Goal: Information Seeking & Learning: Check status

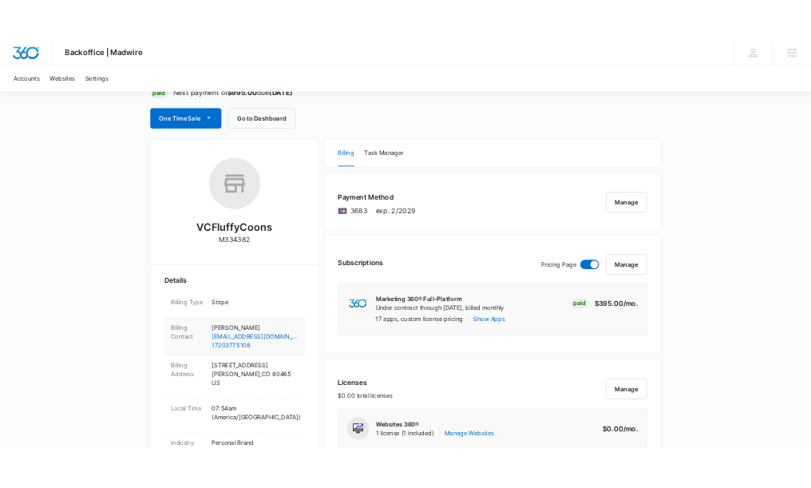
scroll to position [144, 0]
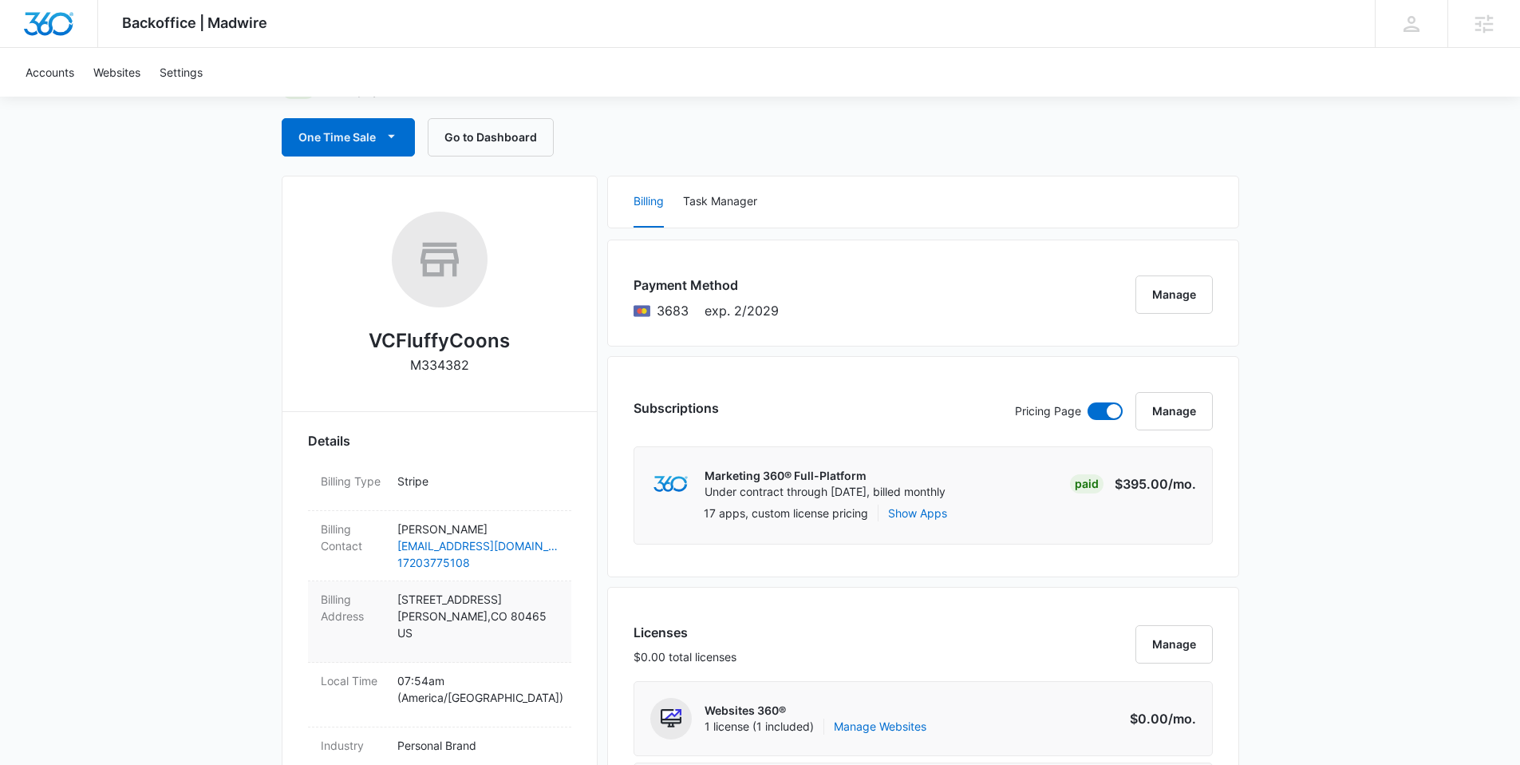
drag, startPoint x: 394, startPoint y: 598, endPoint x: 534, endPoint y: 597, distance: 139.7
click at [534, 597] on div "Billing Address 4819 S Youngfeild Street Morrison , CO 80465 US" at bounding box center [439, 621] width 263 height 81
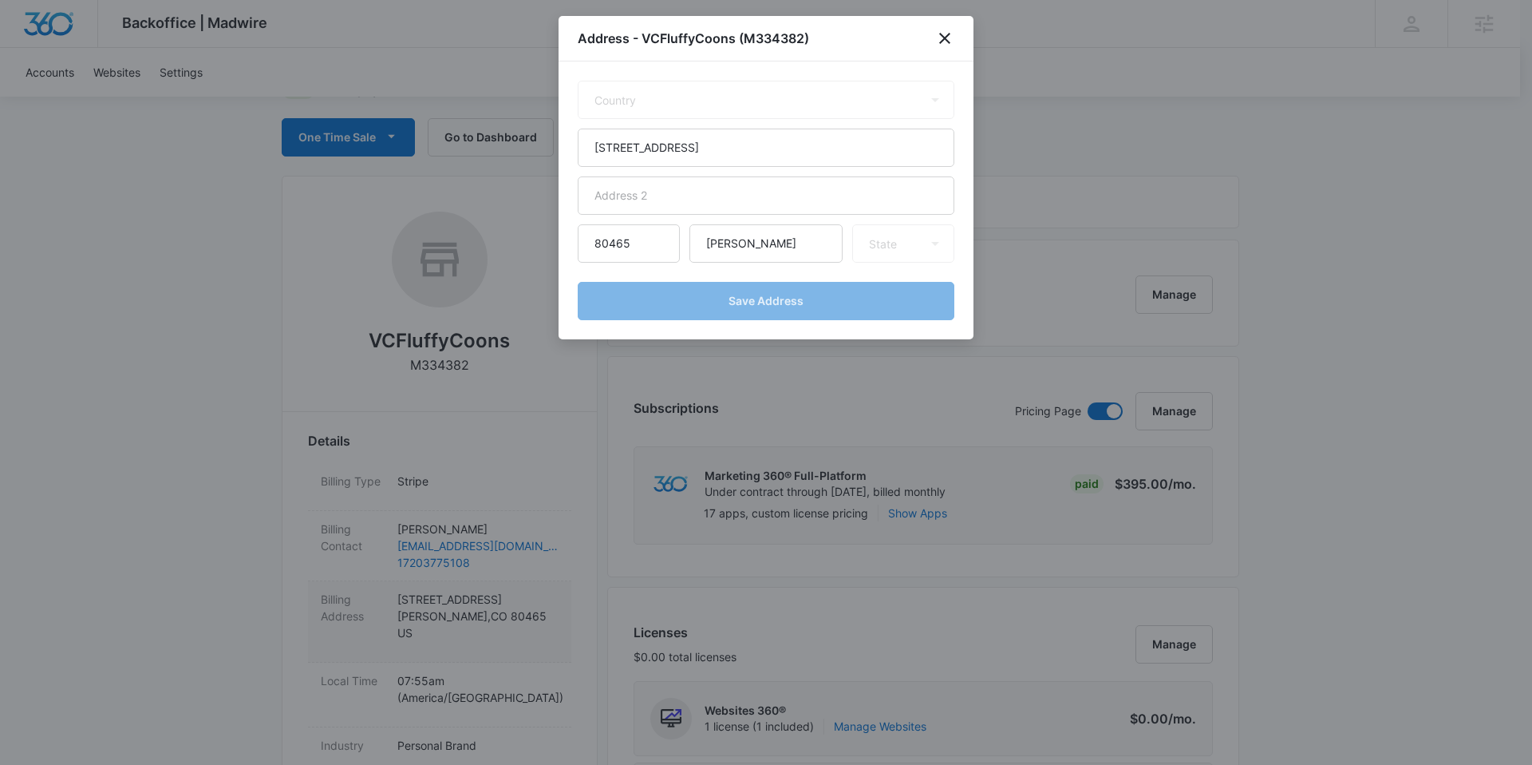
select select "US"
select select "CO"
click at [949, 37] on icon "close" at bounding box center [944, 38] width 19 height 19
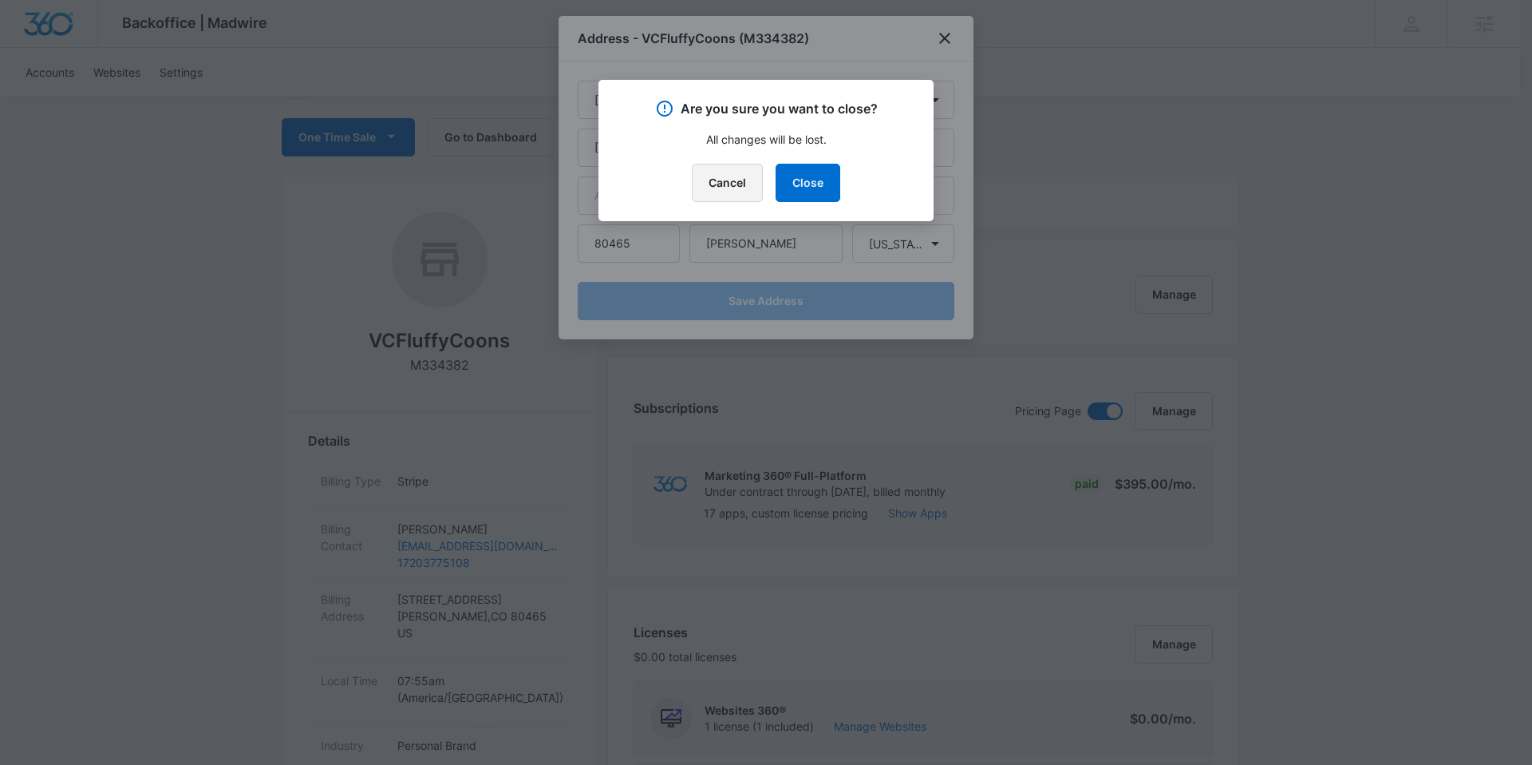
click at [728, 179] on button "Cancel" at bounding box center [727, 183] width 71 height 38
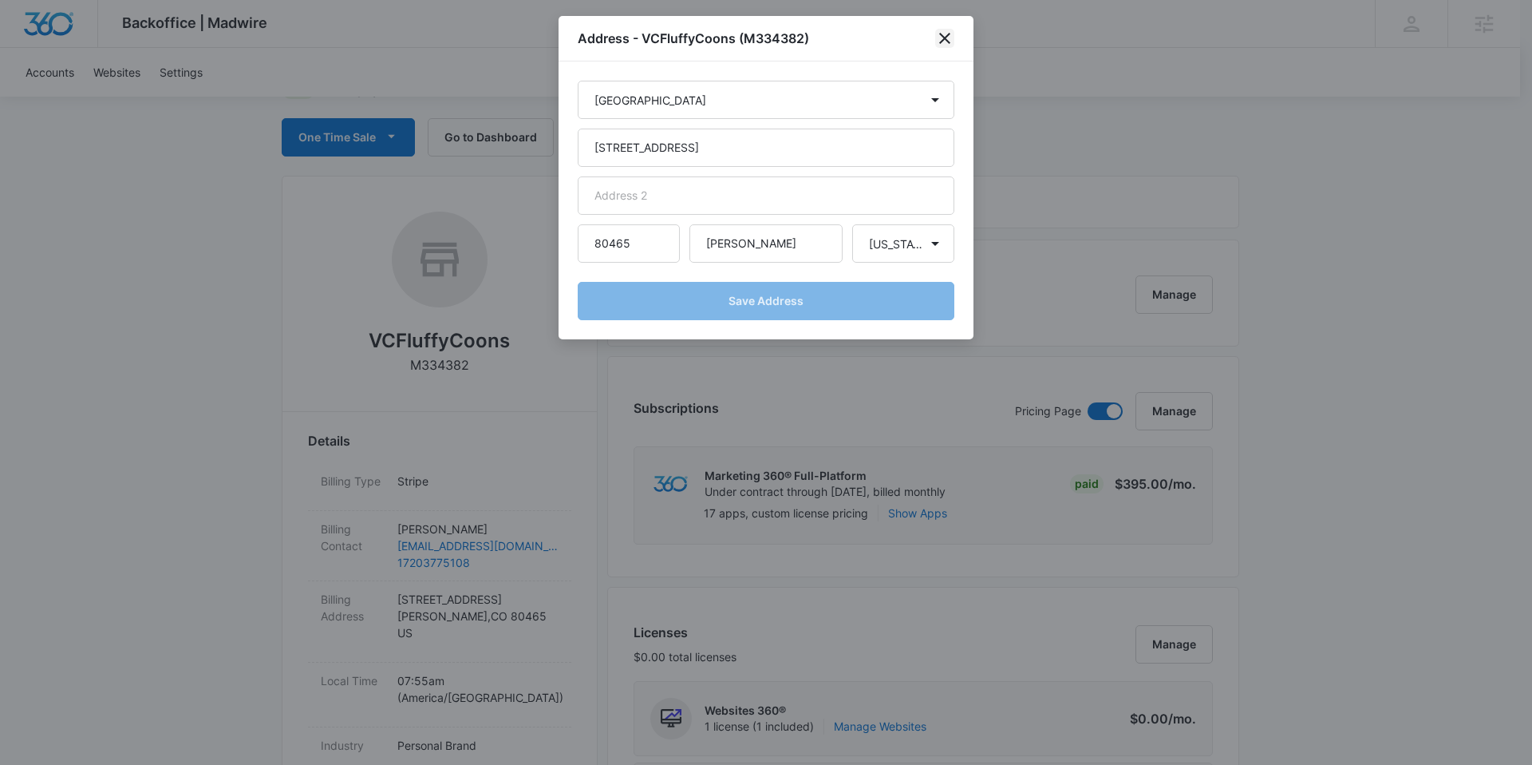
click at [944, 42] on icon "close" at bounding box center [944, 38] width 19 height 19
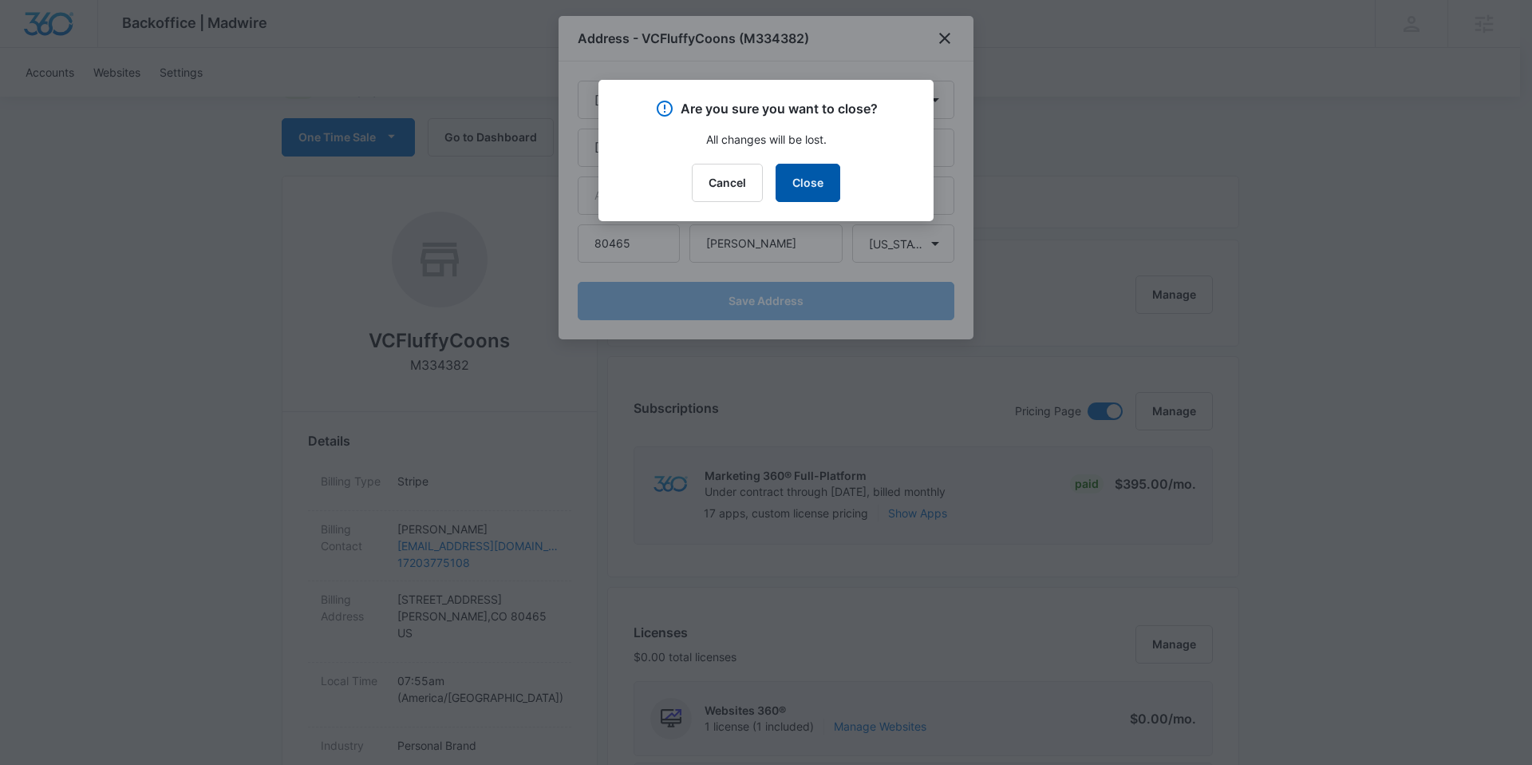
click at [821, 184] on button "Close" at bounding box center [808, 183] width 65 height 38
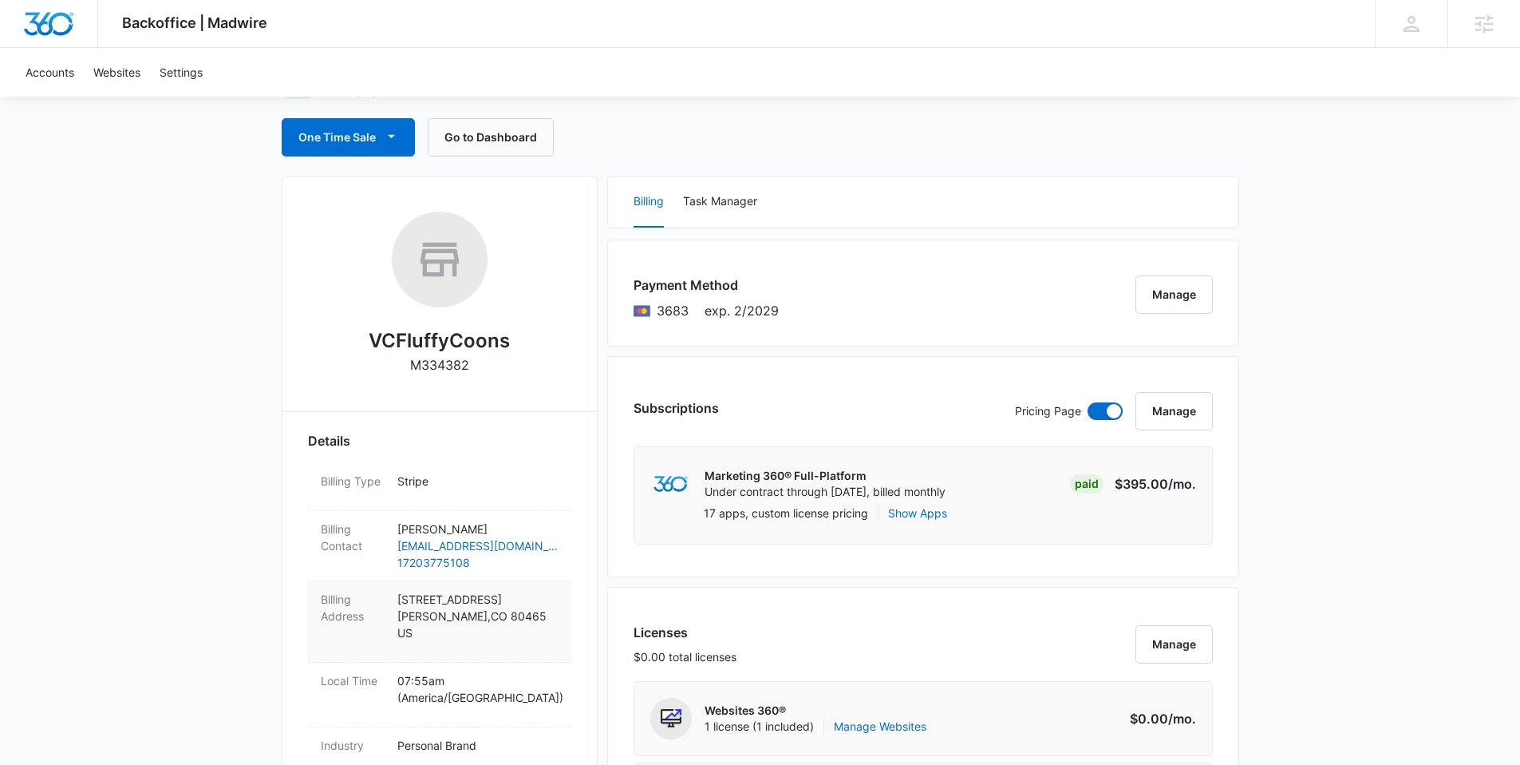
copy p "4819 S Youngfeild Street"
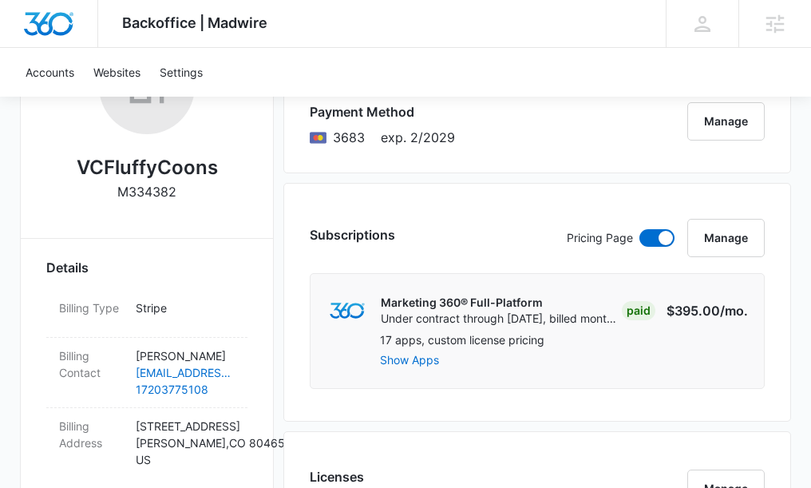
scroll to position [402, 0]
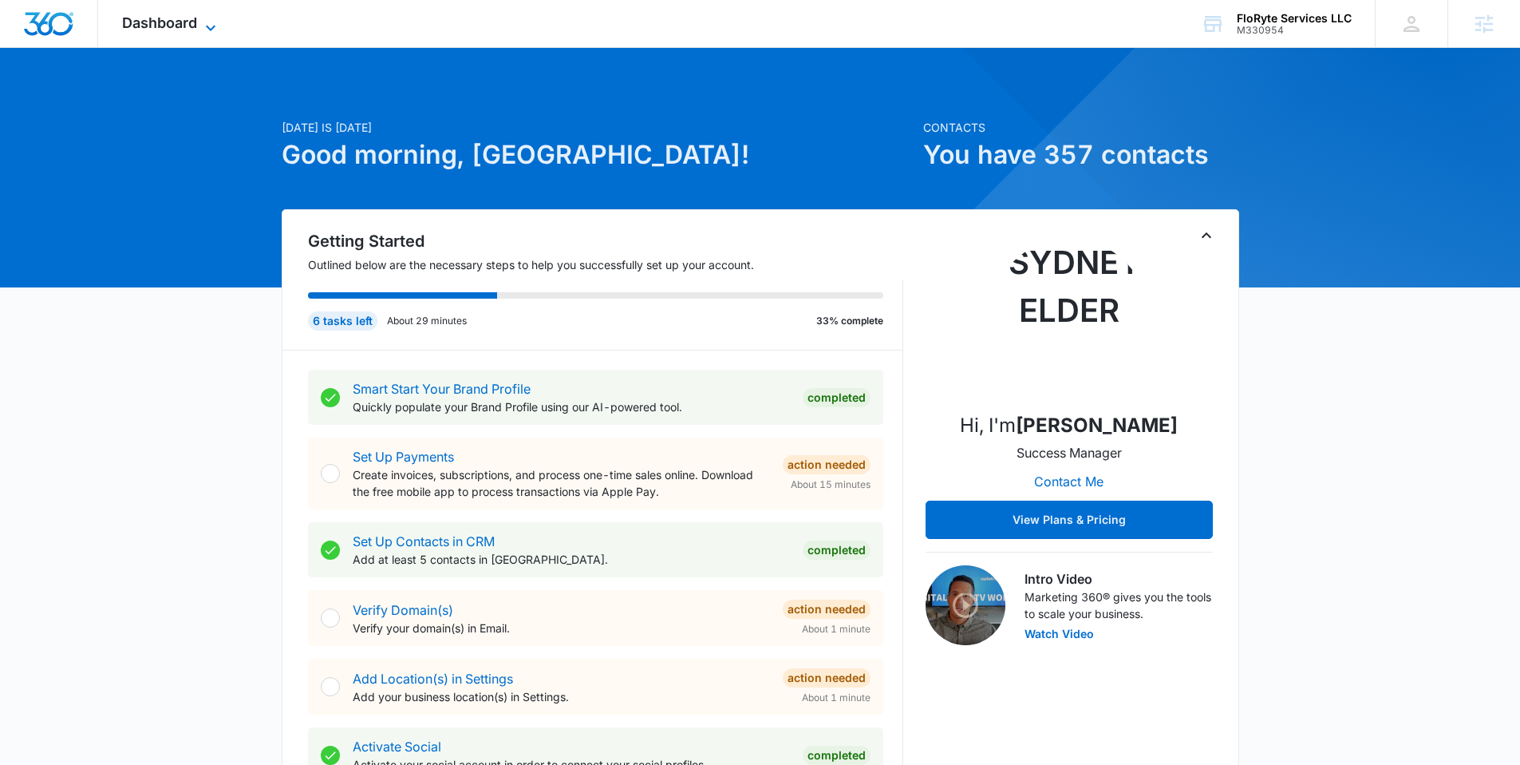
click at [166, 17] on span "Dashboard" at bounding box center [159, 22] width 75 height 17
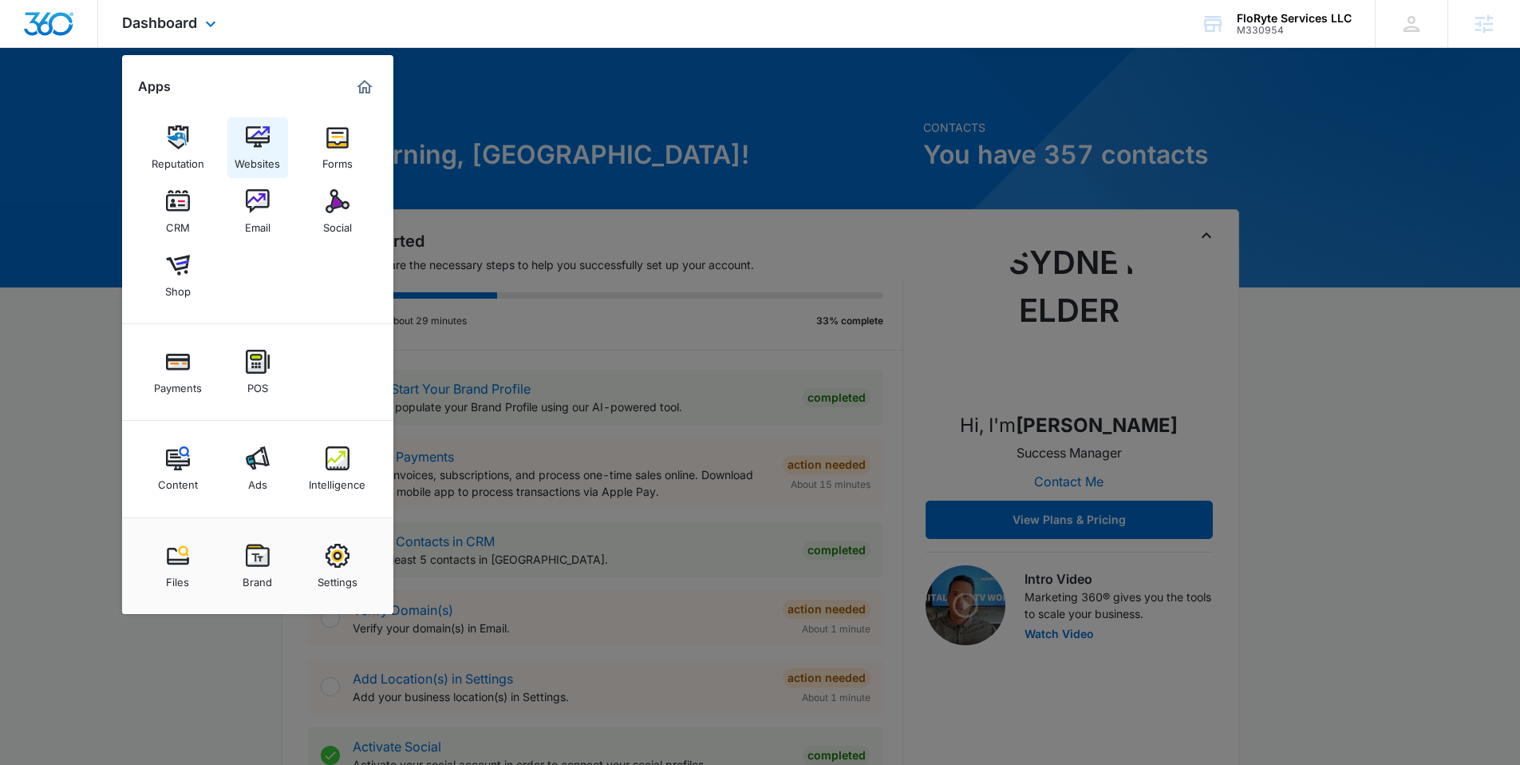
click at [254, 129] on img at bounding box center [258, 137] width 24 height 24
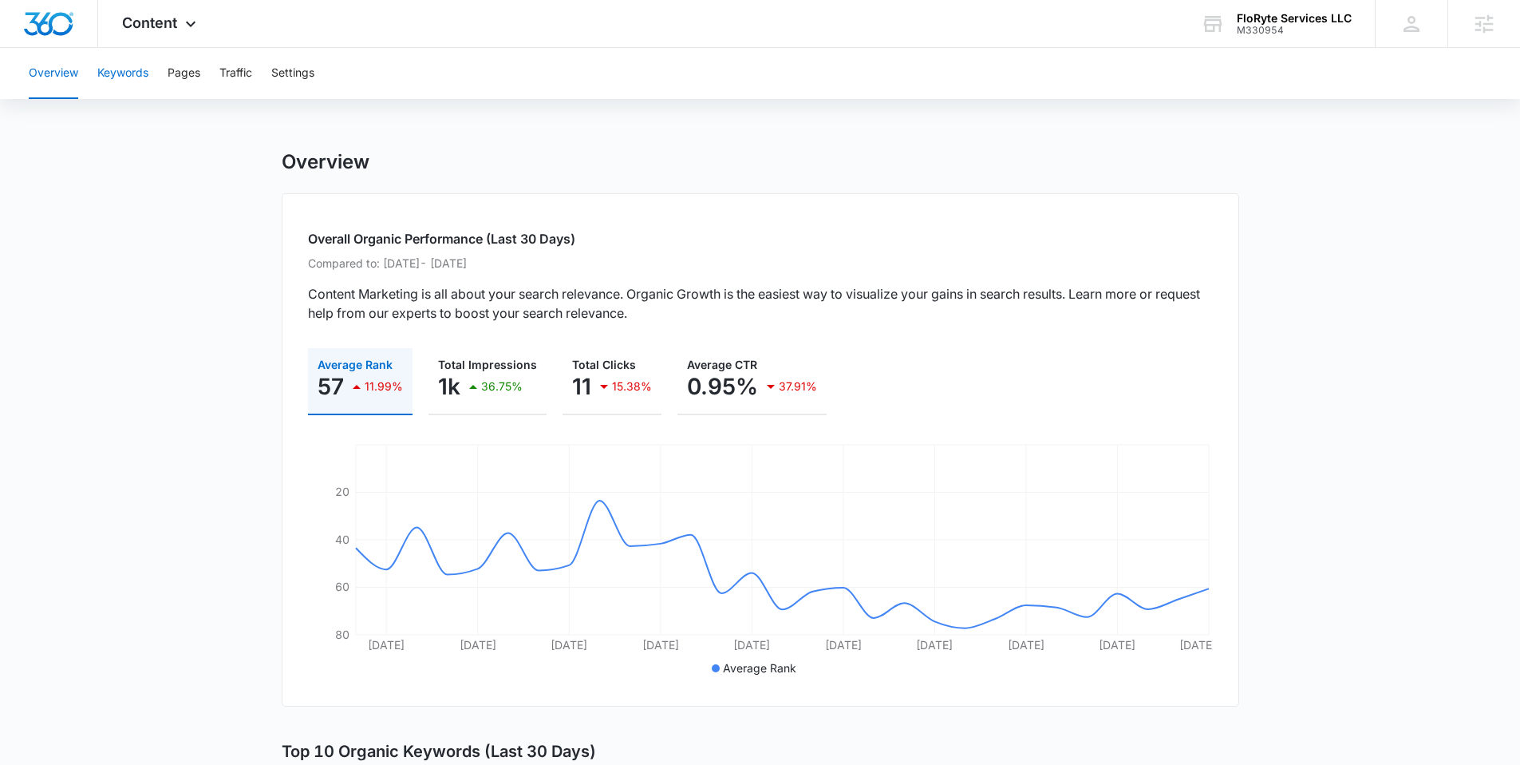
click at [147, 69] on button "Keywords" at bounding box center [122, 73] width 51 height 51
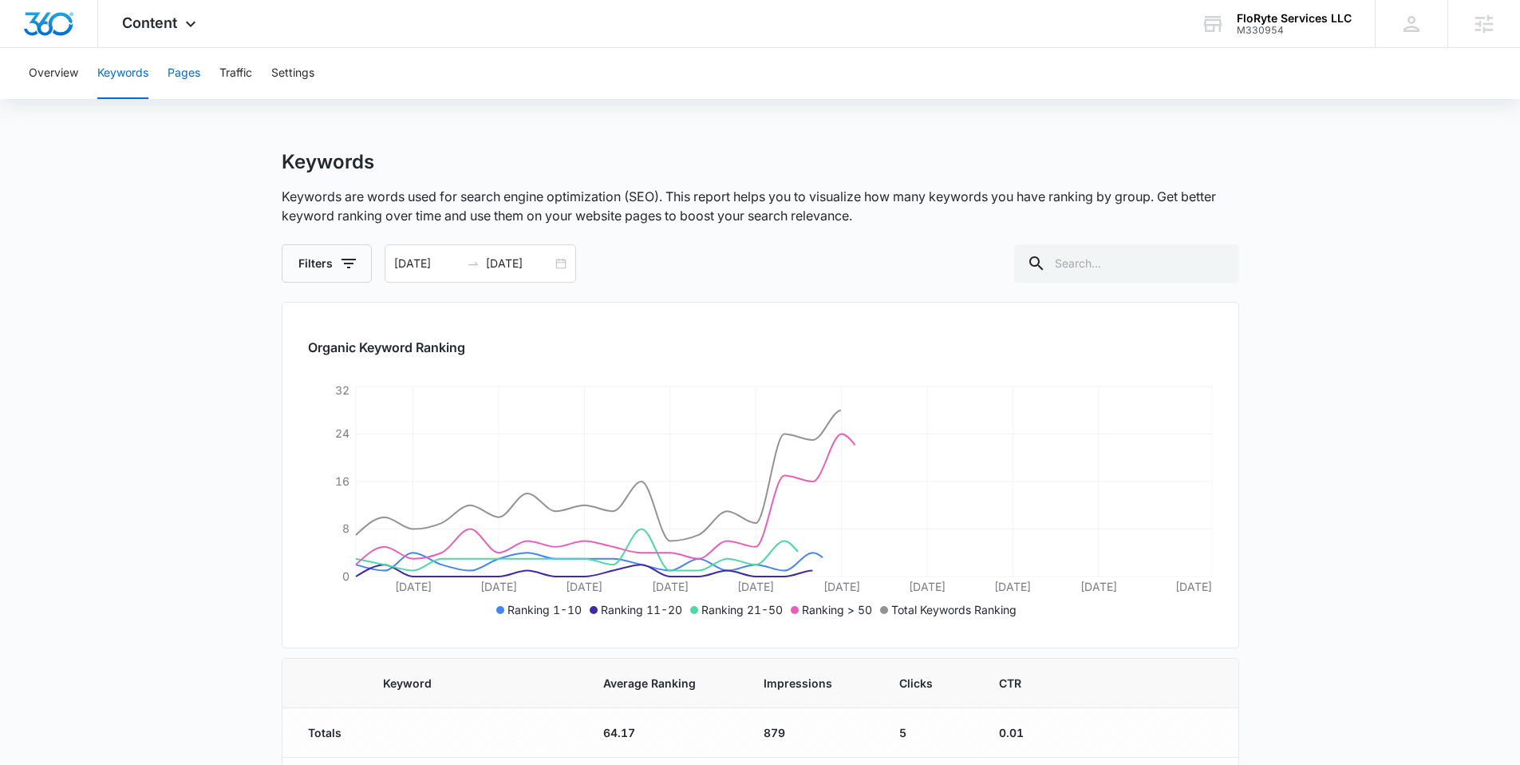
click at [190, 74] on button "Pages" at bounding box center [184, 73] width 33 height 51
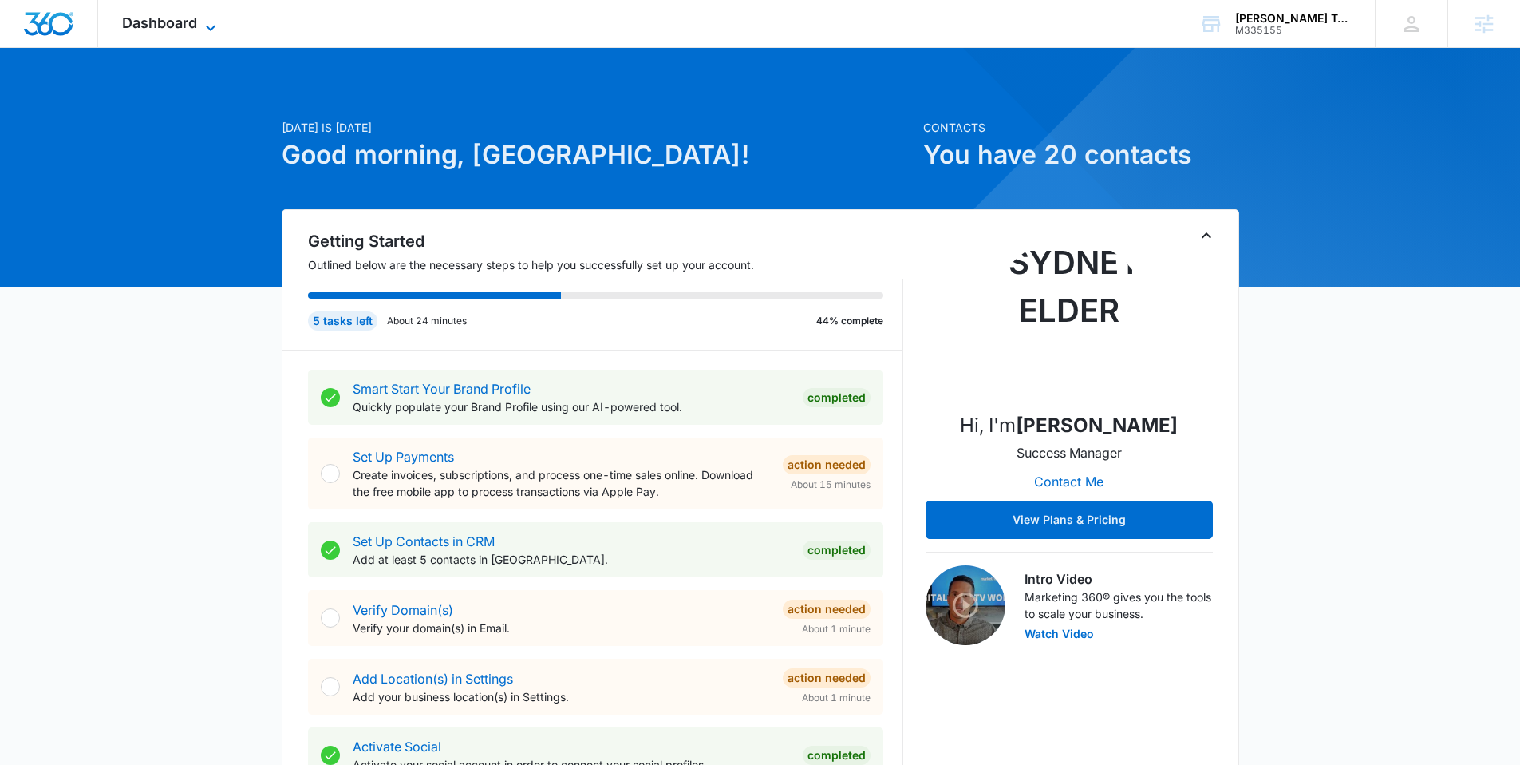
click at [192, 22] on span "Dashboard" at bounding box center [159, 22] width 75 height 17
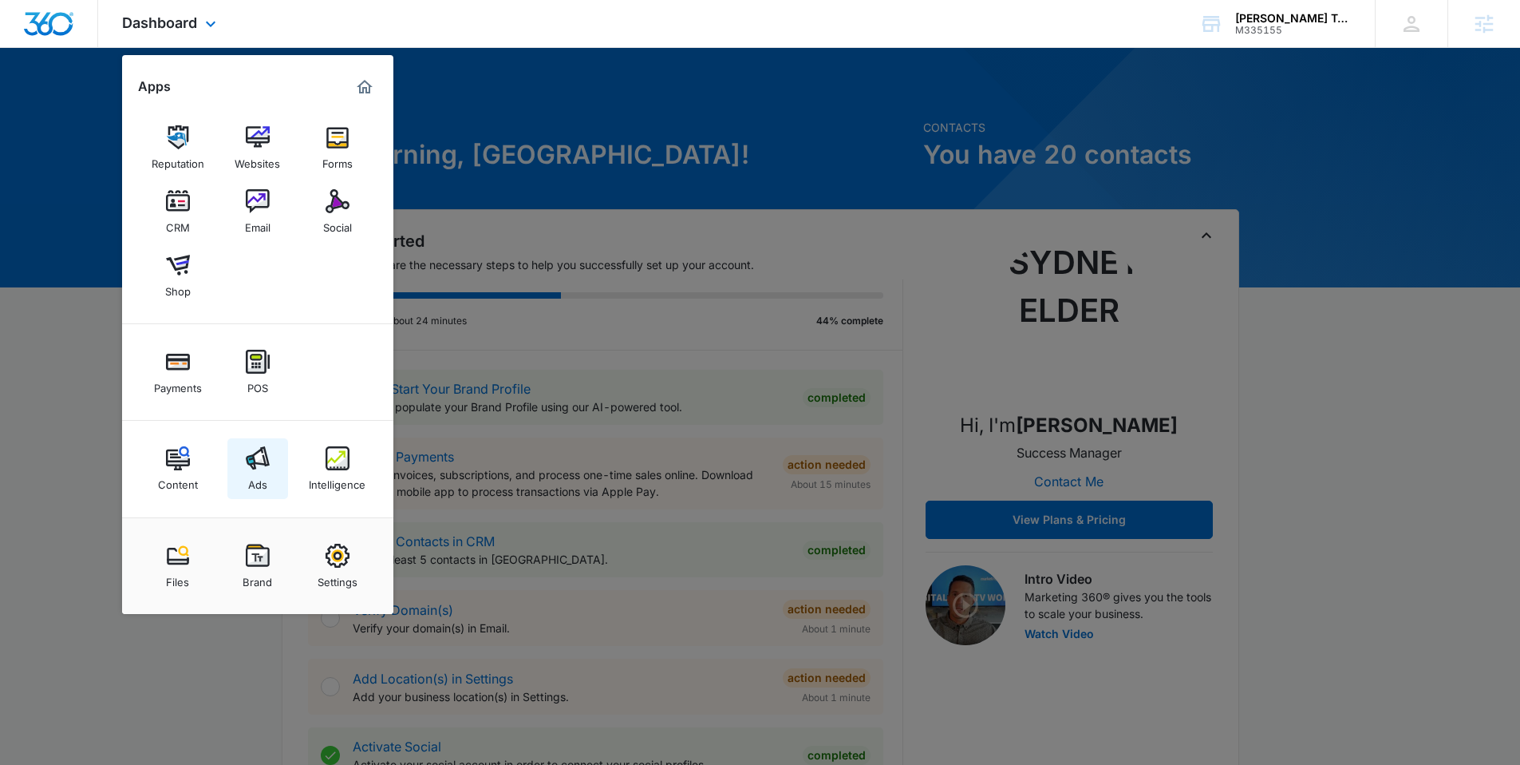
click at [267, 464] on img at bounding box center [258, 458] width 24 height 24
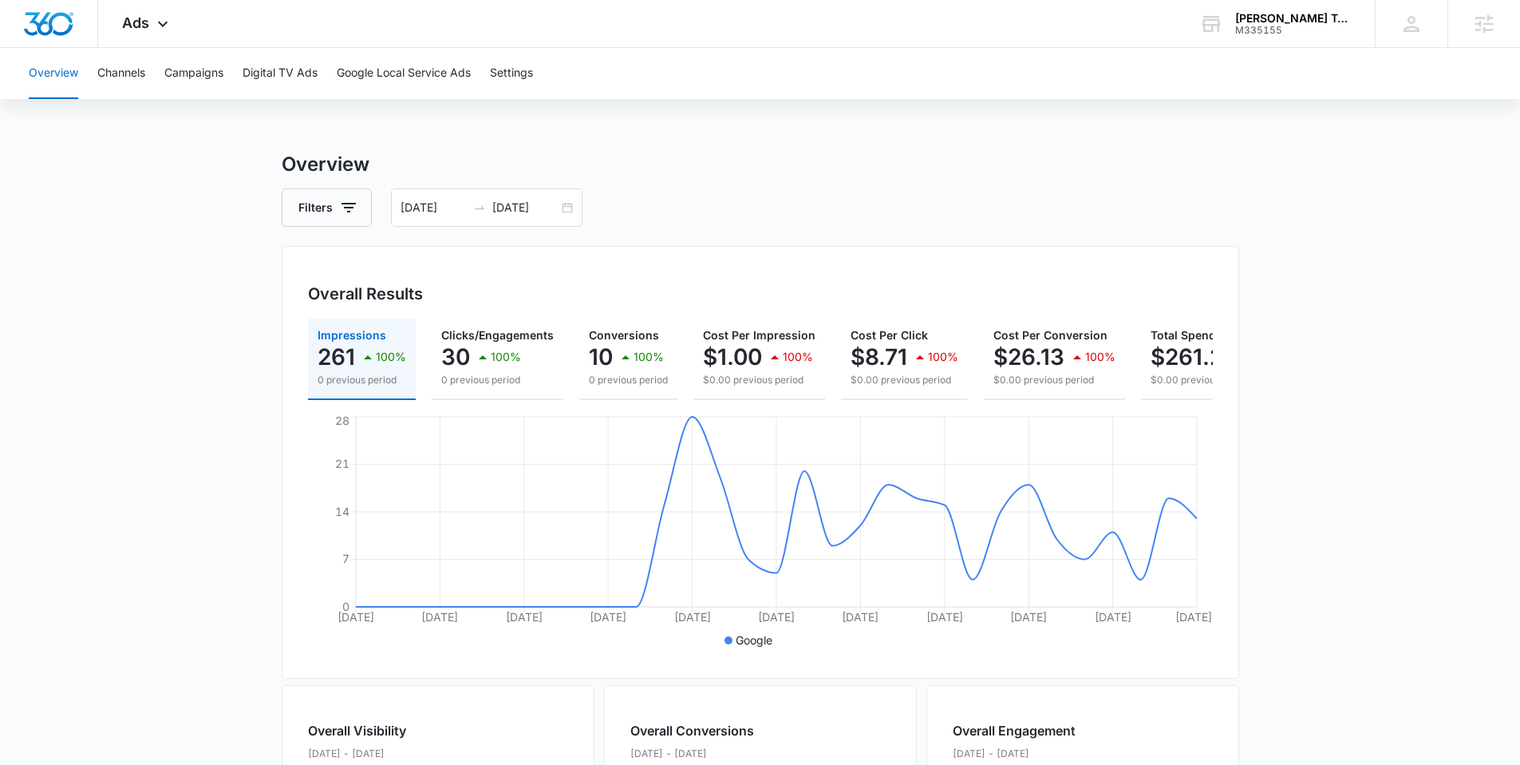
scroll to position [0, 89]
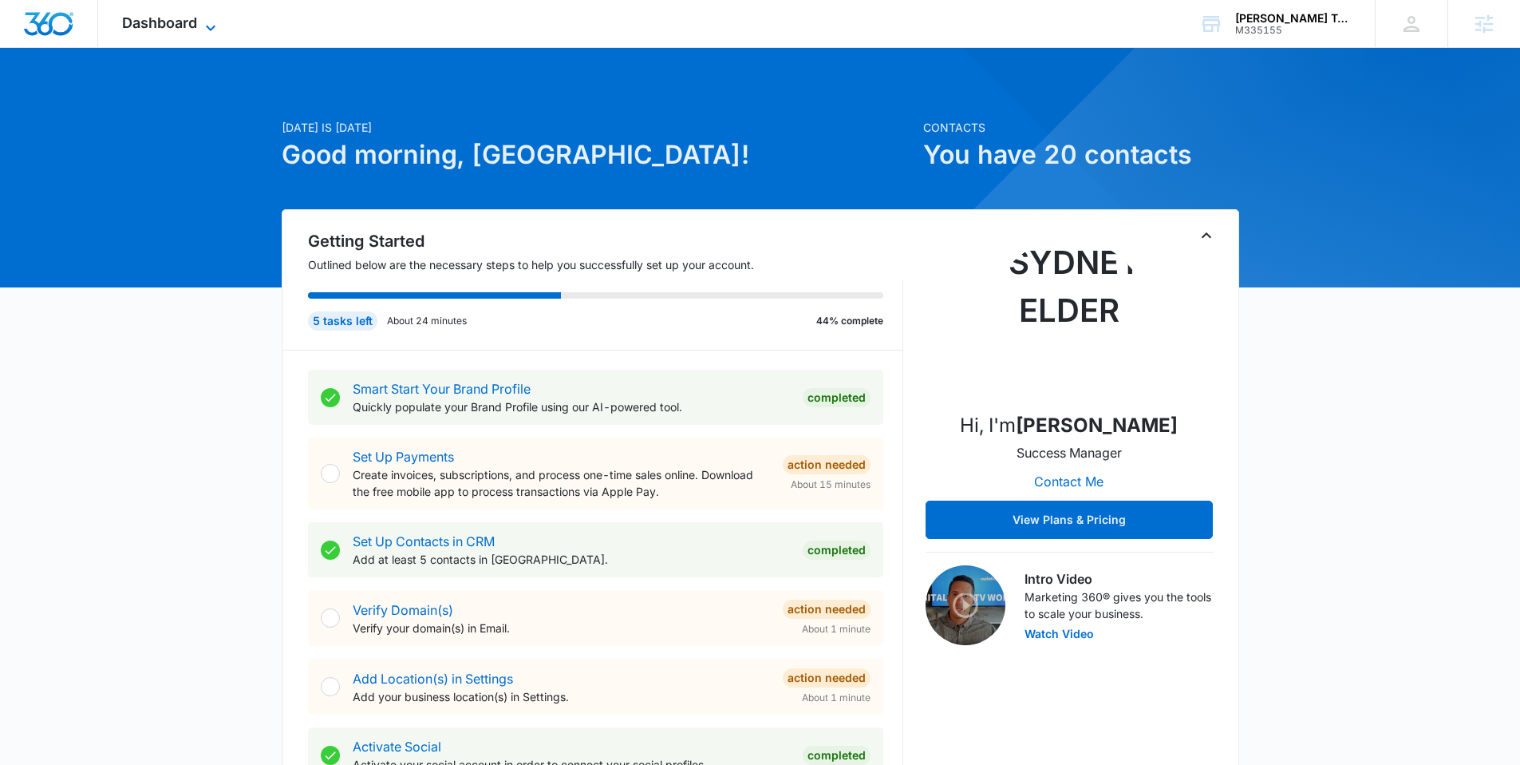
click at [174, 25] on span "Dashboard" at bounding box center [159, 22] width 75 height 17
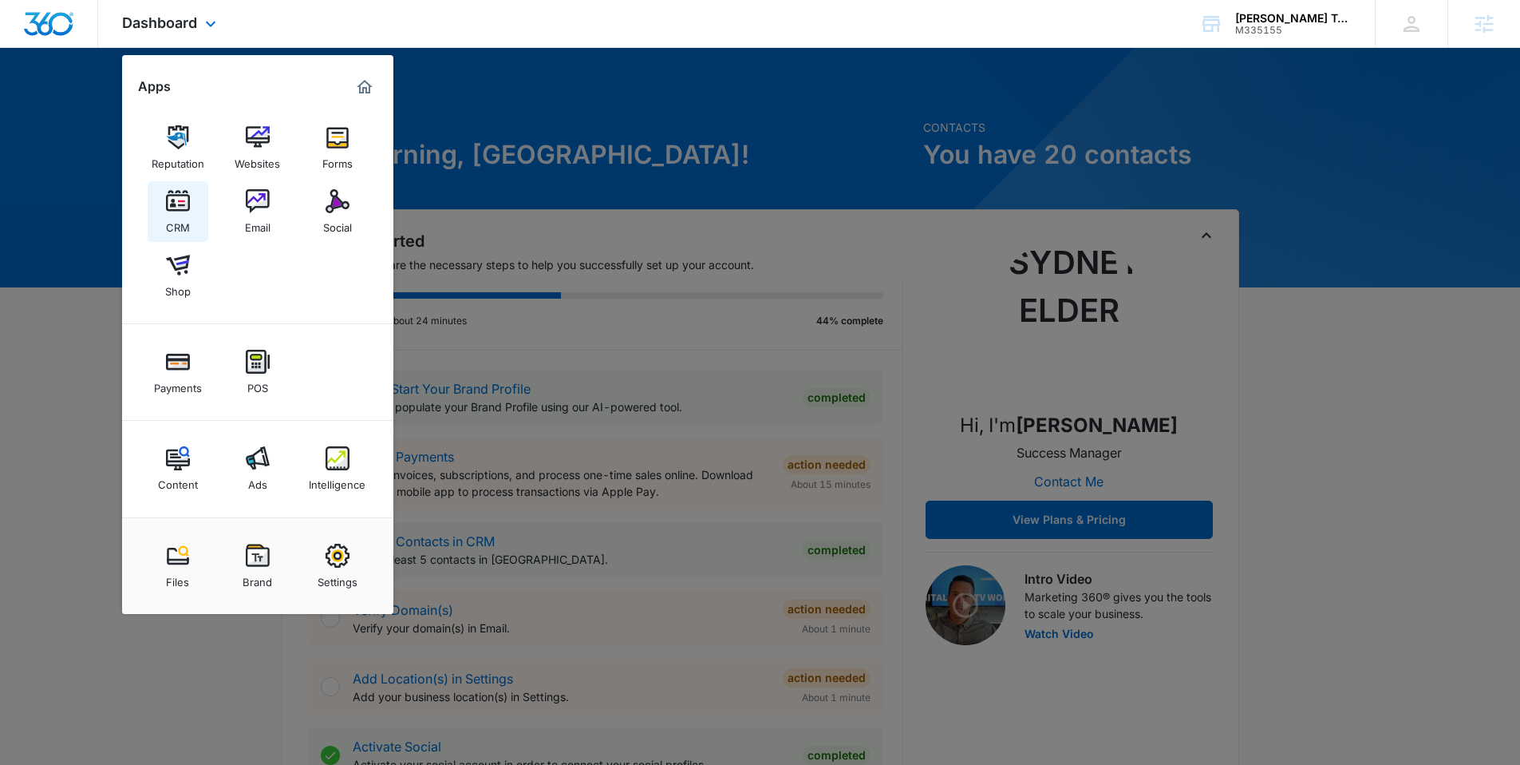
click at [195, 226] on link "CRM" at bounding box center [178, 211] width 61 height 61
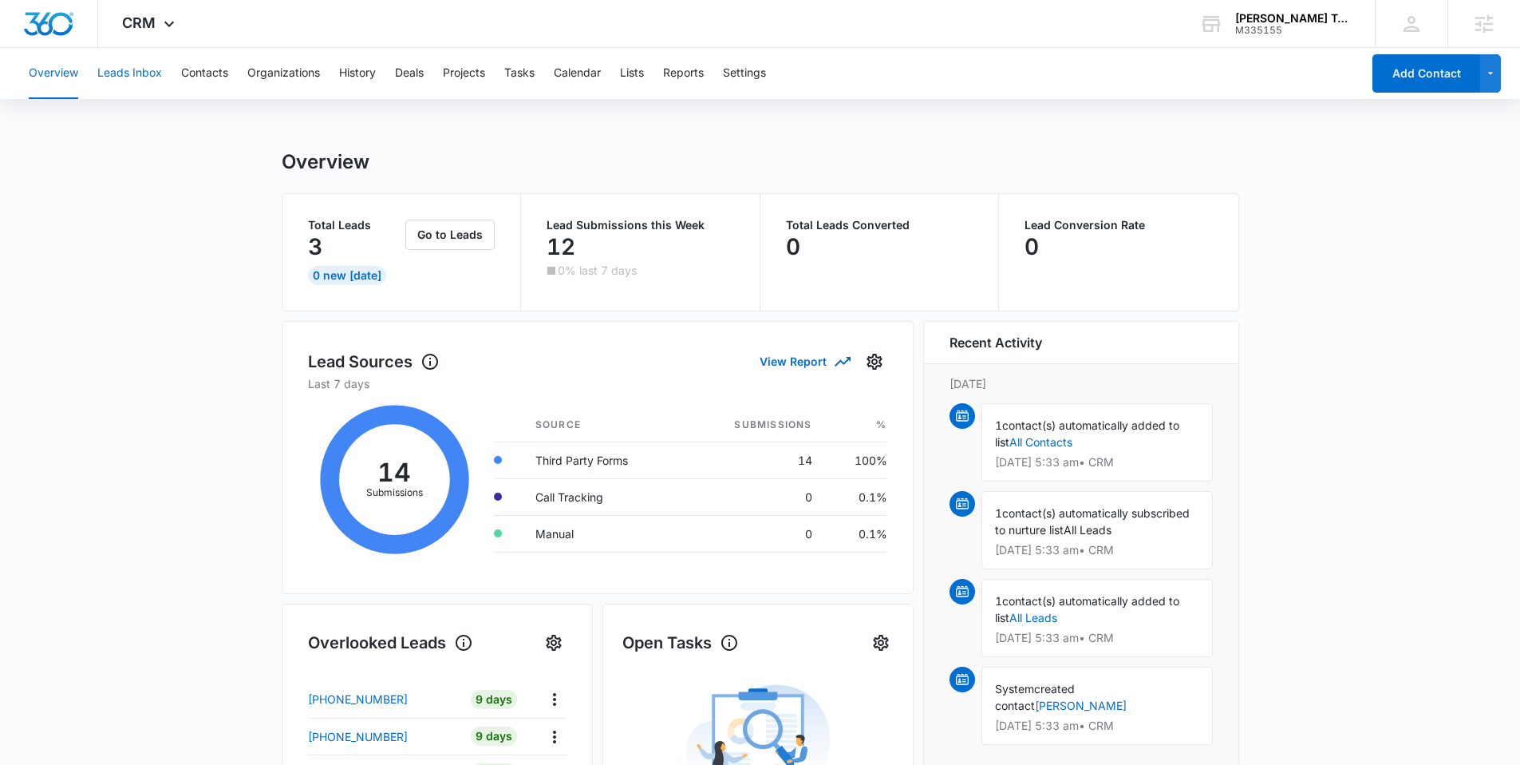
click at [116, 83] on button "Leads Inbox" at bounding box center [129, 73] width 65 height 51
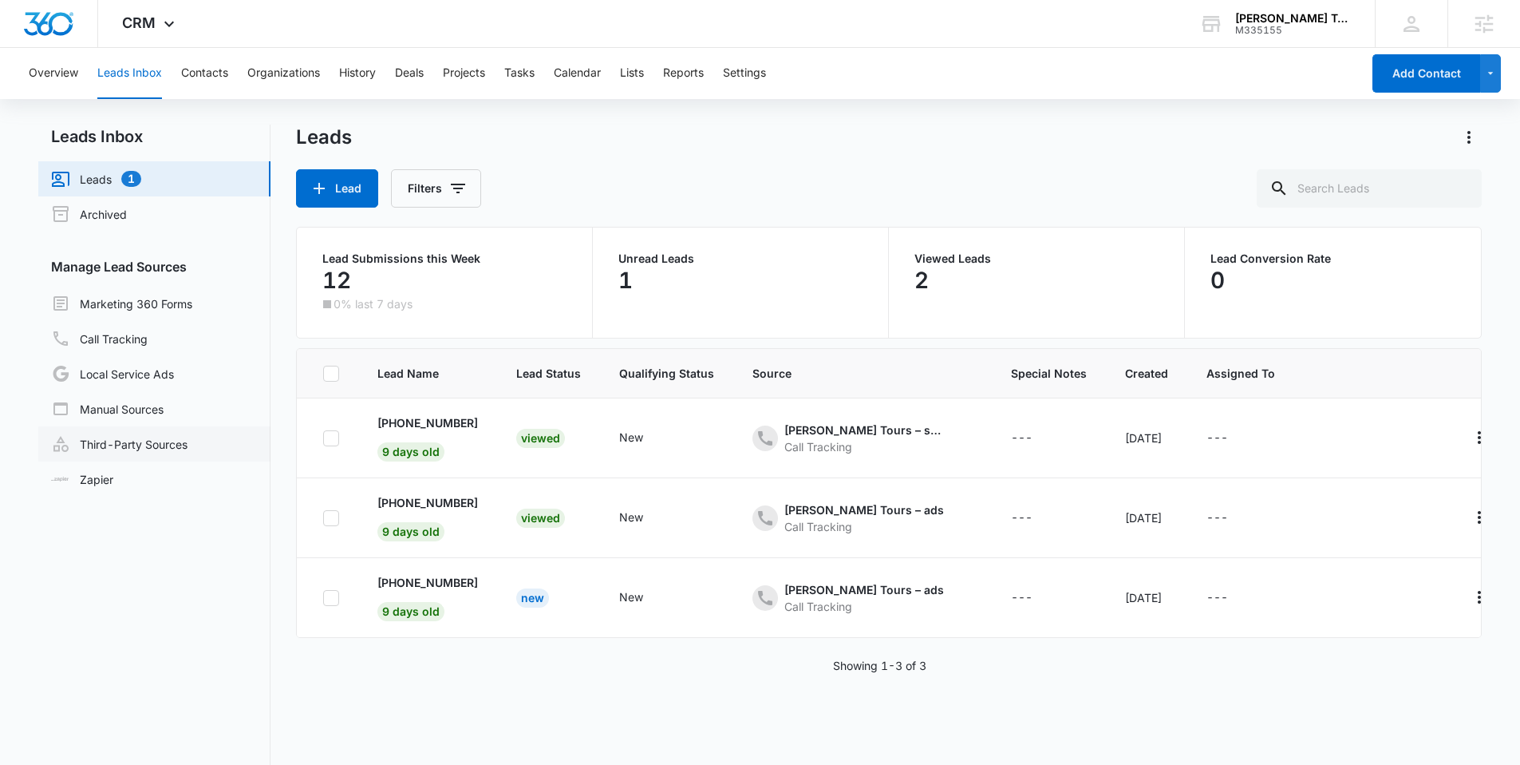
click at [129, 448] on link "Third-Party Sources" at bounding box center [119, 443] width 136 height 19
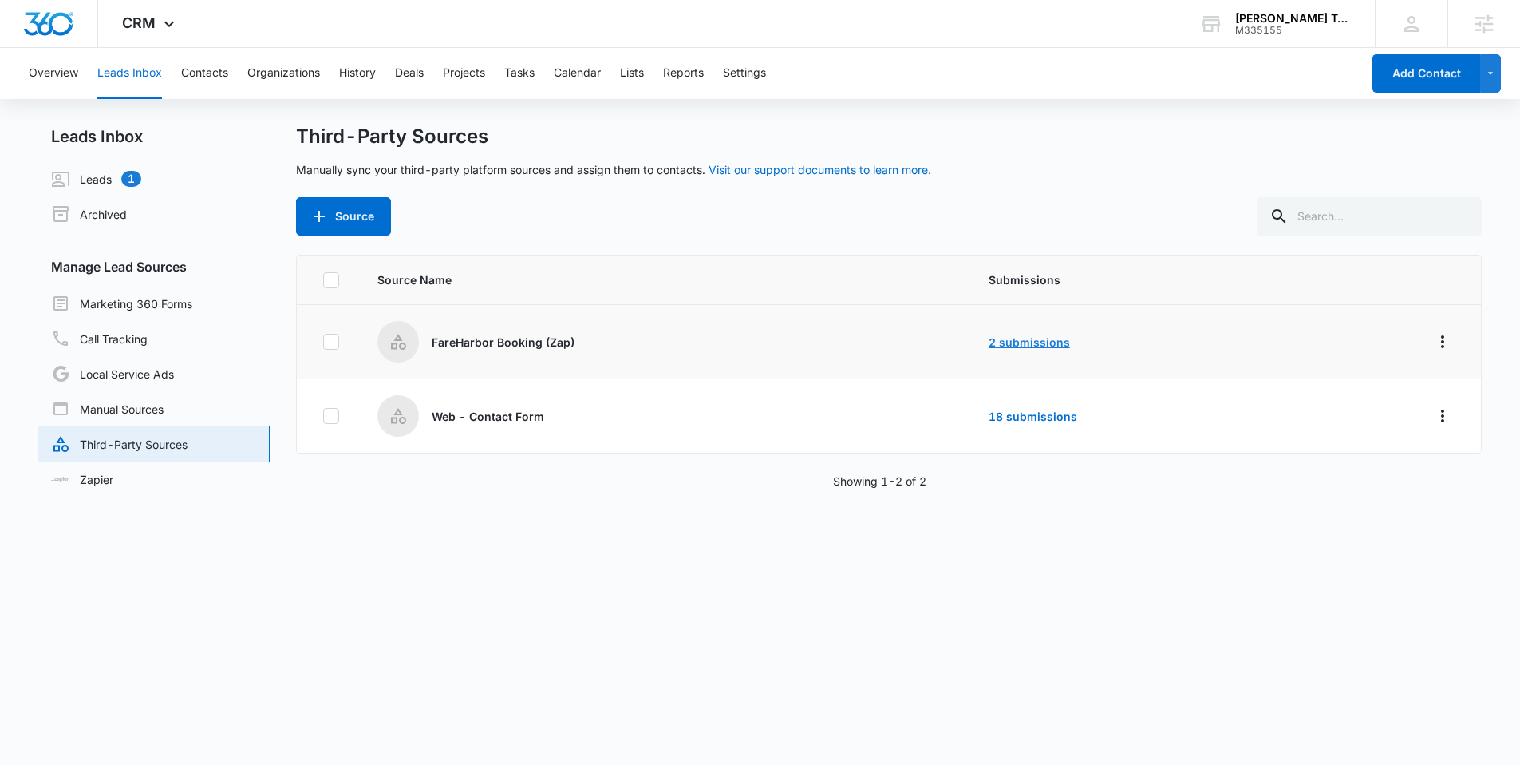
click at [1027, 342] on link "2 submissions" at bounding box center [1029, 342] width 81 height 14
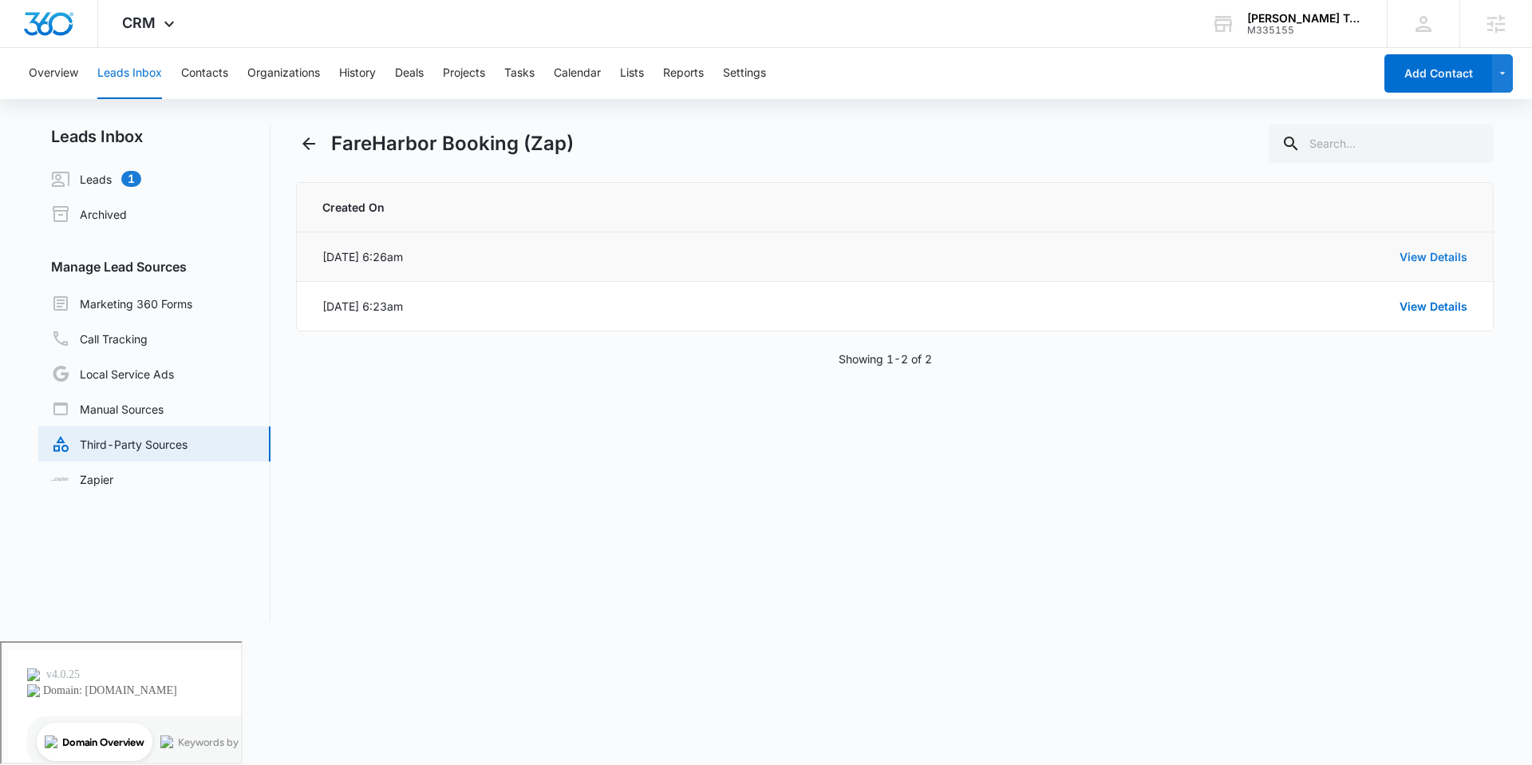
click at [1457, 254] on link "View Details" at bounding box center [1434, 257] width 68 height 14
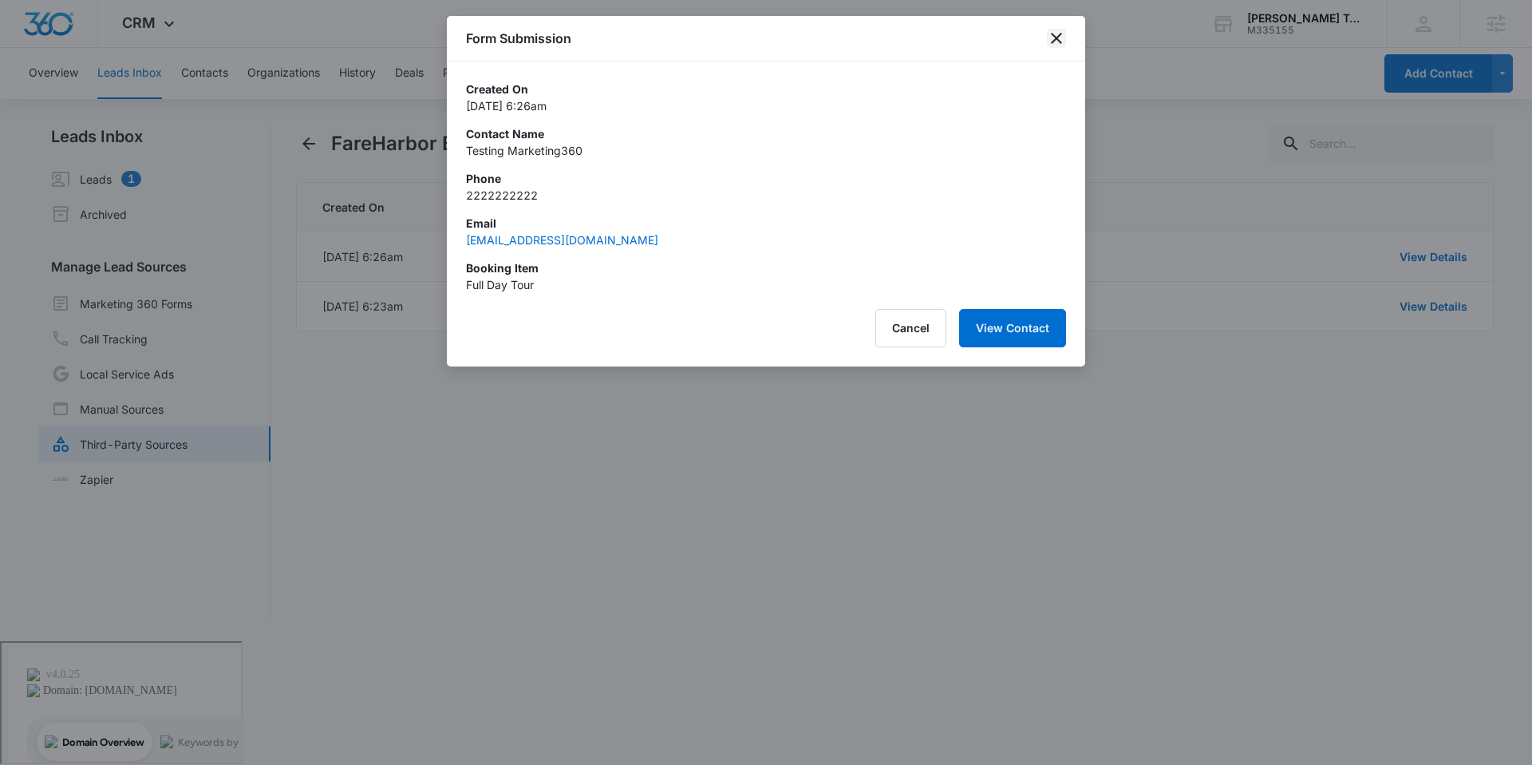
click at [1052, 45] on icon "close" at bounding box center [1056, 38] width 19 height 19
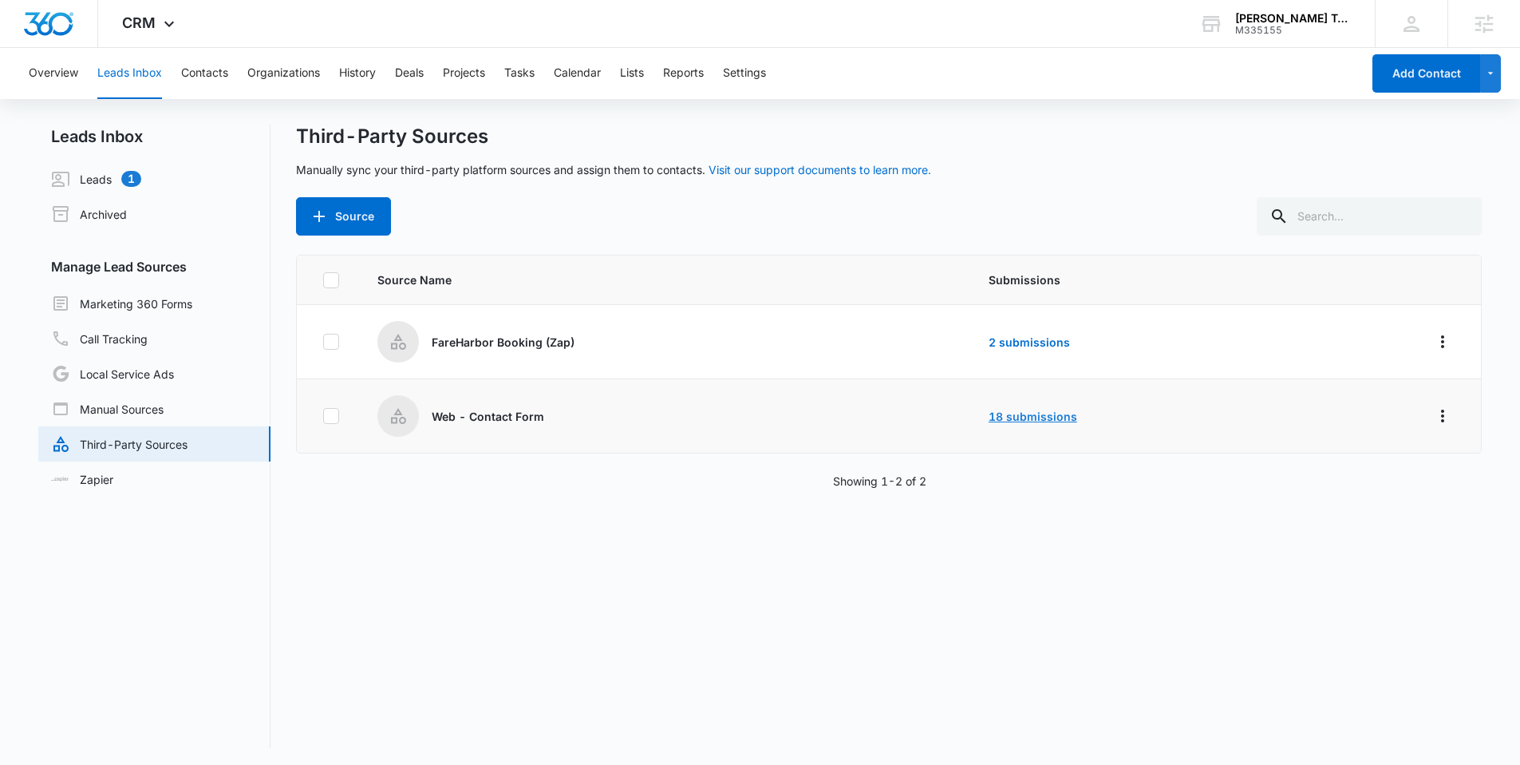
click at [1012, 417] on link "18 submissions" at bounding box center [1033, 416] width 89 height 14
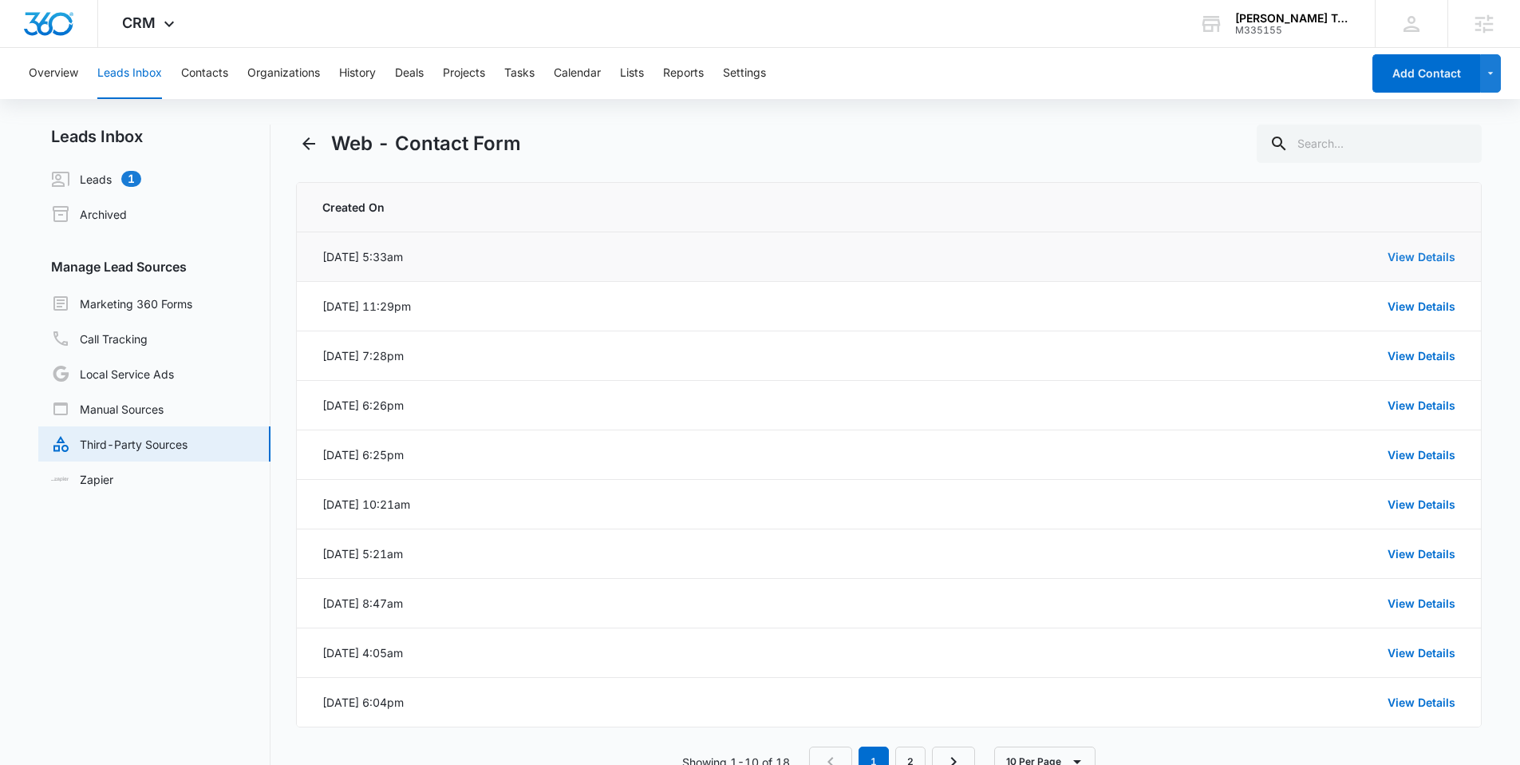
click at [1400, 258] on link "View Details" at bounding box center [1422, 257] width 68 height 14
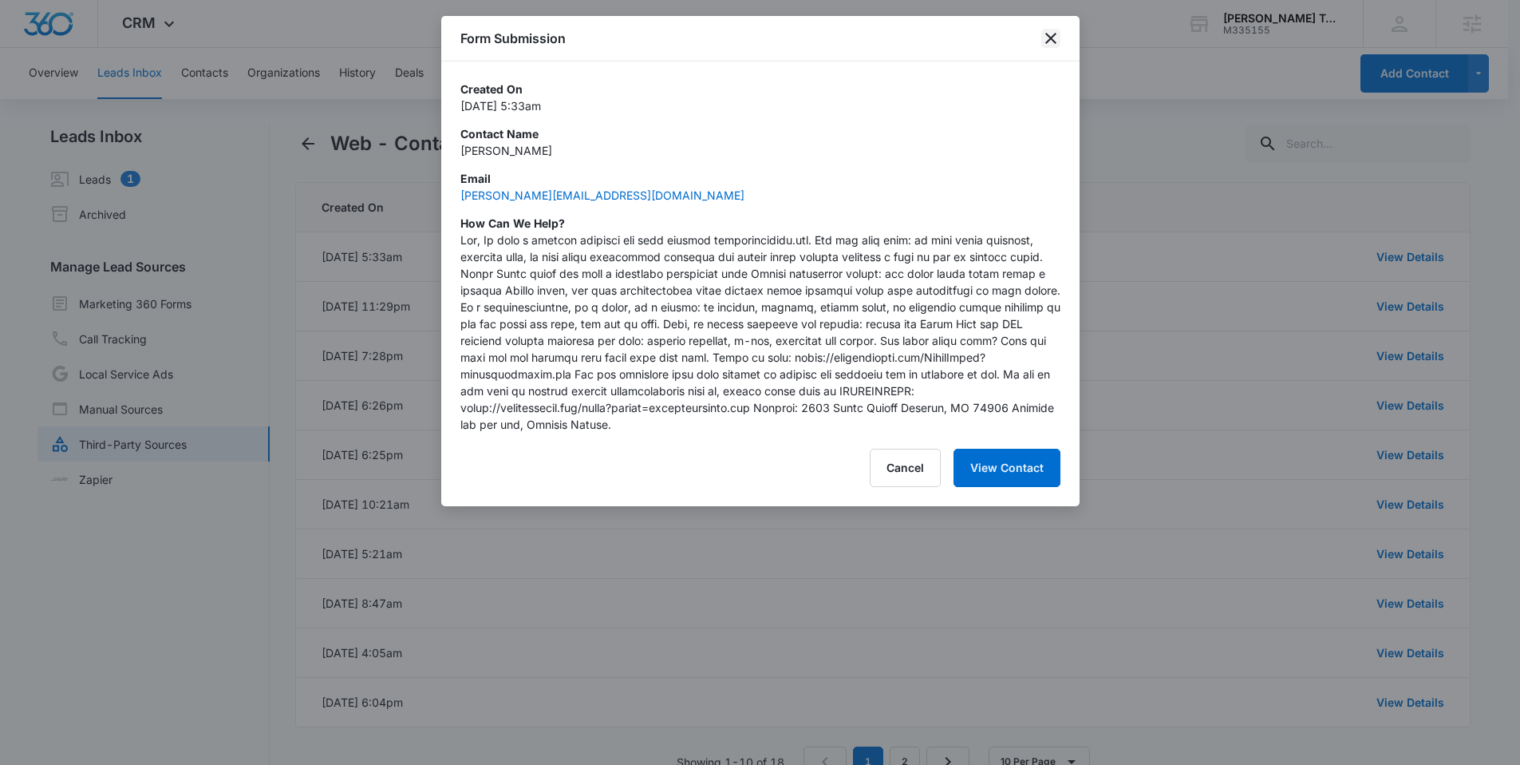
click at [1052, 37] on icon "close" at bounding box center [1051, 38] width 11 height 11
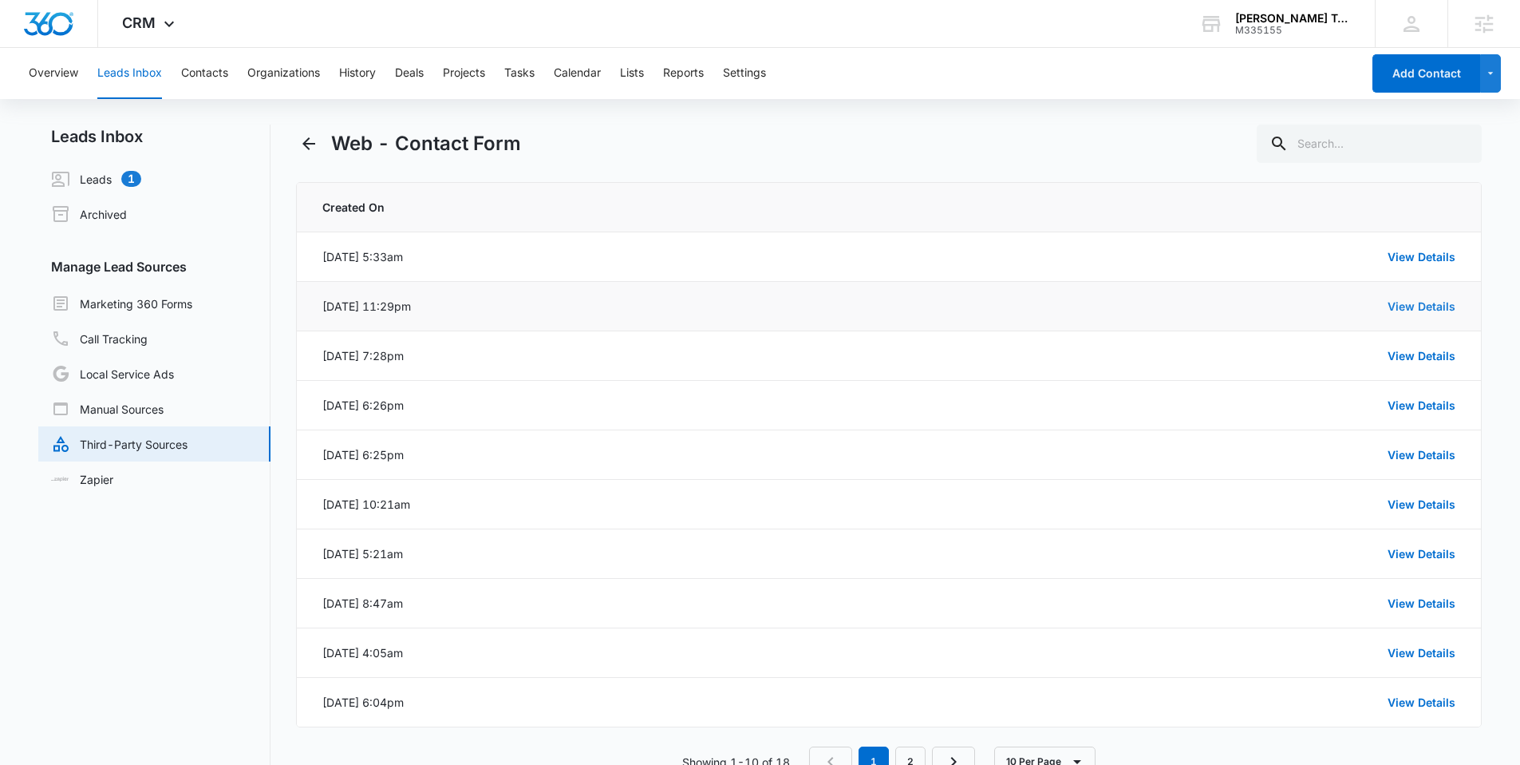
click at [1409, 307] on link "View Details" at bounding box center [1422, 306] width 68 height 14
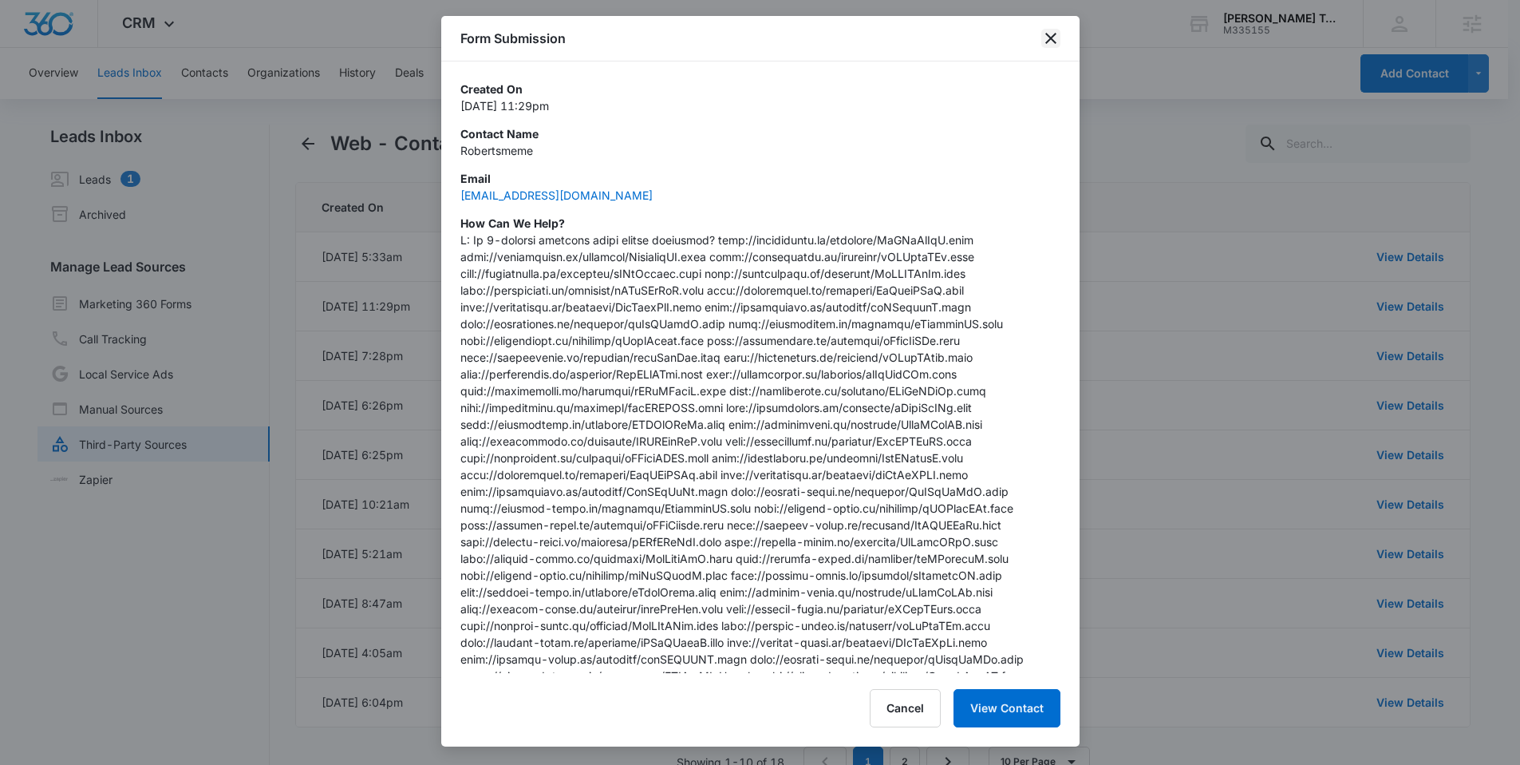
click at [1059, 38] on icon "close" at bounding box center [1051, 38] width 19 height 19
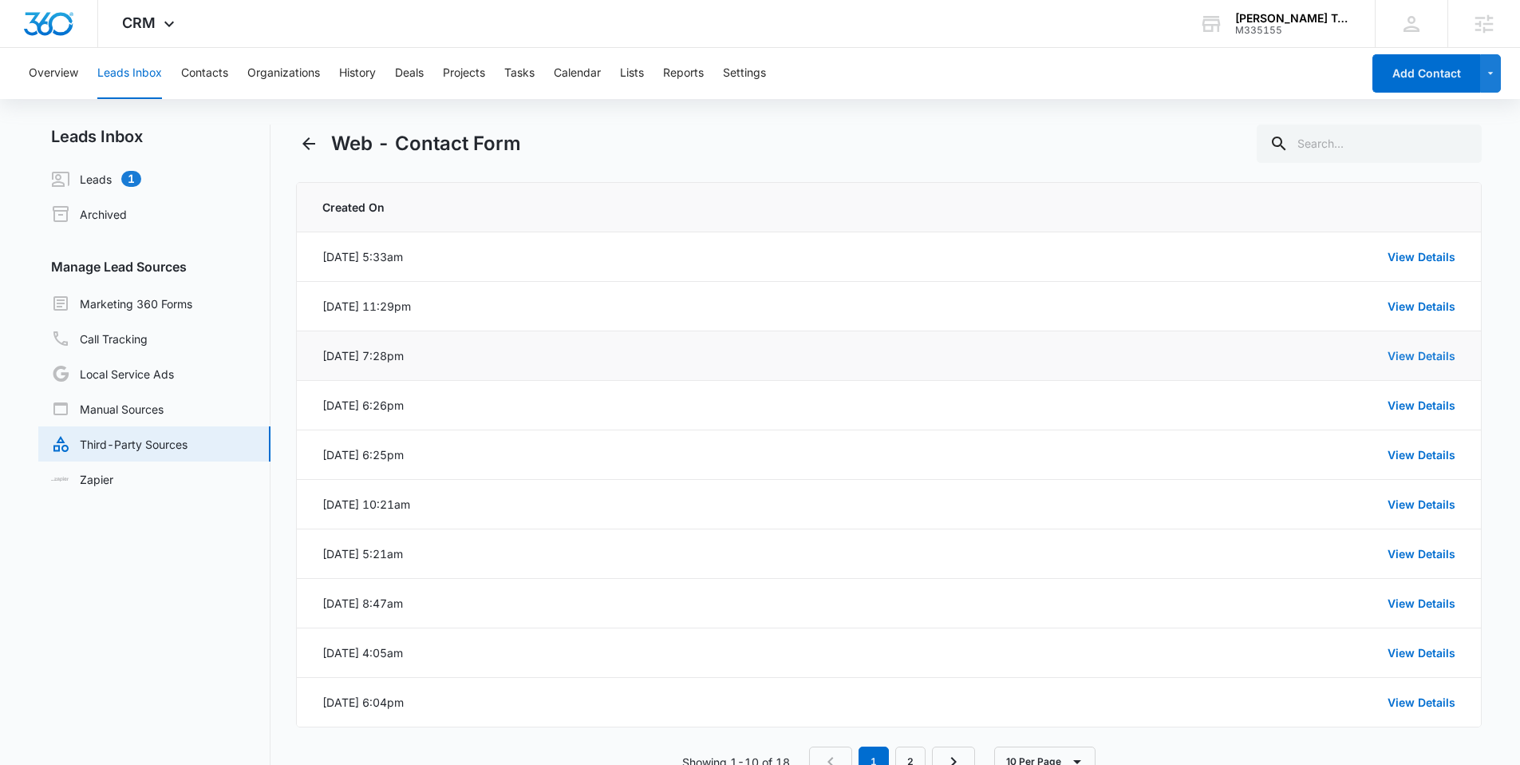
click at [1437, 359] on link "View Details" at bounding box center [1422, 356] width 68 height 14
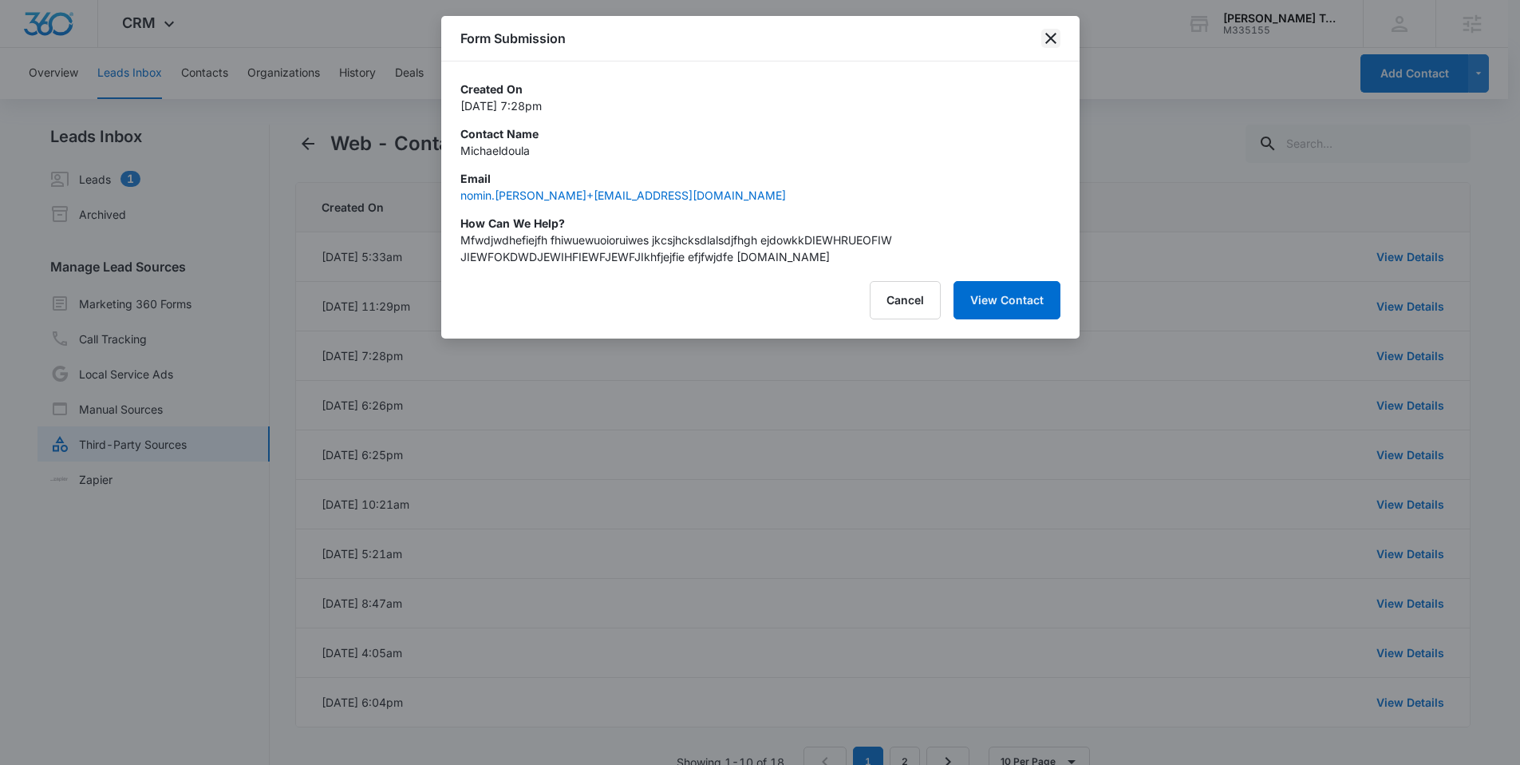
click at [1043, 43] on icon "close" at bounding box center [1051, 38] width 19 height 19
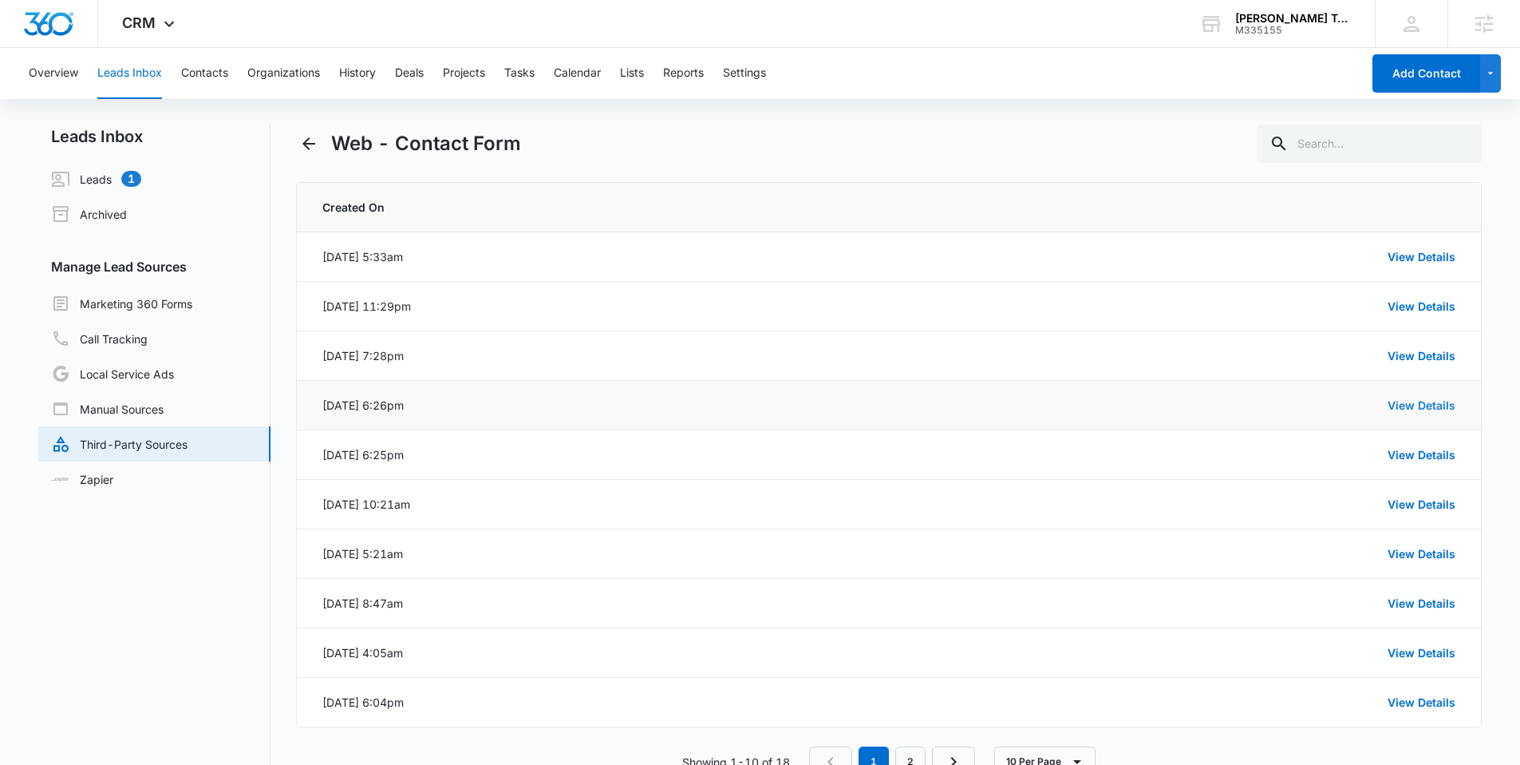
click at [1414, 402] on link "View Details" at bounding box center [1422, 405] width 68 height 14
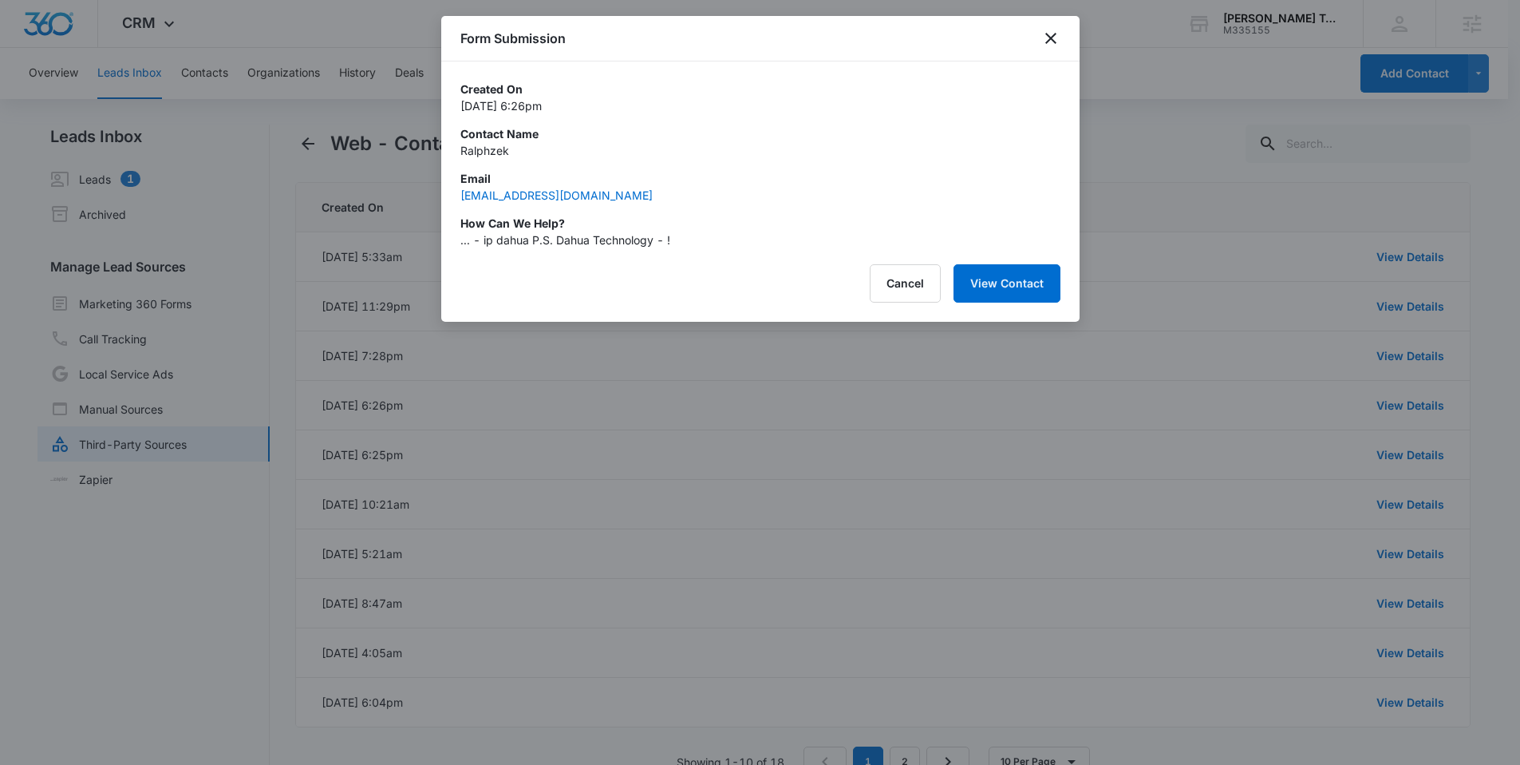
click at [1044, 49] on div "Form Submission" at bounding box center [760, 38] width 639 height 45
click at [1037, 34] on div "Form Submission" at bounding box center [760, 38] width 639 height 45
click at [1048, 42] on icon "close" at bounding box center [1051, 38] width 19 height 19
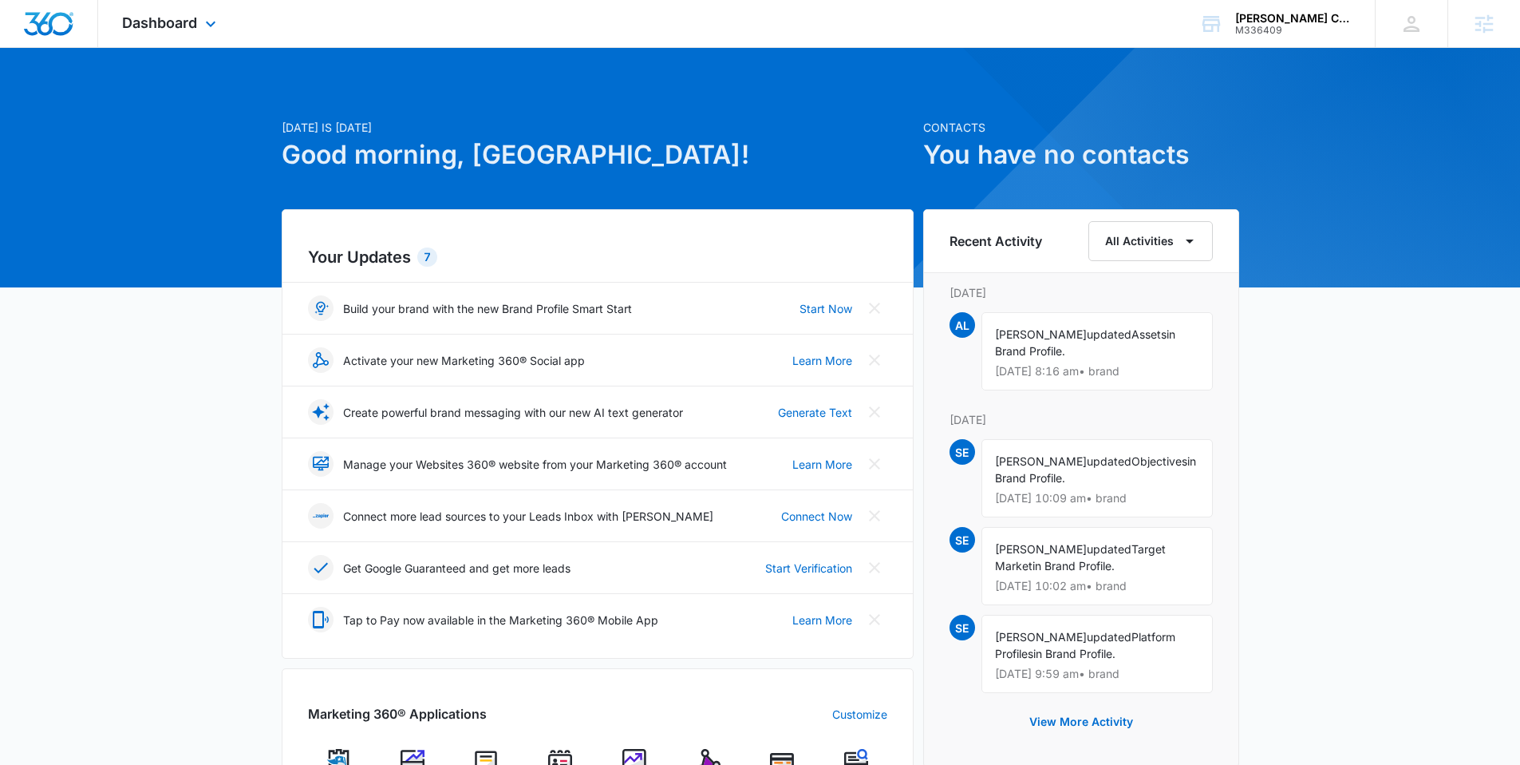
click at [184, 35] on div "Dashboard Apps Reputation Websites Forms CRM Email Social Payments POS Content …" at bounding box center [171, 23] width 146 height 47
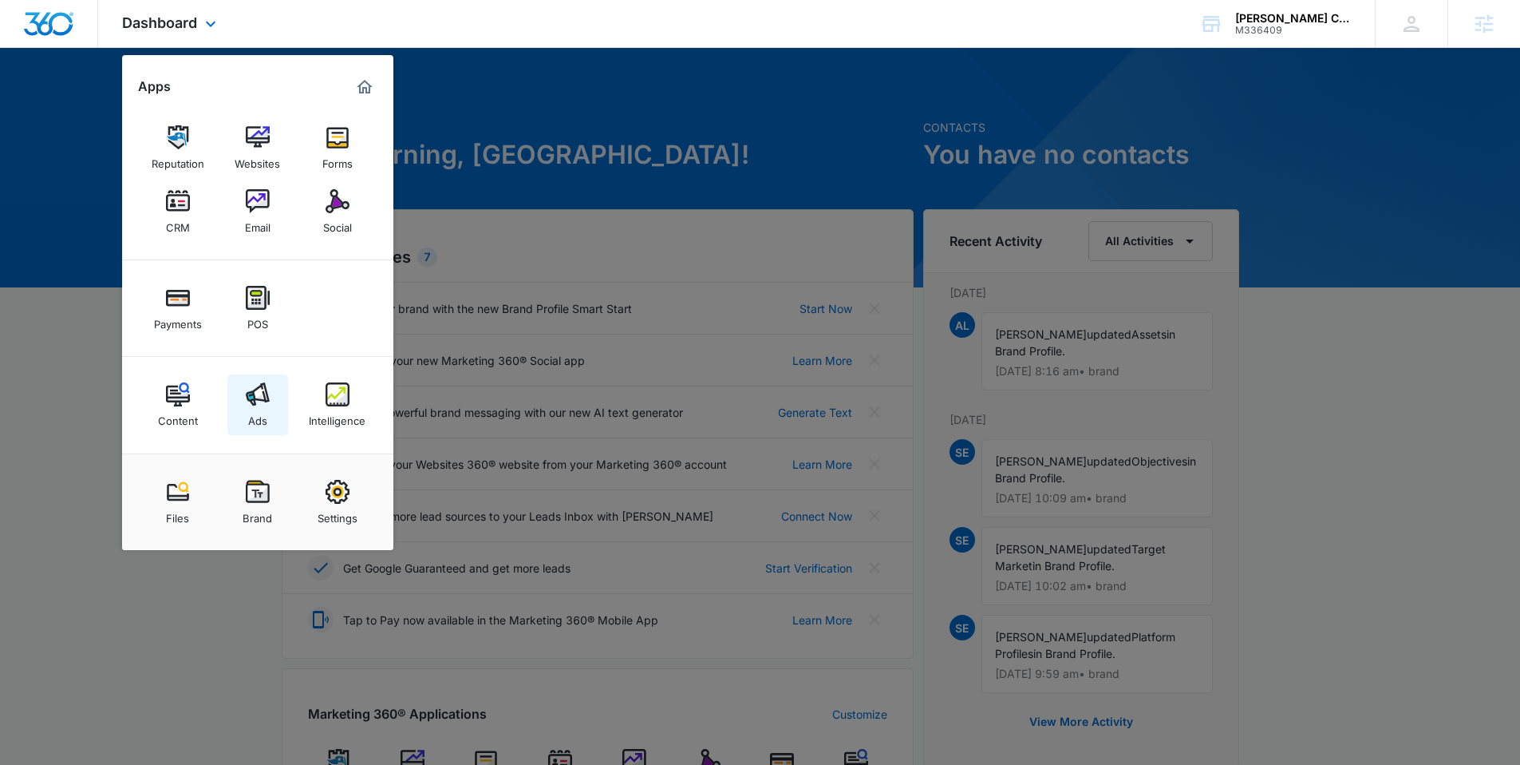
click at [259, 396] on img at bounding box center [258, 394] width 24 height 24
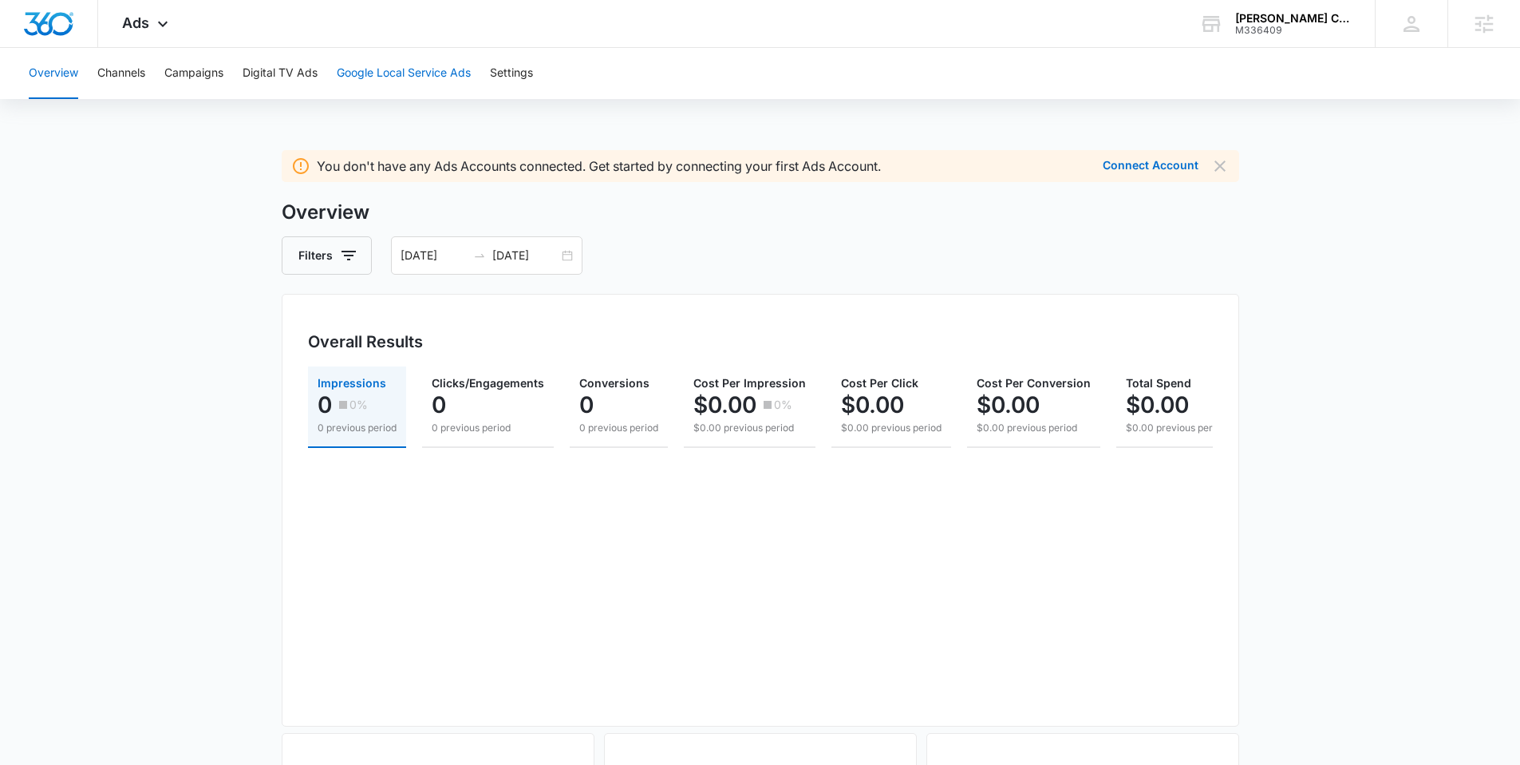
click at [431, 77] on button "Google Local Service Ads" at bounding box center [404, 73] width 134 height 51
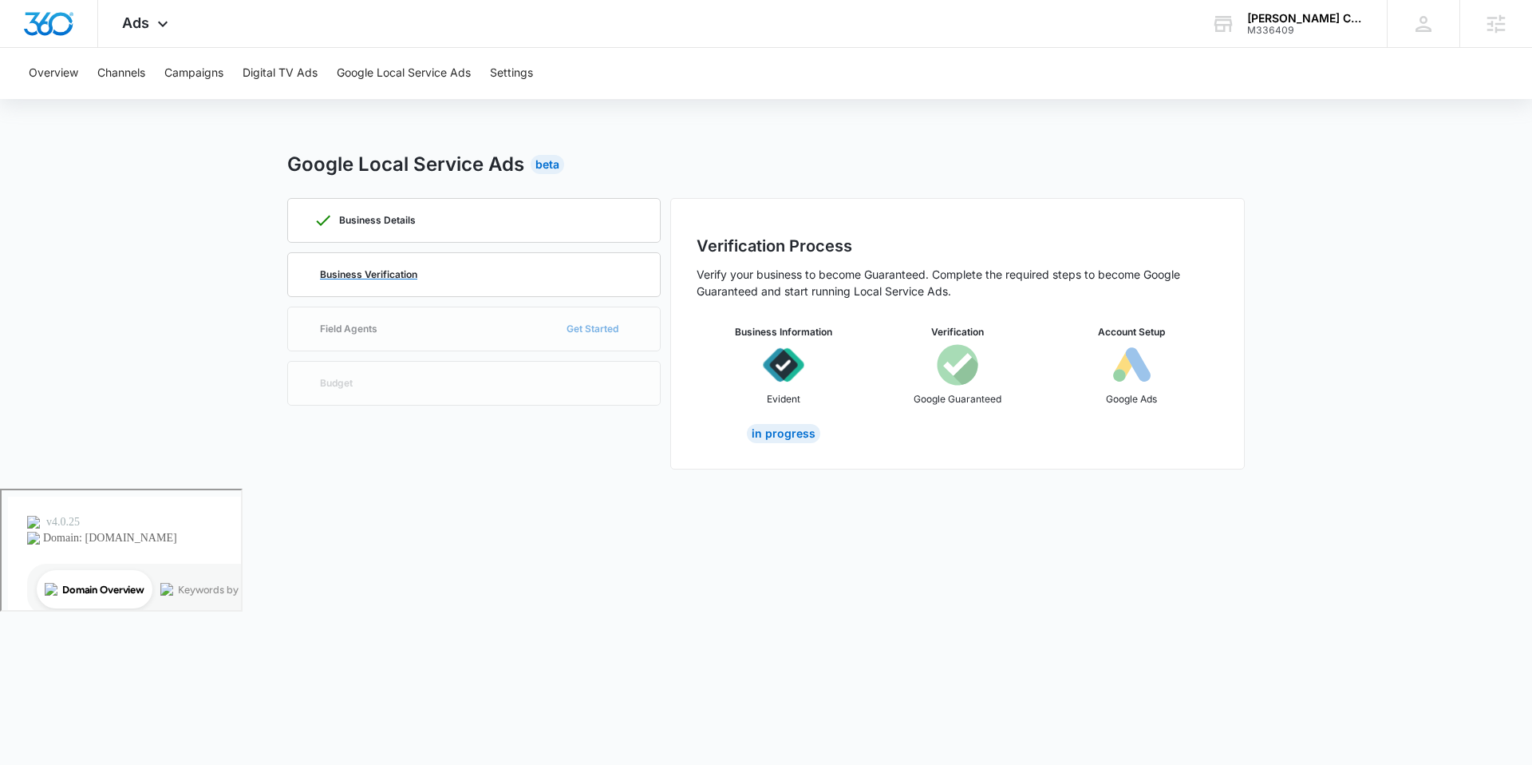
click at [376, 271] on p "Business Verification" at bounding box center [368, 275] width 97 height 10
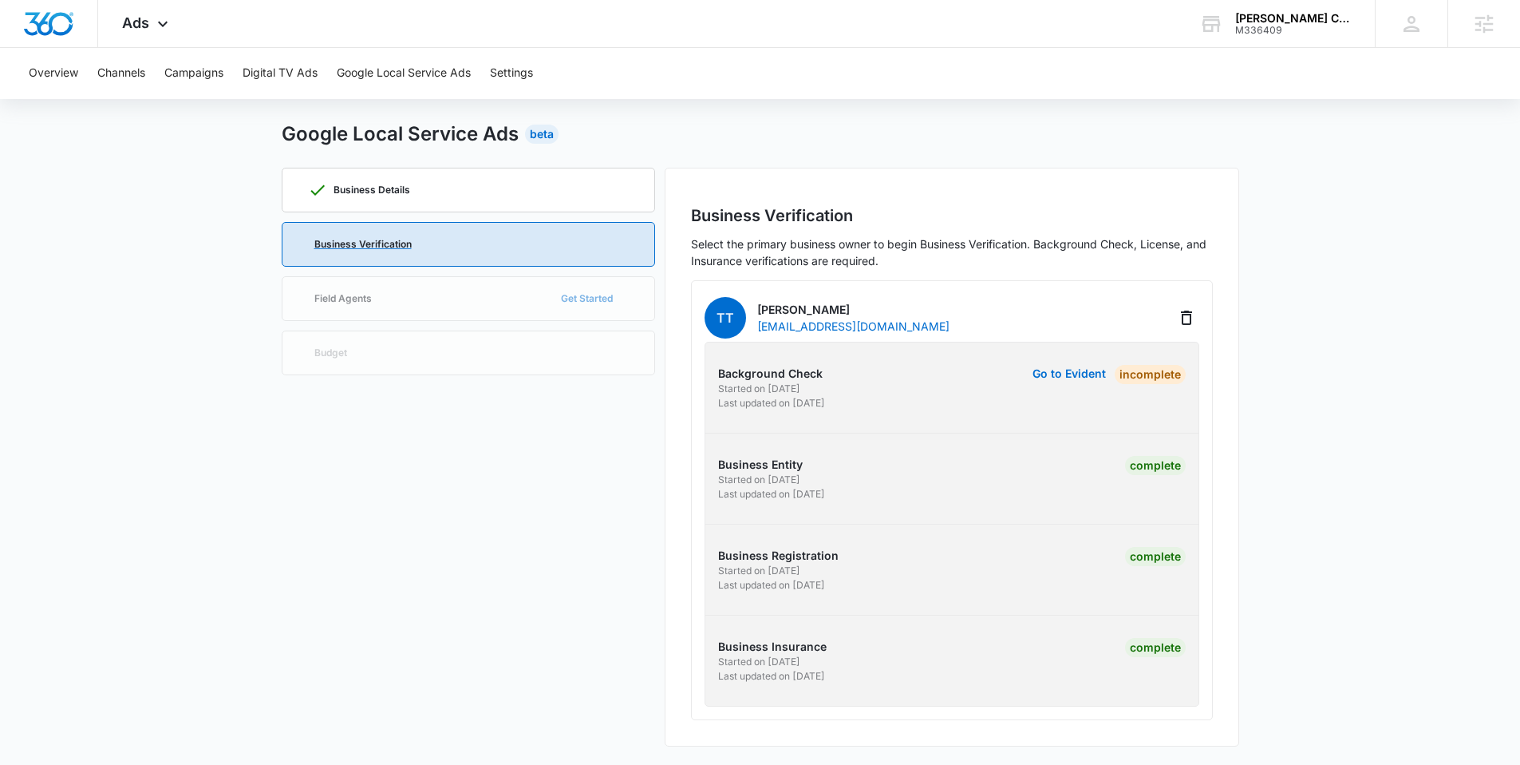
scroll to position [31, 0]
click at [1054, 372] on button "Go to Evident" at bounding box center [1069, 372] width 73 height 11
click at [1062, 374] on button "Go to Evident" at bounding box center [1069, 372] width 73 height 11
click at [1062, 373] on button "Go to Evident" at bounding box center [1069, 372] width 73 height 11
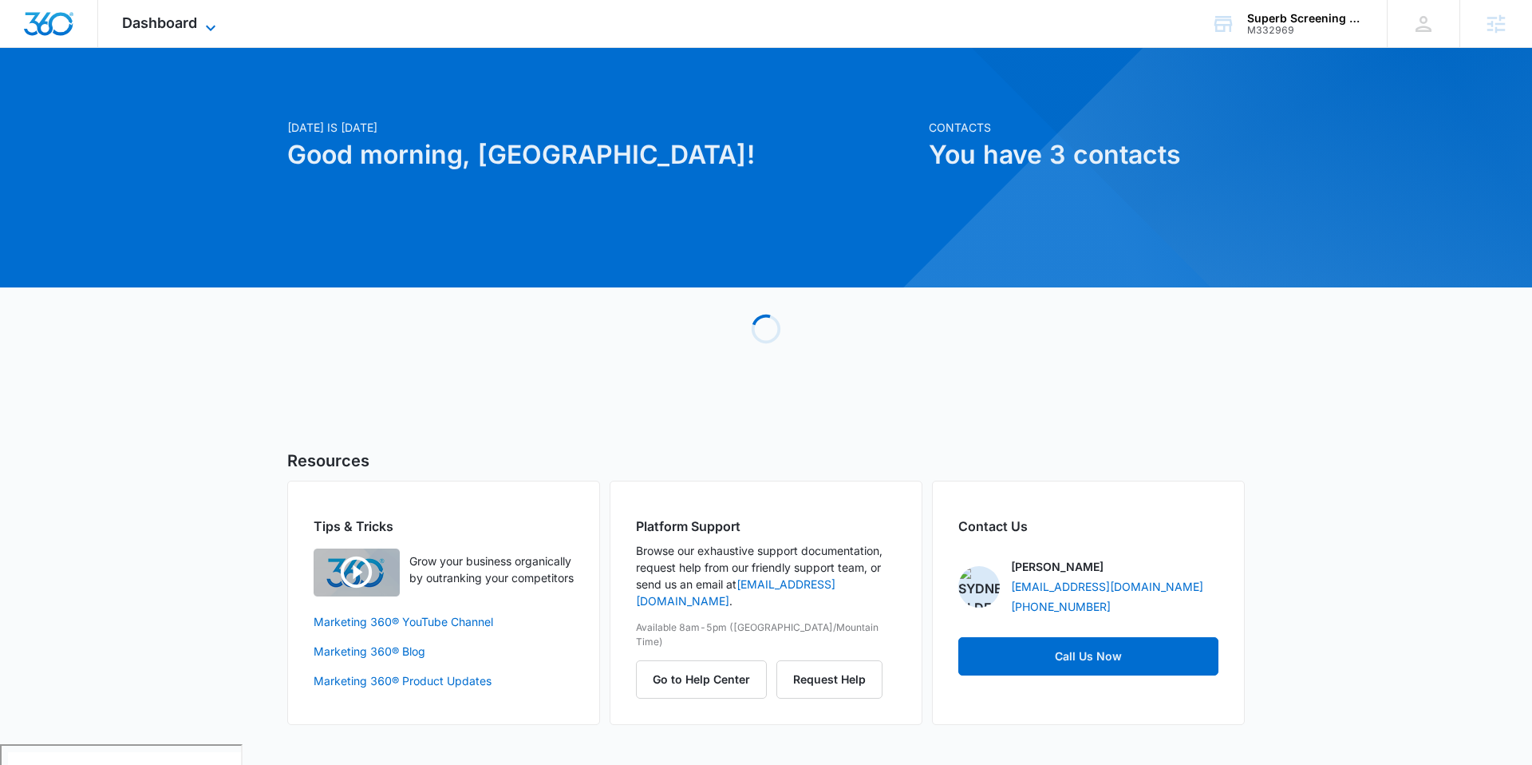
click at [192, 20] on span "Dashboard" at bounding box center [159, 22] width 75 height 17
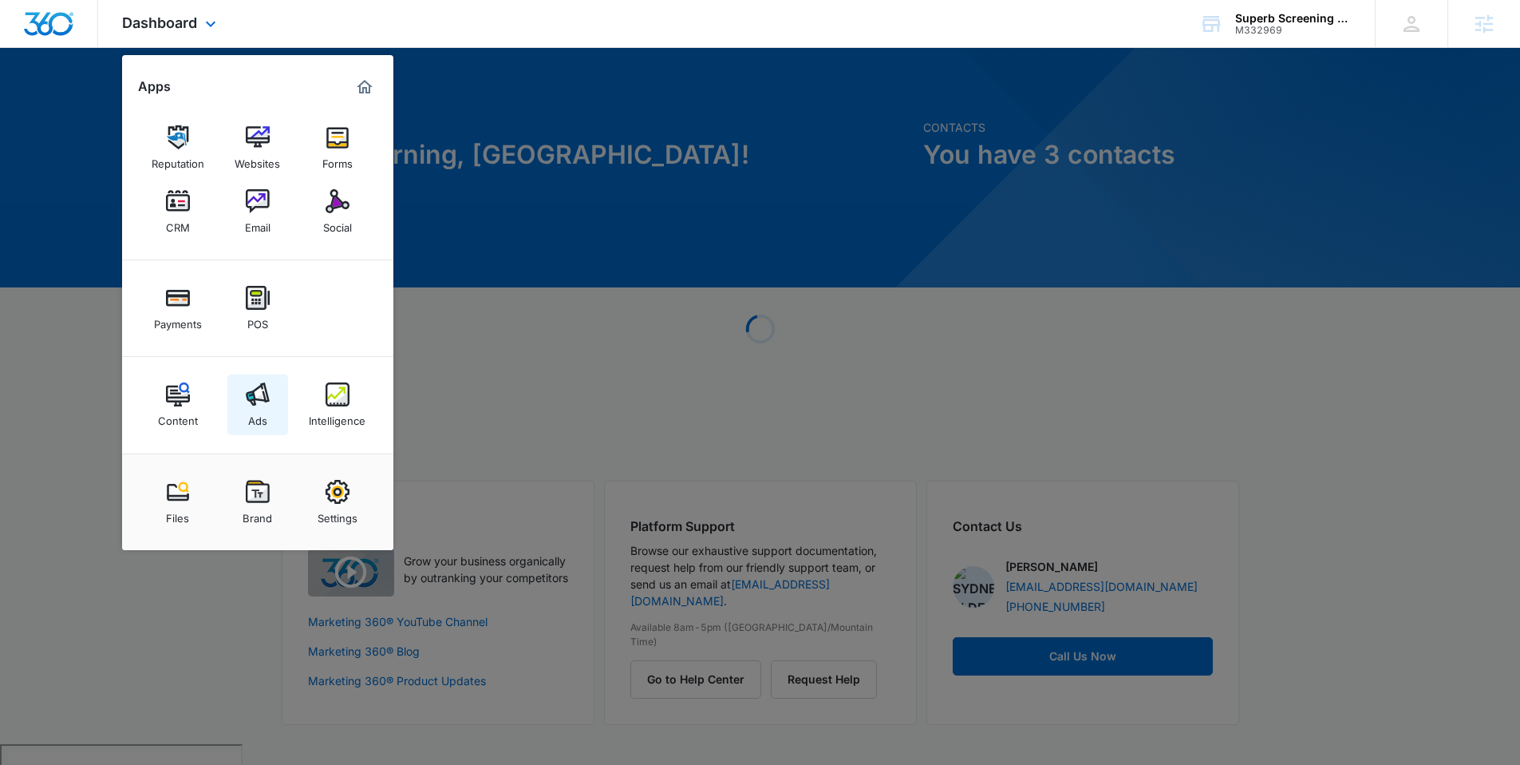
click at [250, 413] on div "Ads" at bounding box center [257, 416] width 19 height 21
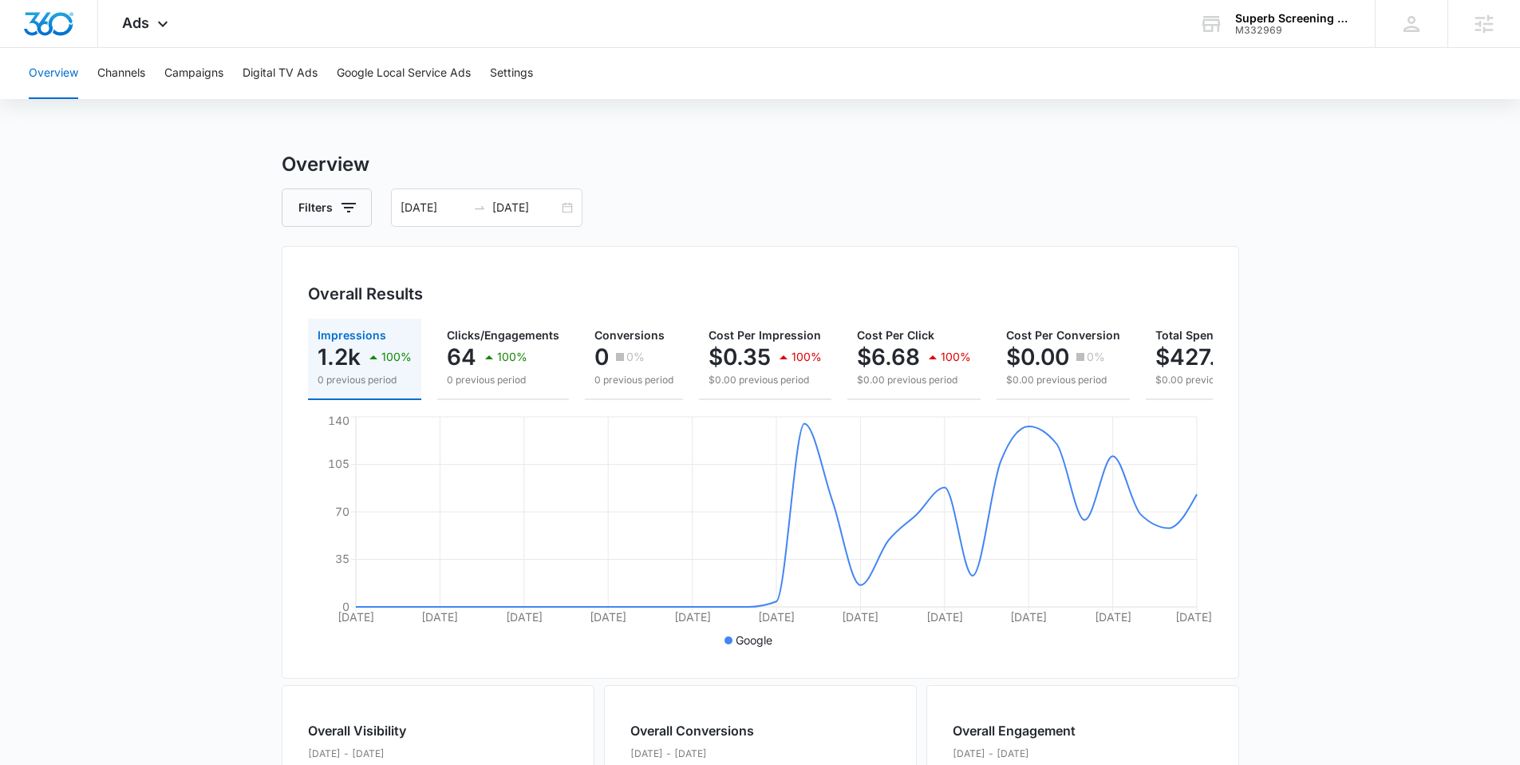
click at [148, 71] on div "Overview Channels Campaigns Digital TV Ads Google Local Service Ads Settings" at bounding box center [760, 73] width 1482 height 51
click at [196, 73] on button "Campaigns" at bounding box center [193, 73] width 59 height 51
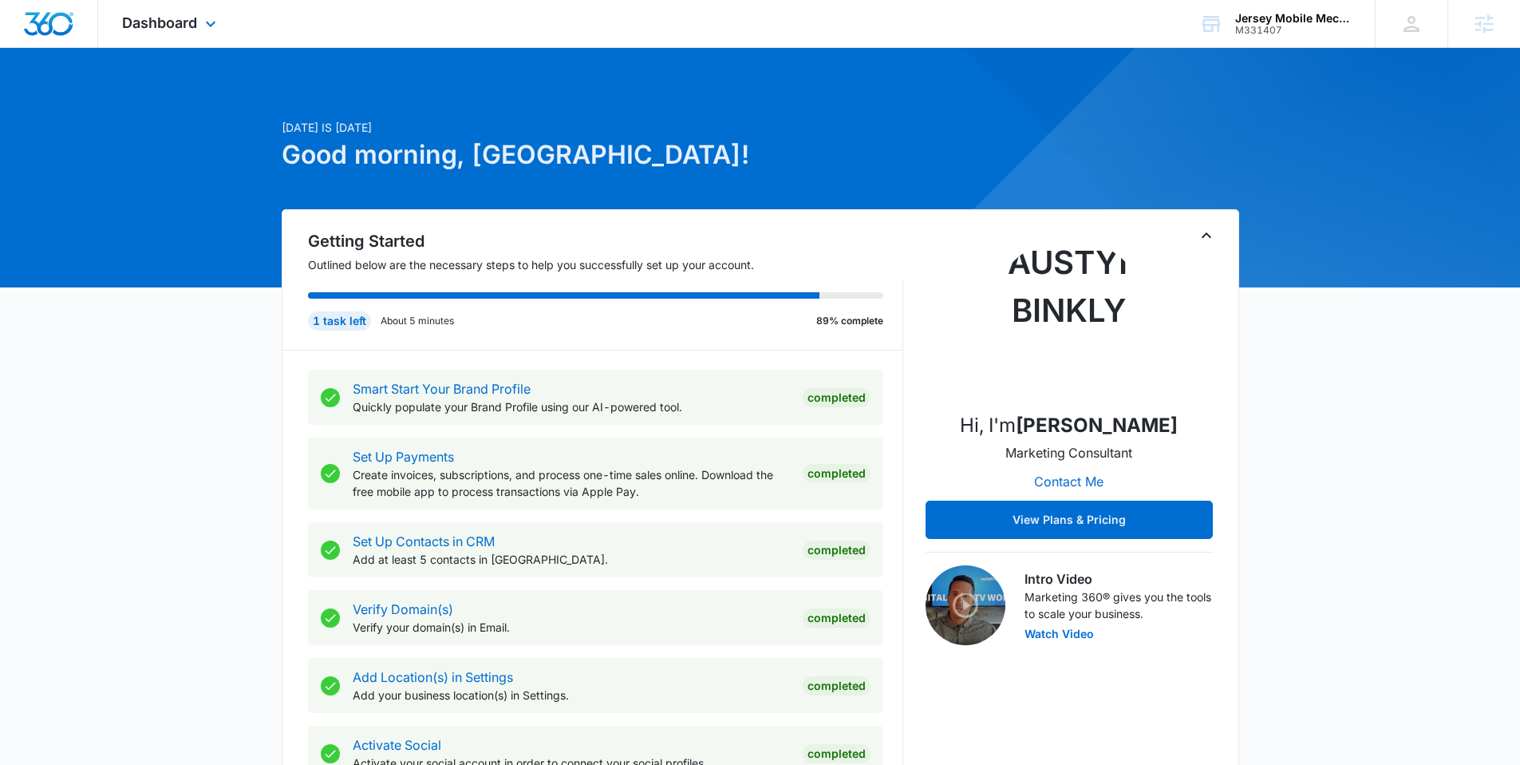
click at [204, 14] on div "Dashboard Apps Reputation Websites Forms CRM Email Social Payments POS Content …" at bounding box center [171, 23] width 146 height 47
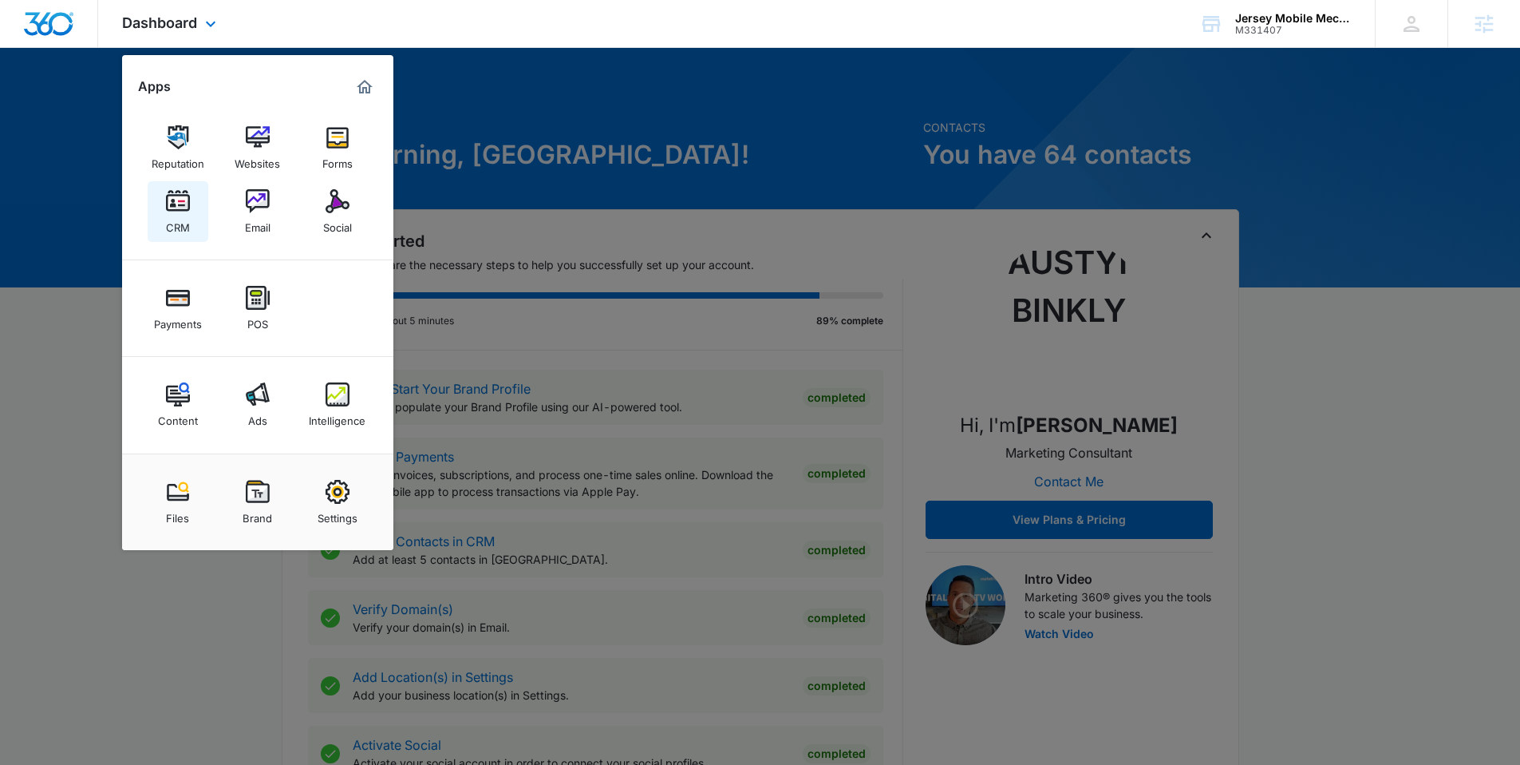
click at [169, 208] on img at bounding box center [178, 201] width 24 height 24
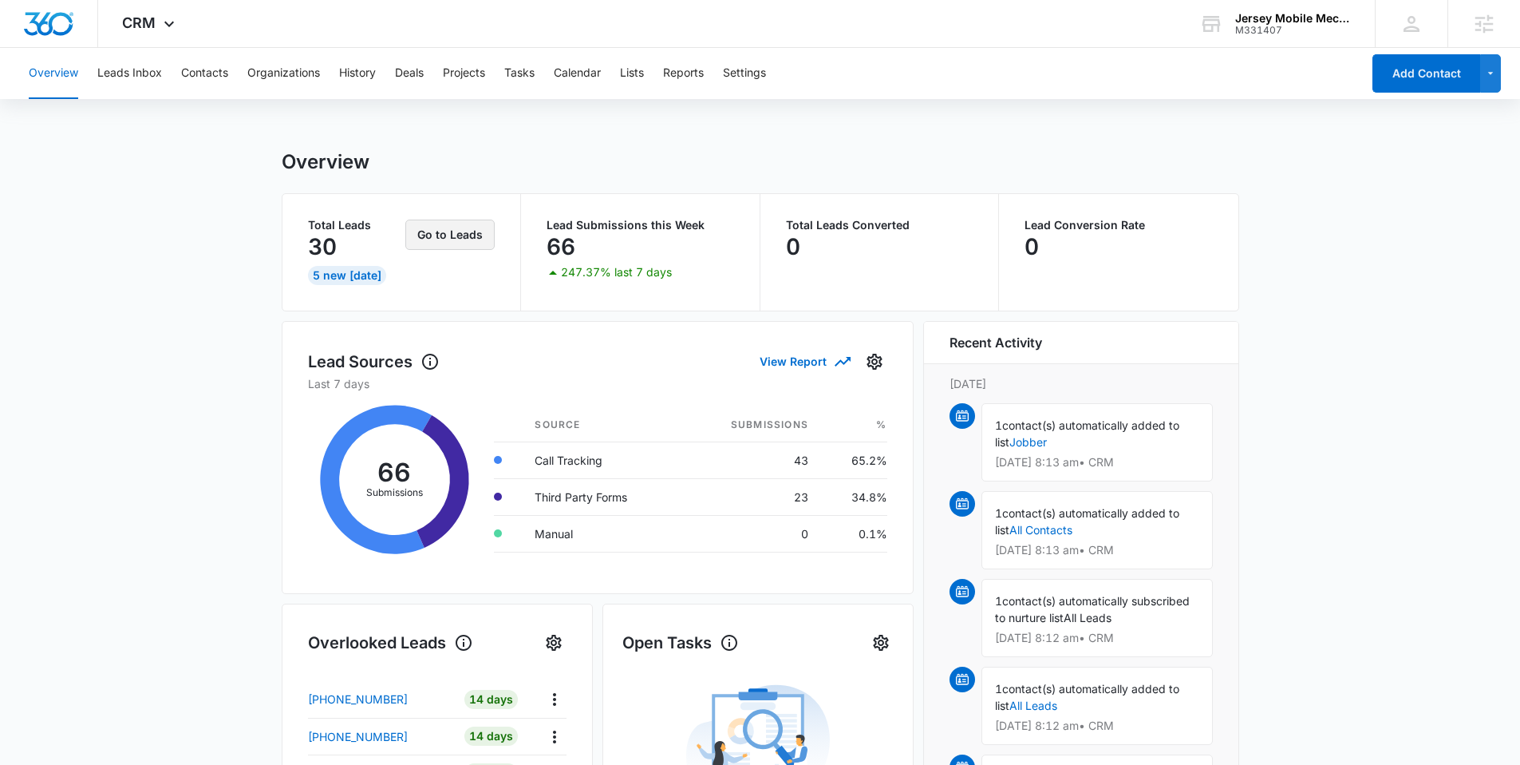
click at [437, 239] on button "Go to Leads" at bounding box center [449, 234] width 89 height 30
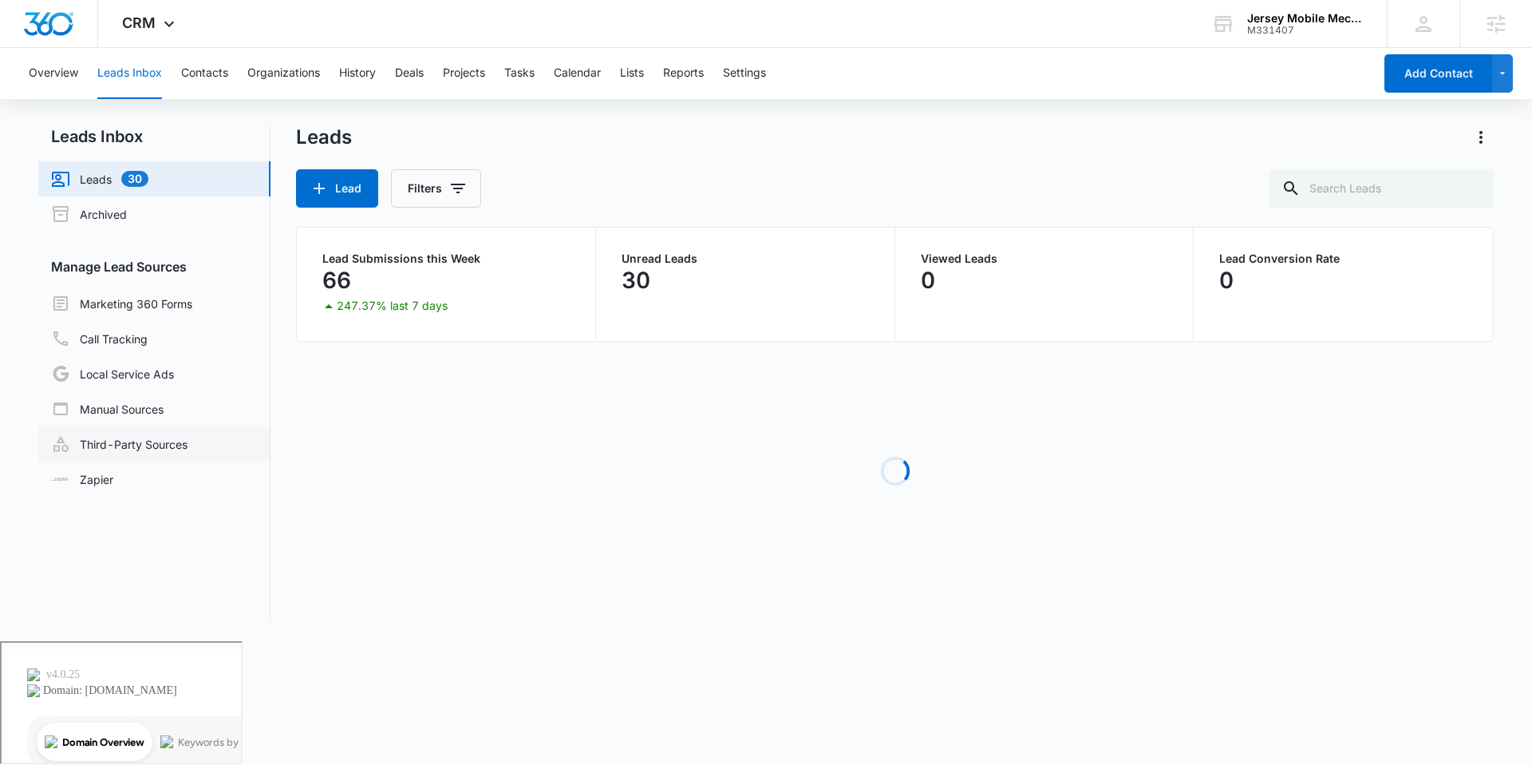
click at [157, 451] on link "Third-Party Sources" at bounding box center [119, 443] width 136 height 19
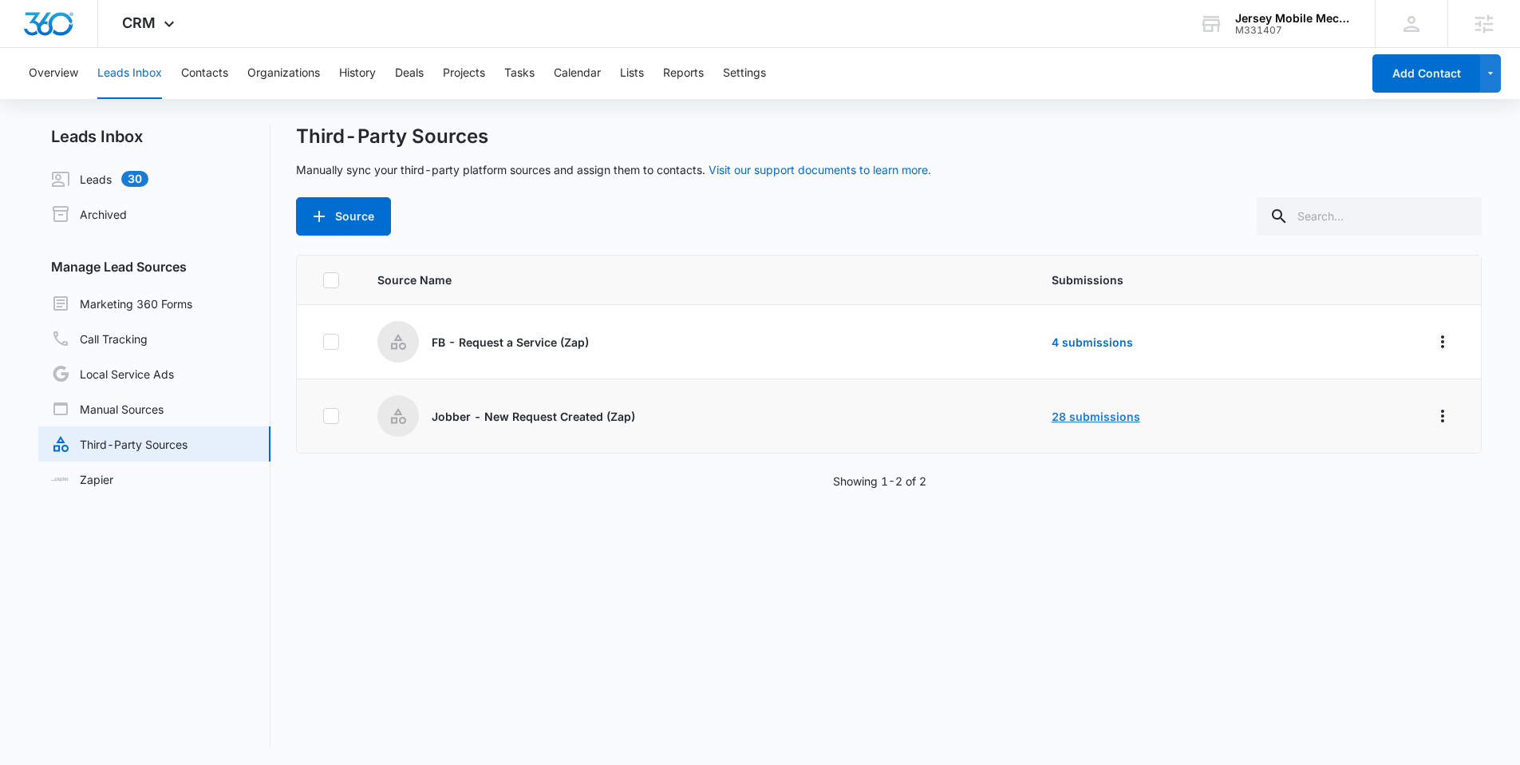
click at [1088, 414] on link "28 submissions" at bounding box center [1096, 416] width 89 height 14
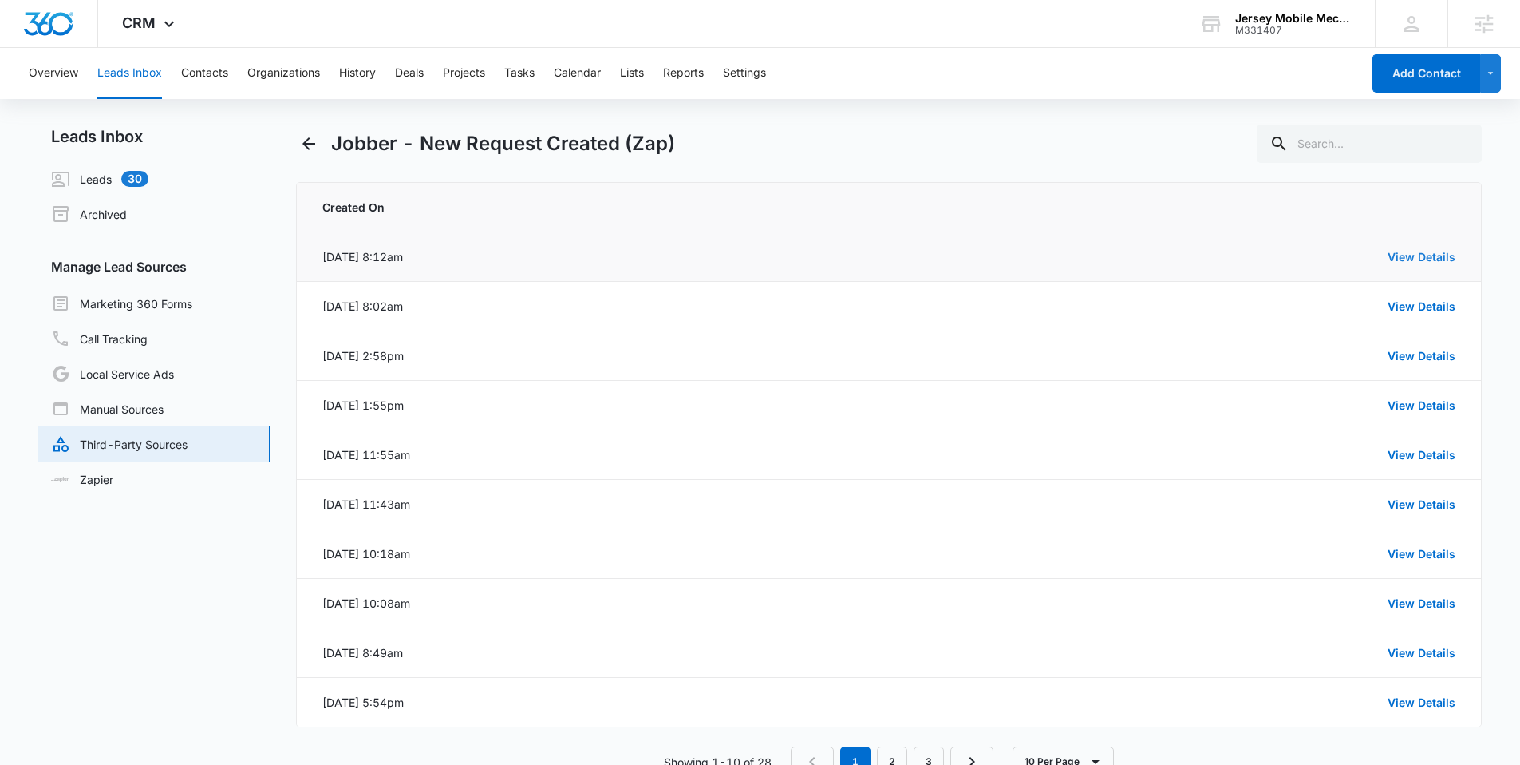
click at [1429, 258] on link "View Details" at bounding box center [1422, 257] width 68 height 14
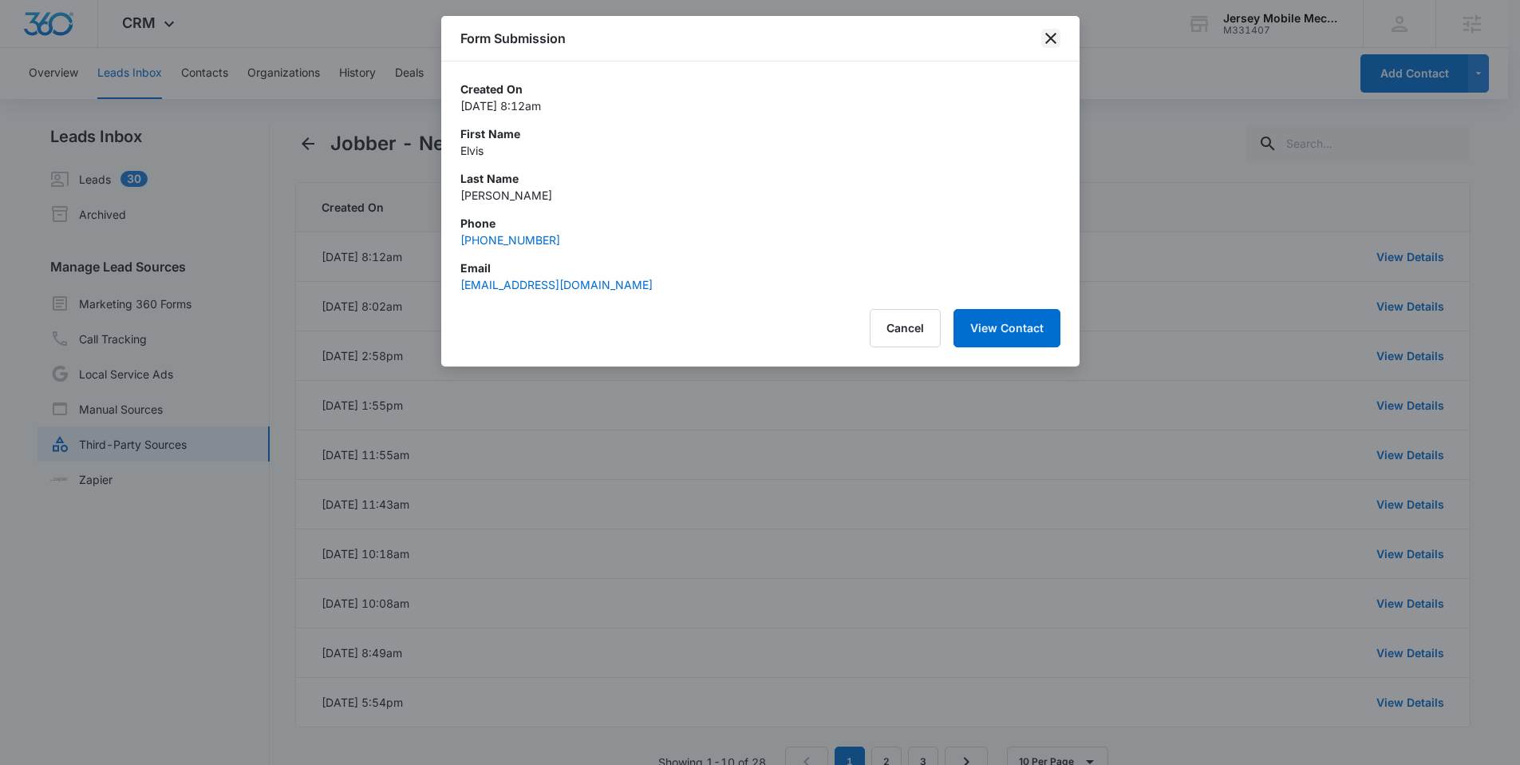
click at [1048, 42] on icon "close" at bounding box center [1051, 38] width 11 height 11
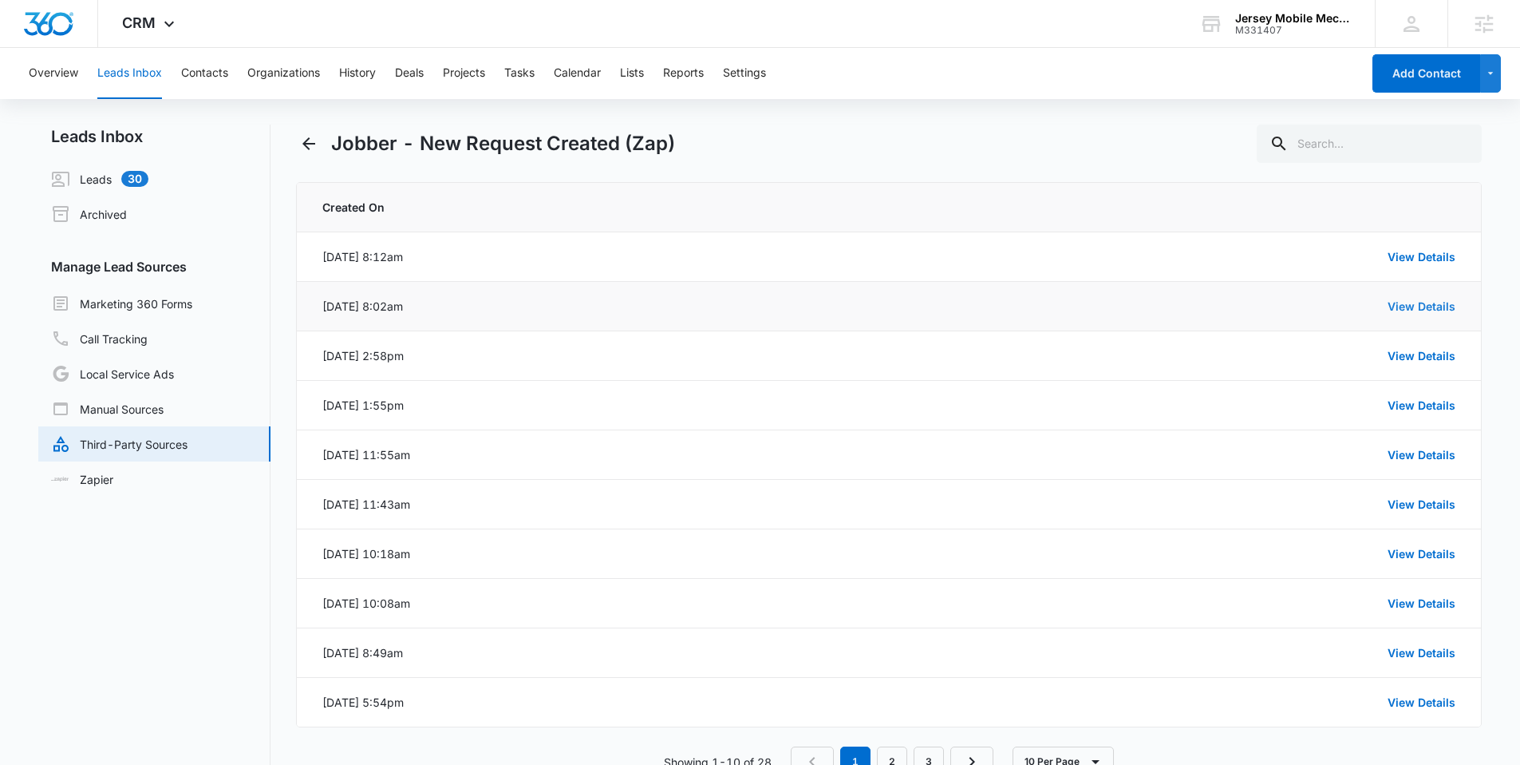
click at [1426, 309] on link "View Details" at bounding box center [1422, 306] width 68 height 14
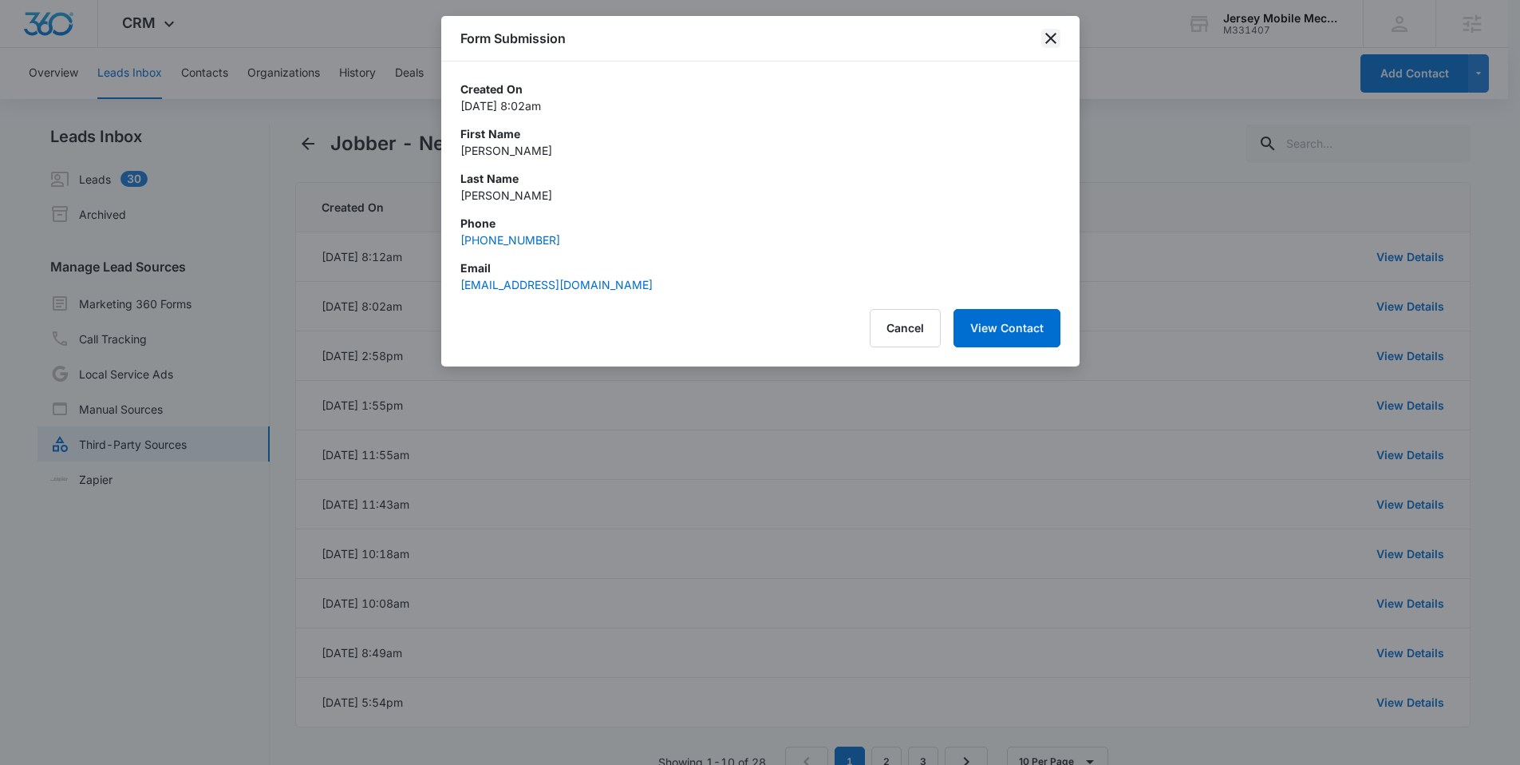
click at [1058, 45] on icon "close" at bounding box center [1051, 38] width 19 height 19
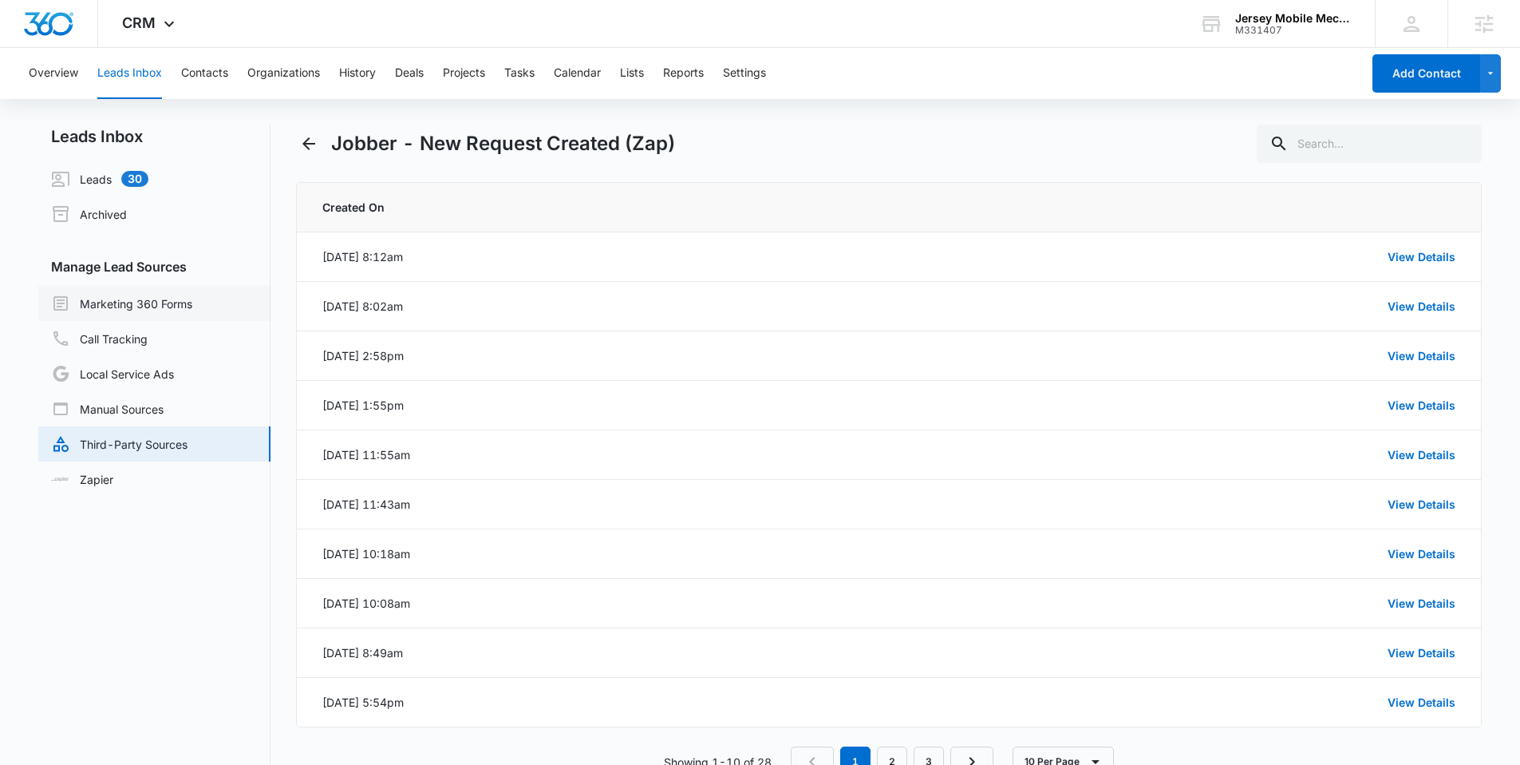
click at [157, 306] on link "Marketing 360 Forms" at bounding box center [121, 303] width 141 height 19
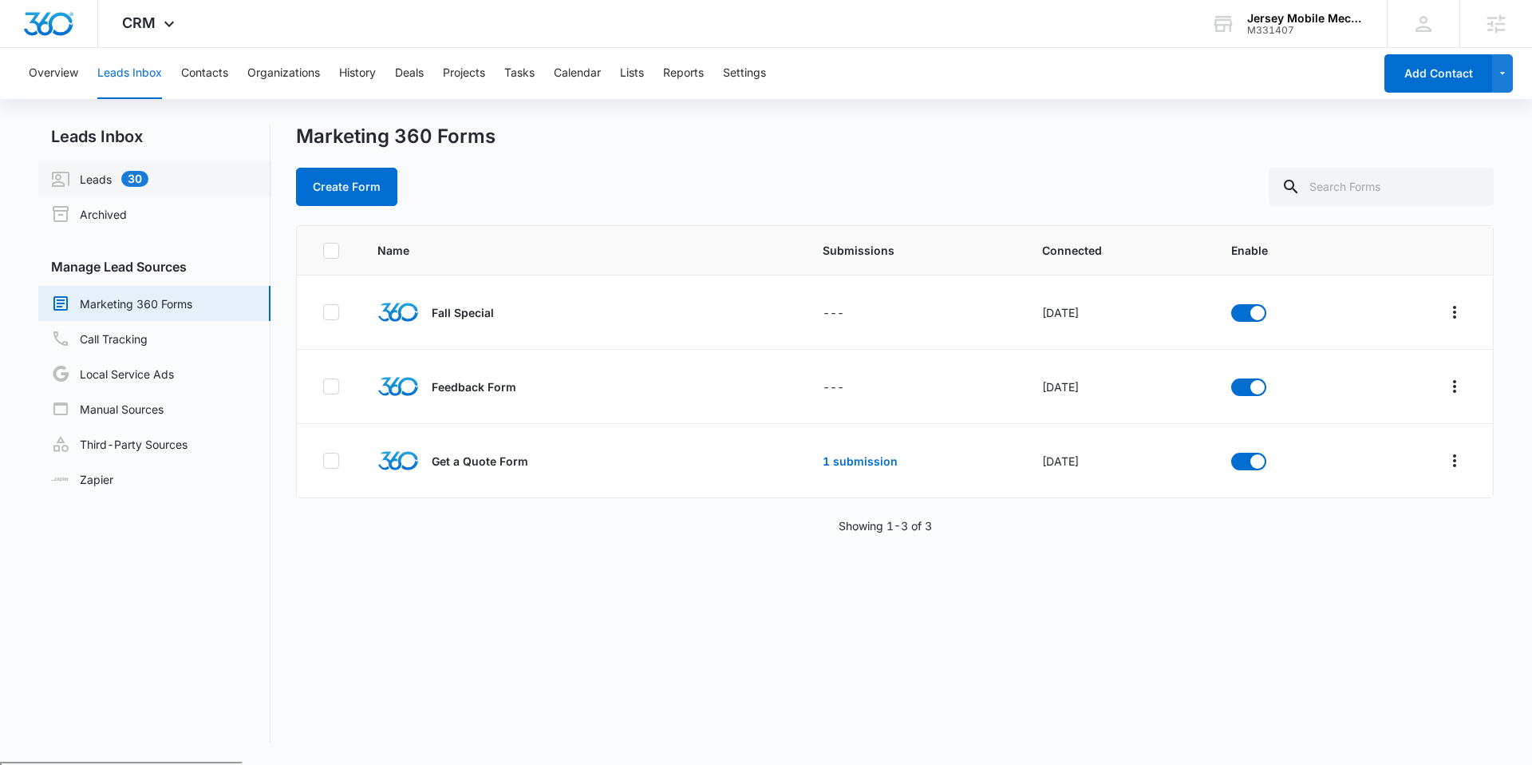
click at [115, 180] on link "Leads 30" at bounding box center [99, 178] width 97 height 19
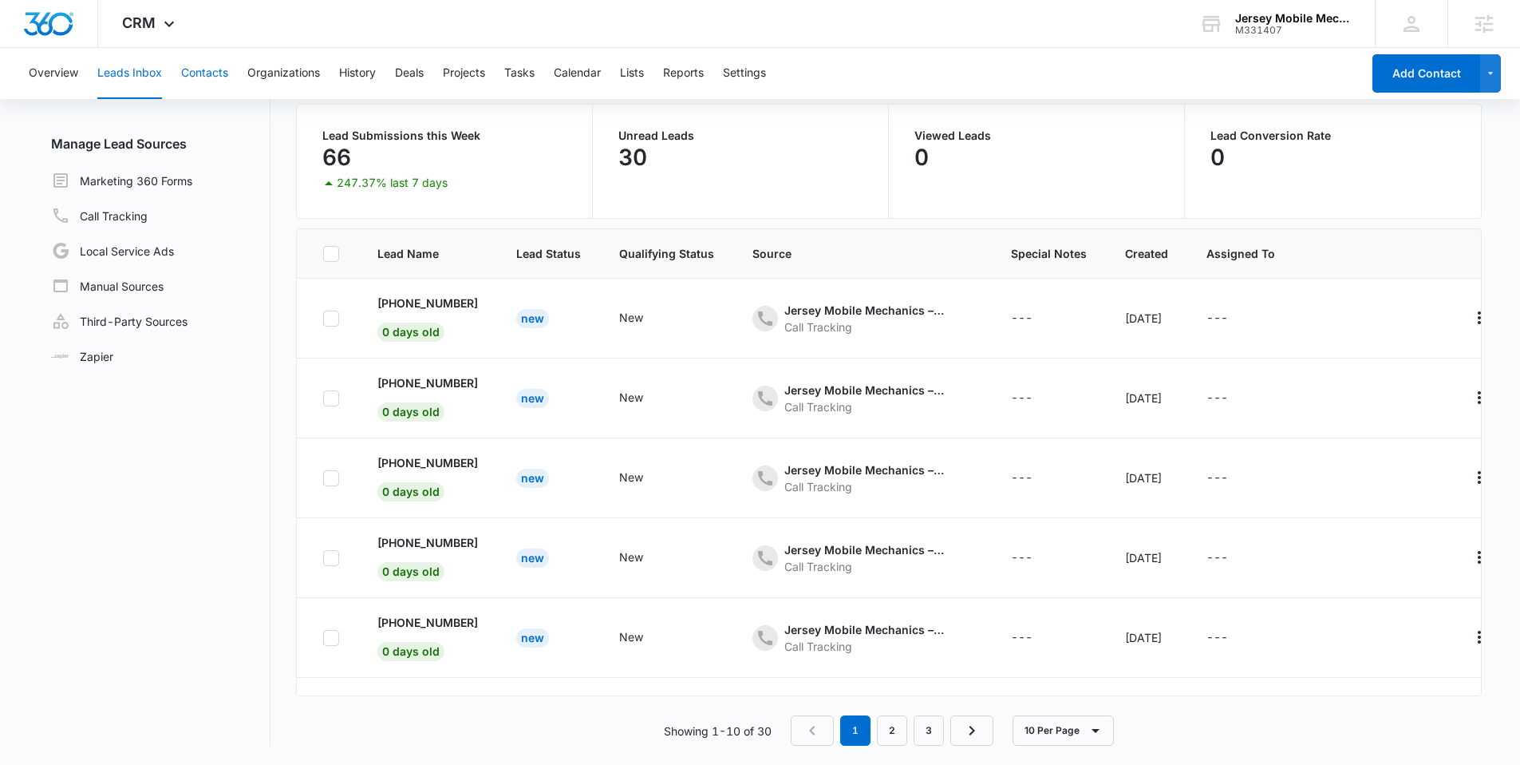
click at [219, 73] on button "Contacts" at bounding box center [204, 73] width 47 height 51
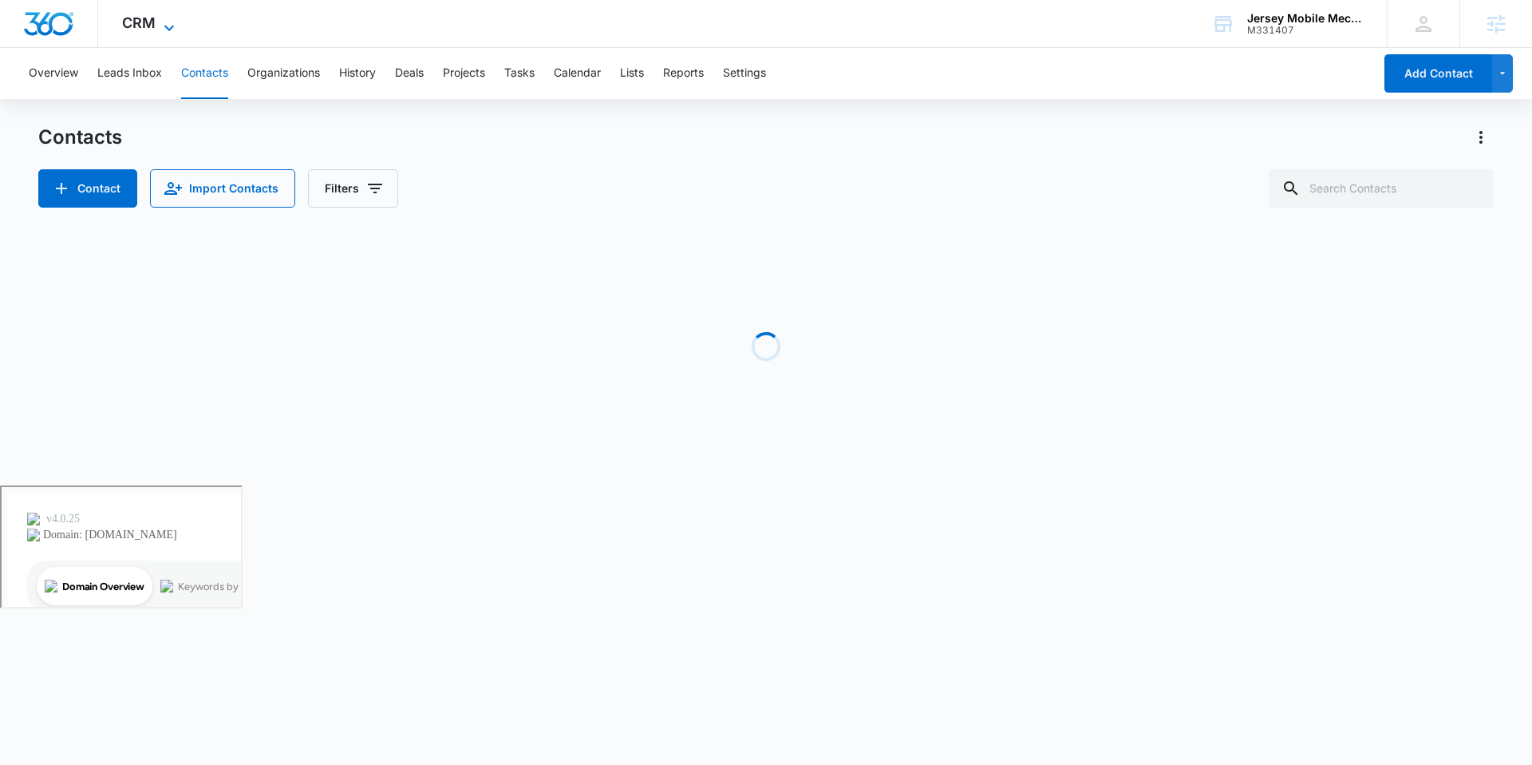
click at [160, 25] on icon at bounding box center [169, 27] width 19 height 19
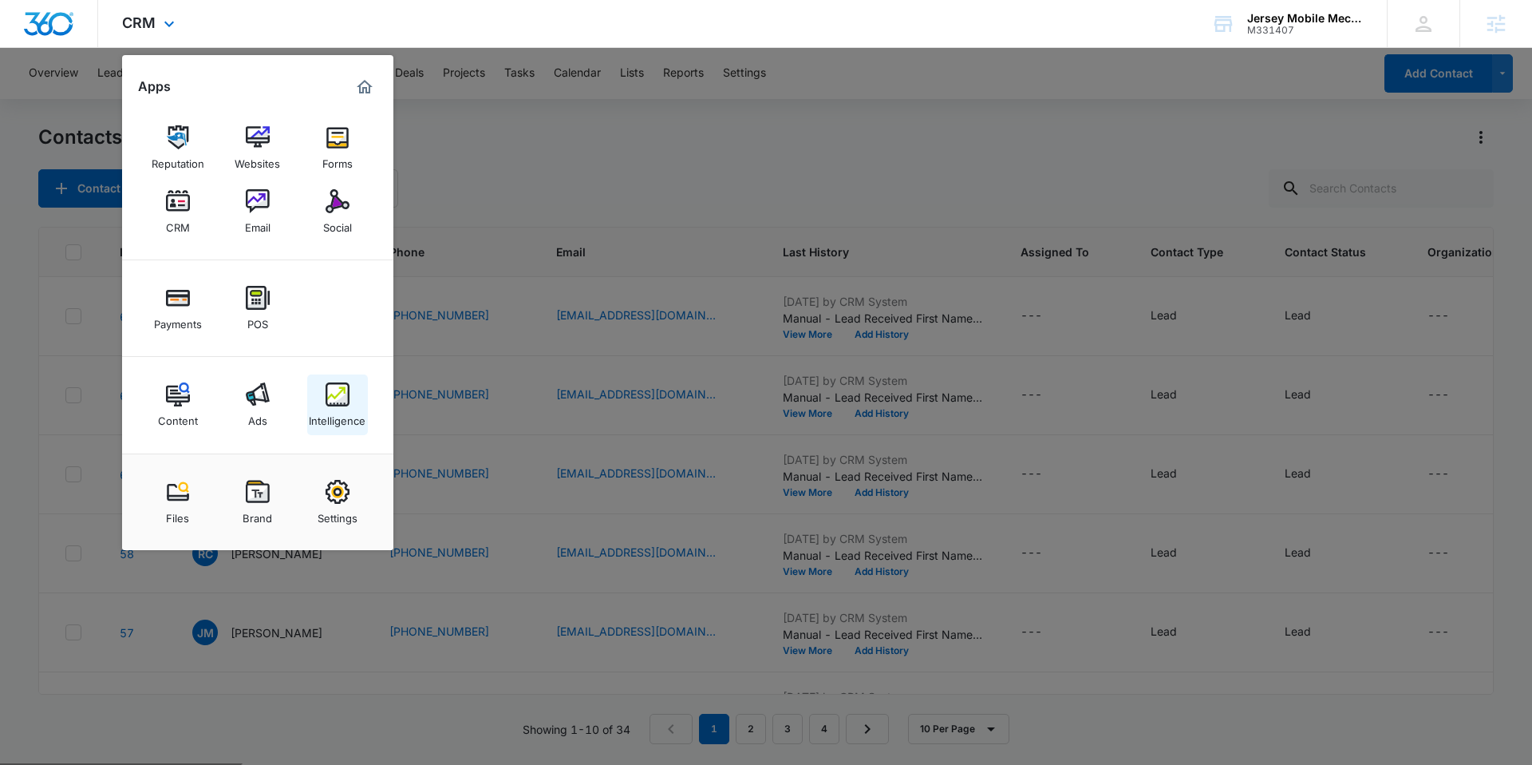
click at [332, 397] on img at bounding box center [338, 394] width 24 height 24
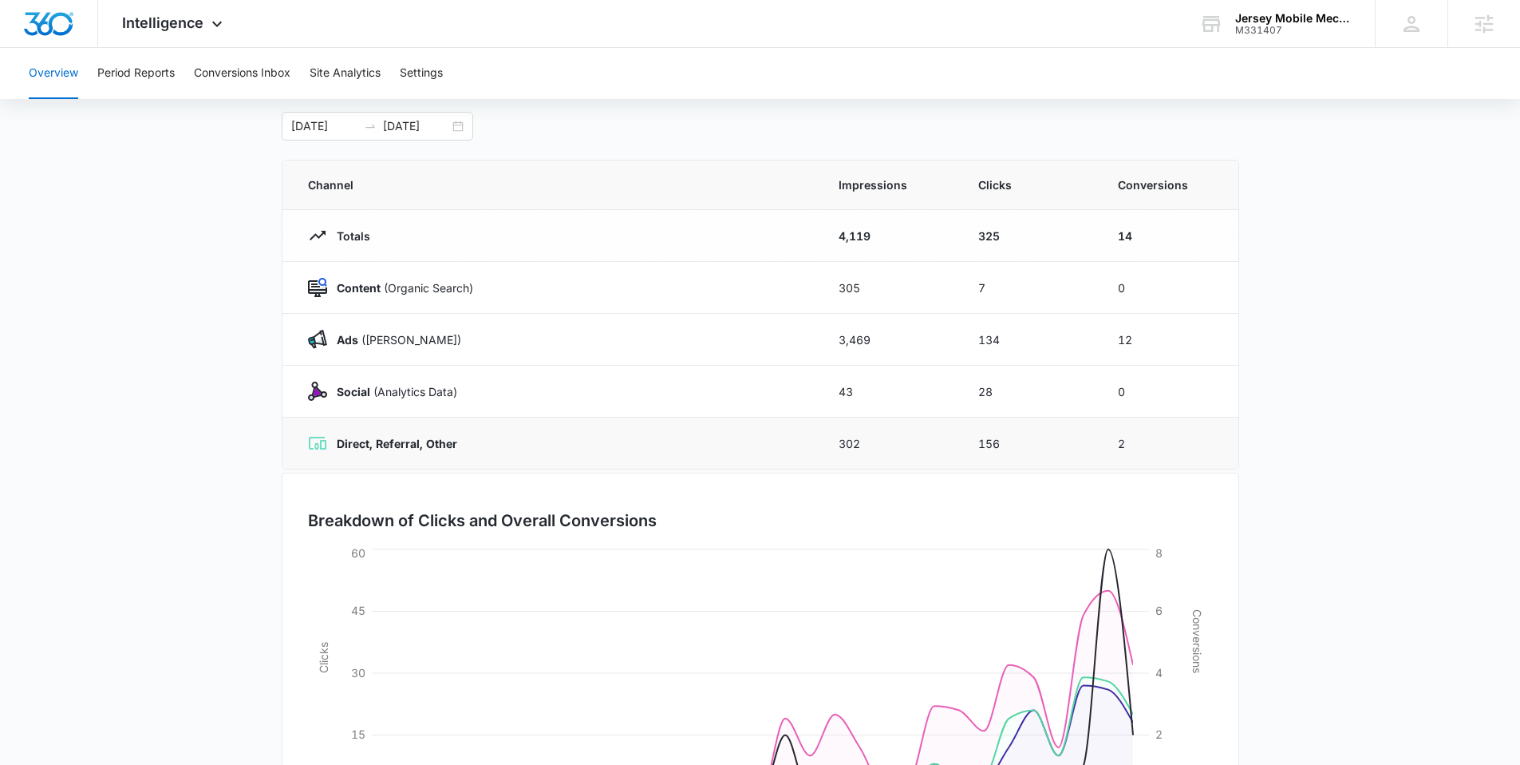
scroll to position [71, 0]
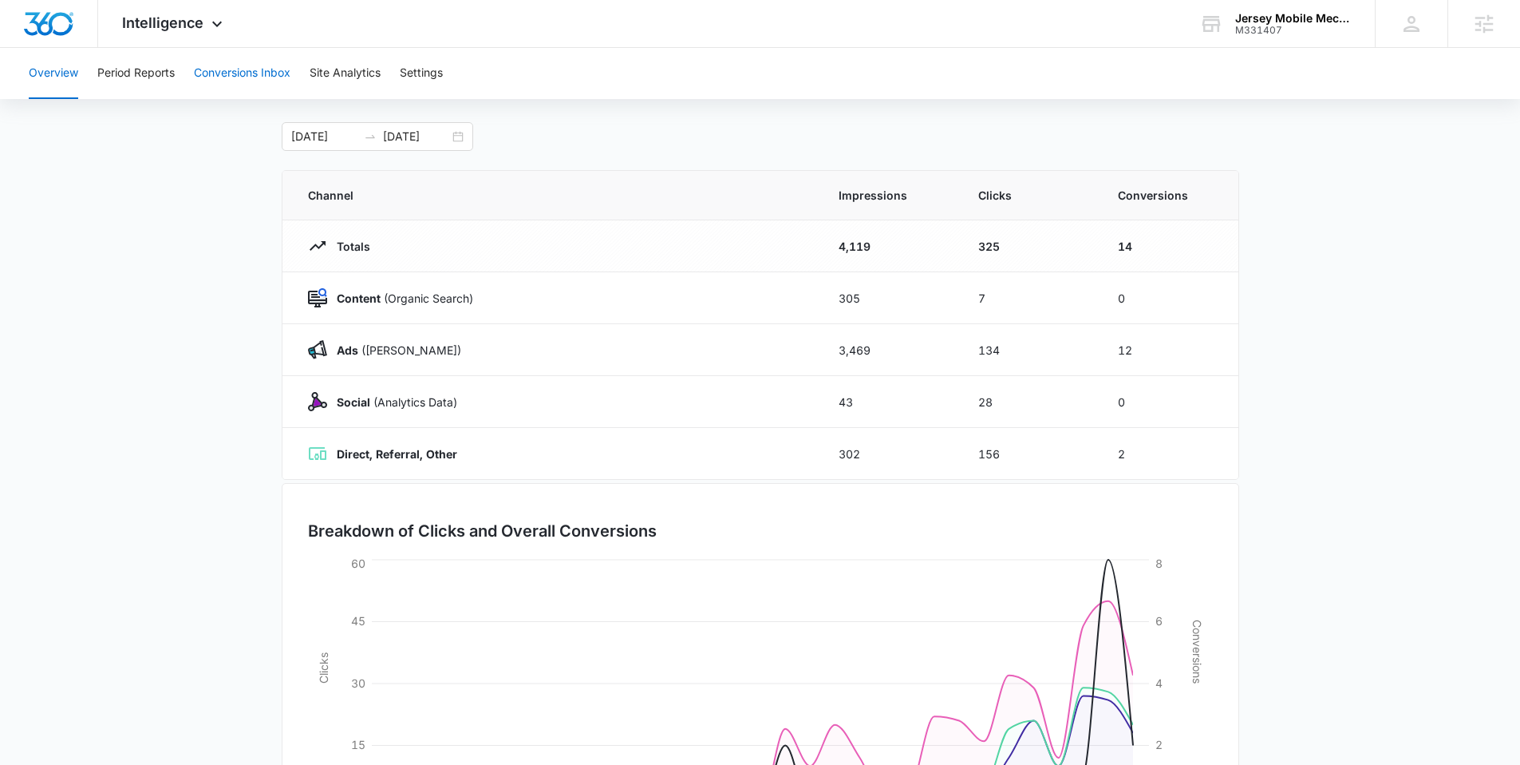
click at [233, 75] on button "Conversions Inbox" at bounding box center [242, 73] width 97 height 51
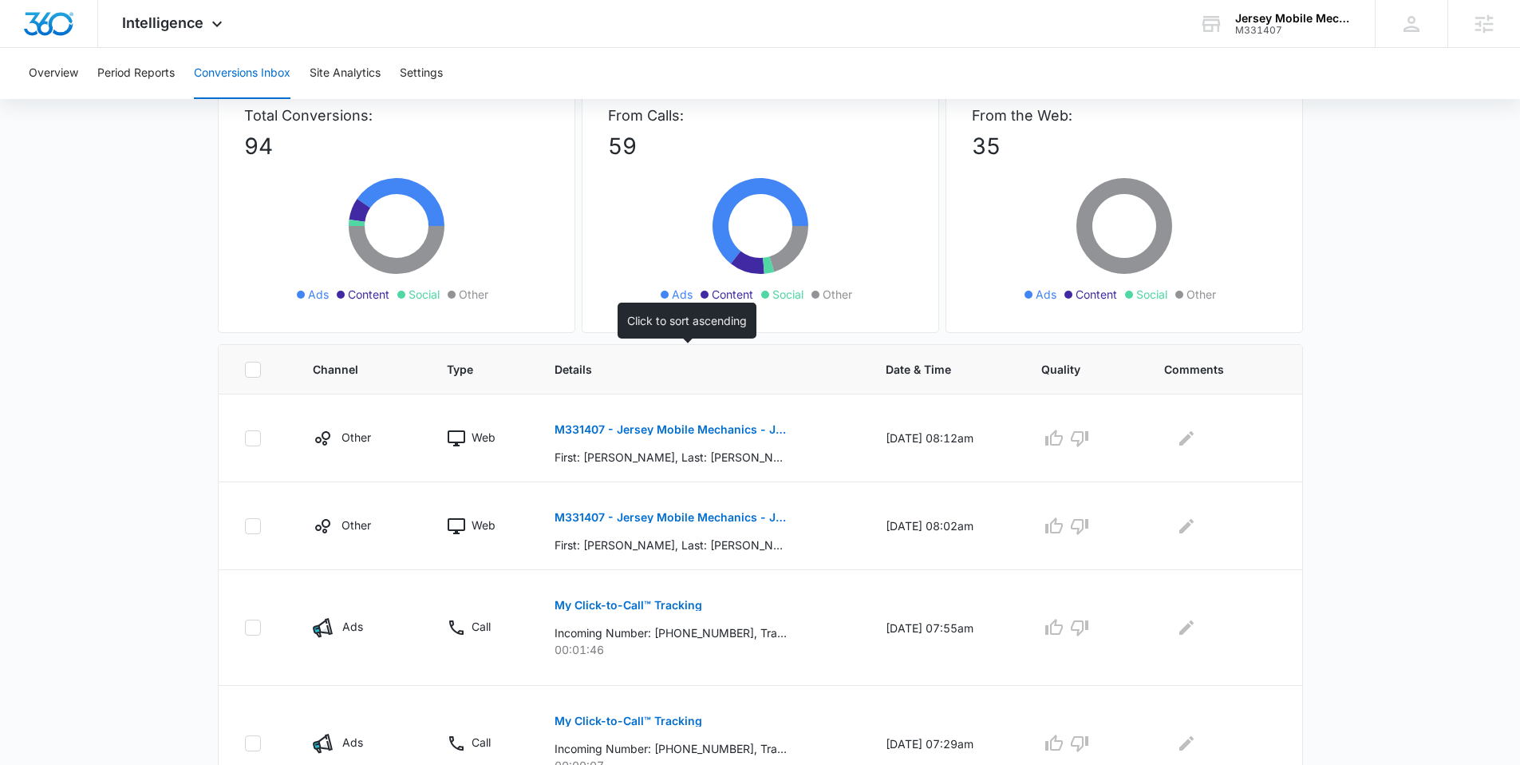
scroll to position [140, 0]
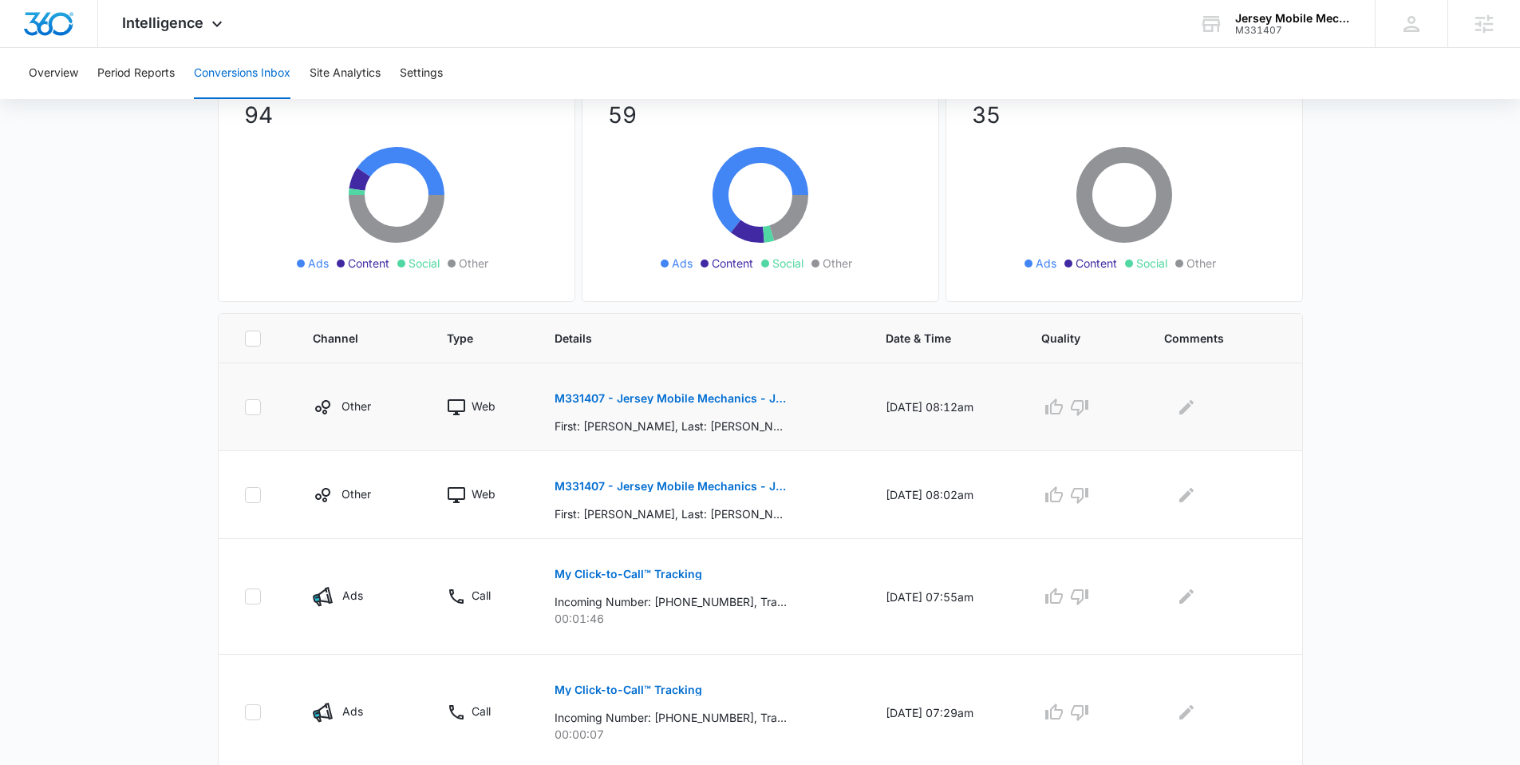
click at [666, 397] on p "M331407 - Jersey Mobile Mechanics - Jobber - New Request Created" at bounding box center [671, 398] width 232 height 11
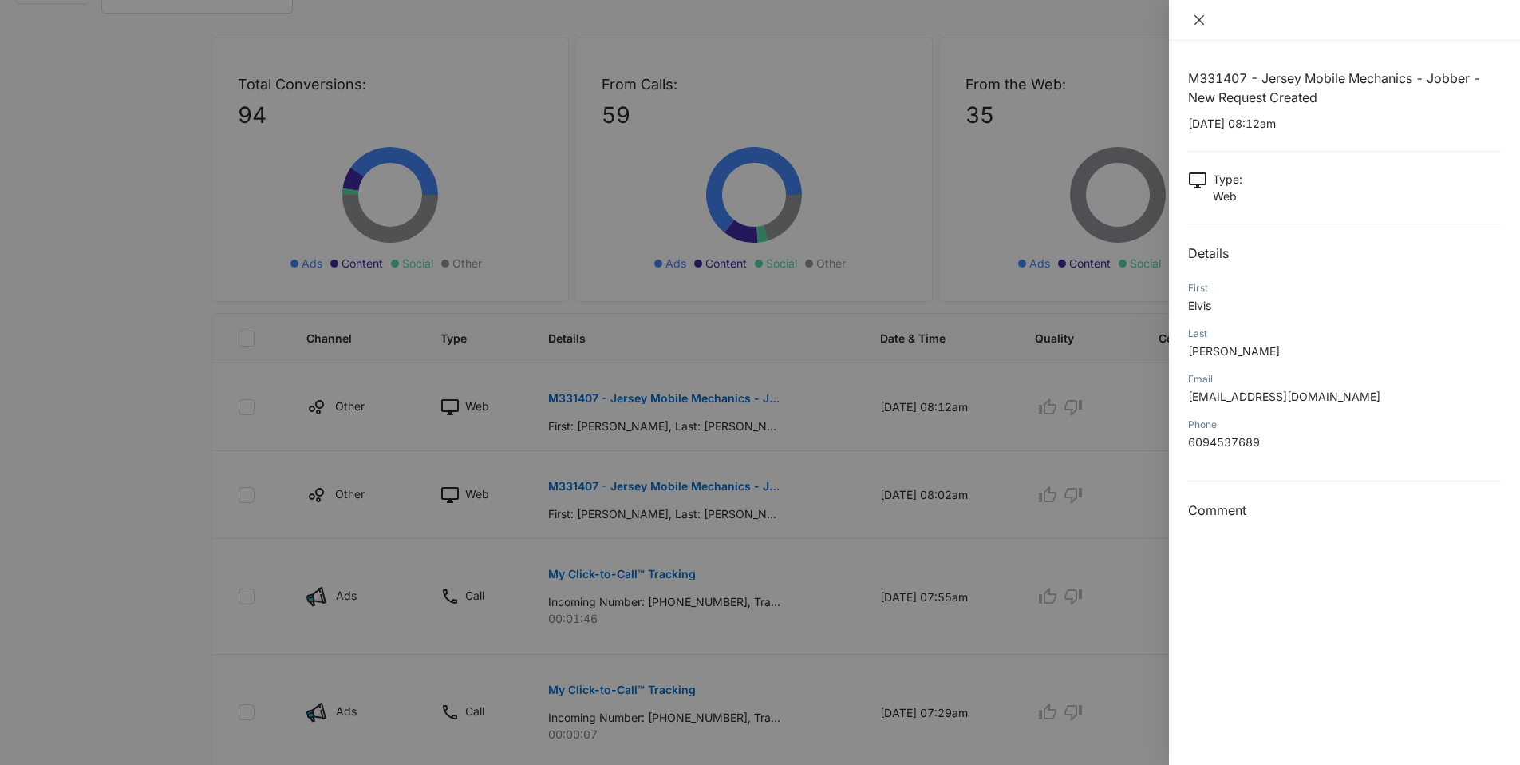
click at [1200, 14] on icon "close" at bounding box center [1199, 20] width 13 height 13
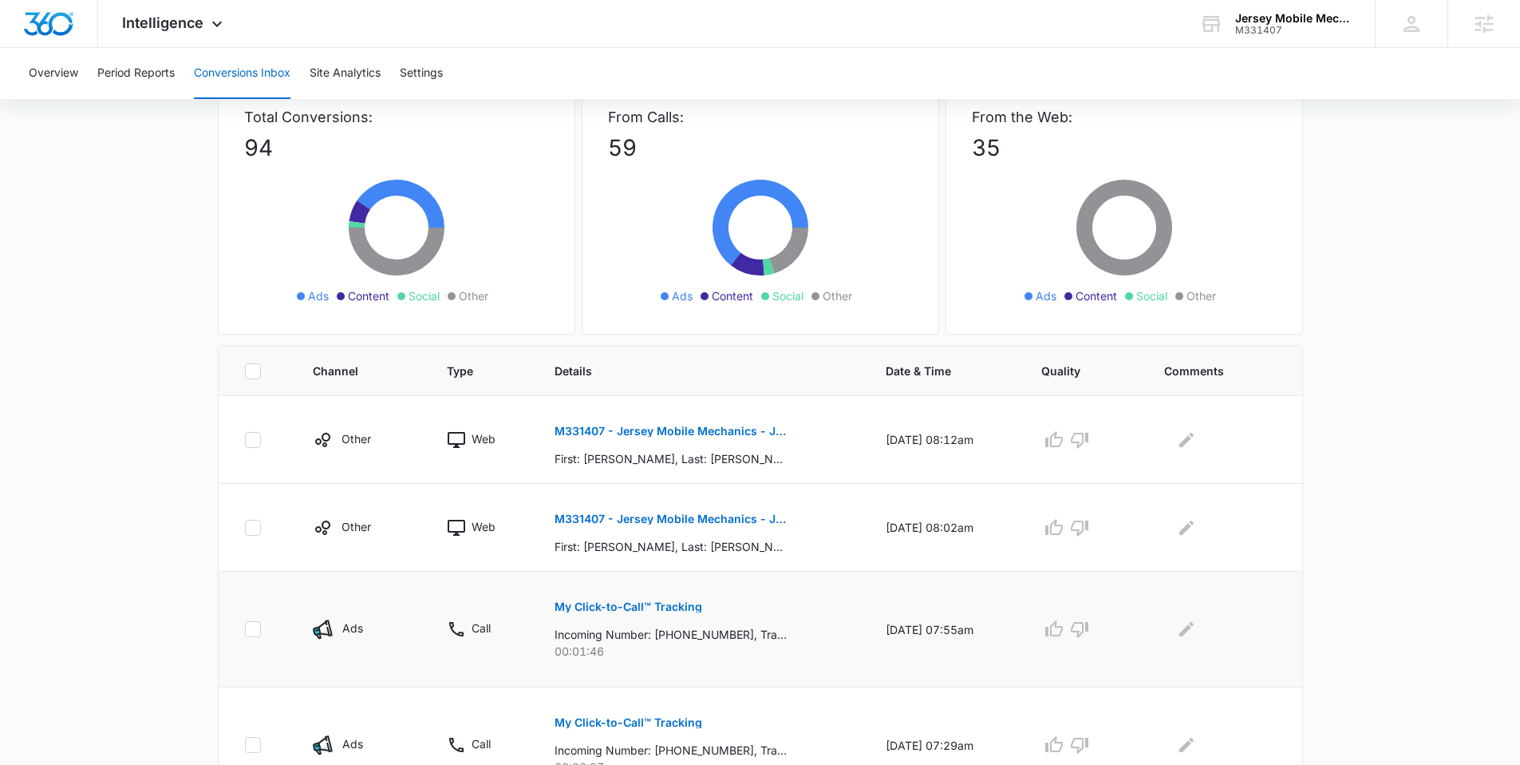
scroll to position [121, 0]
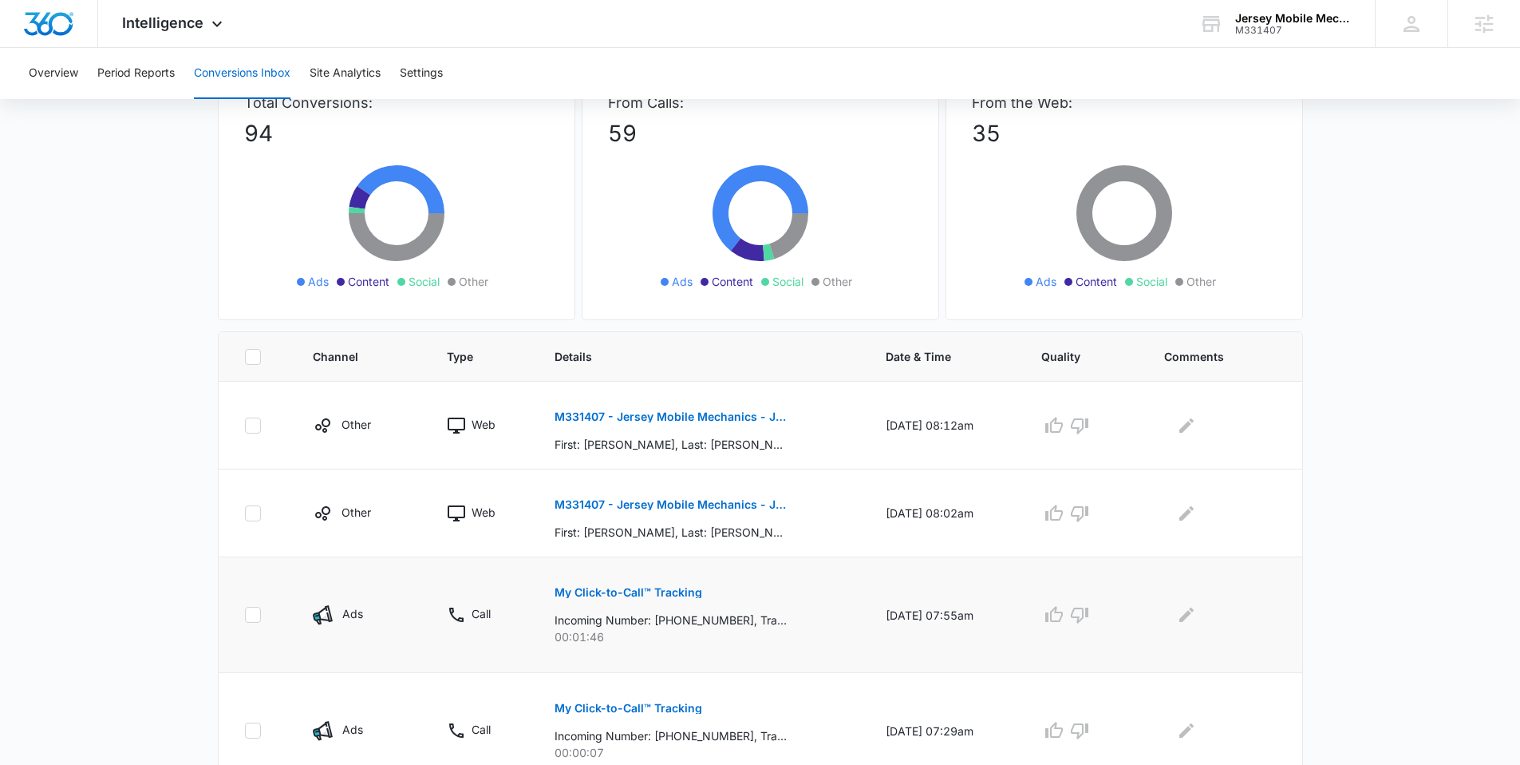
click at [617, 582] on button "My Click-to-Call™ Tracking" at bounding box center [629, 592] width 148 height 38
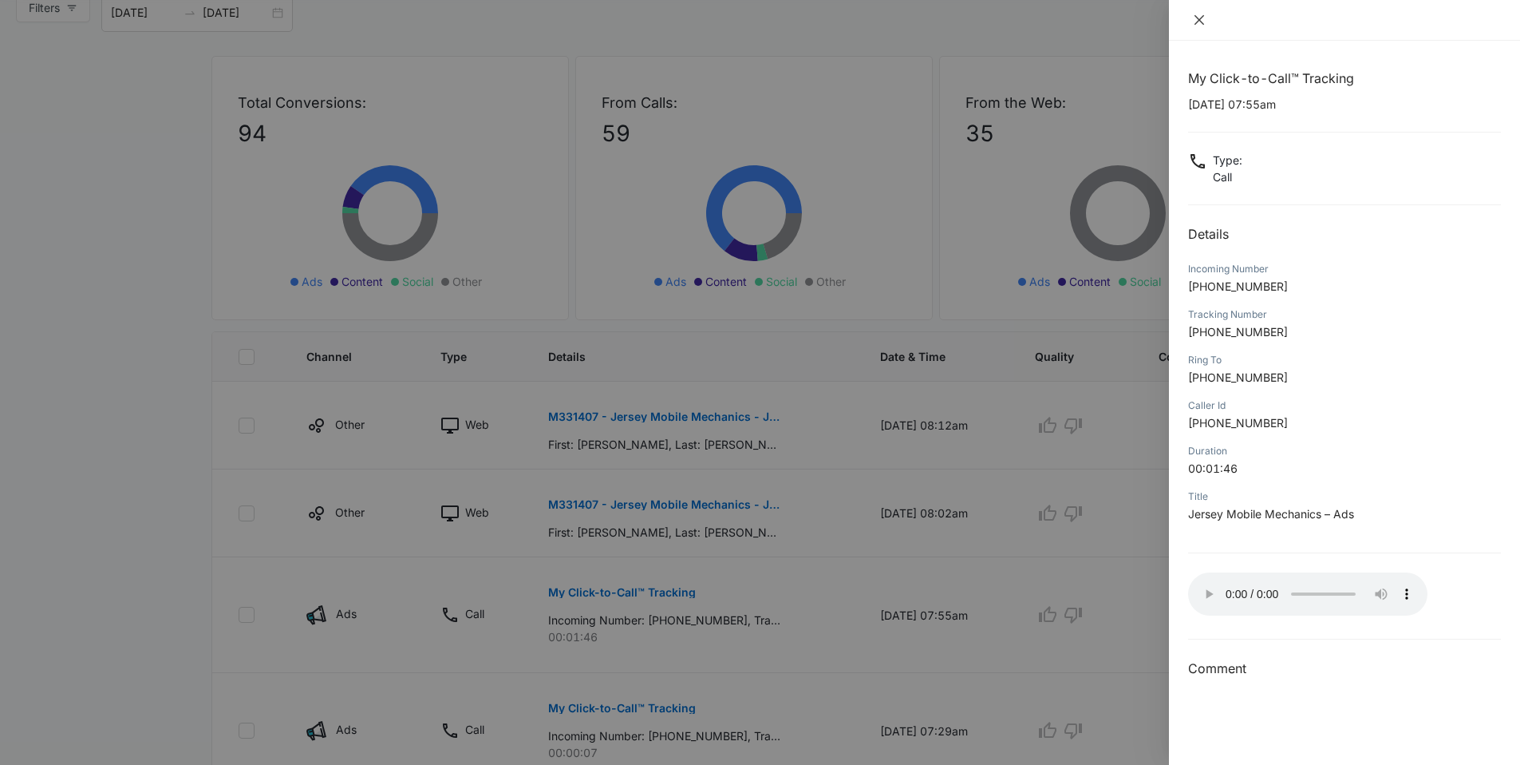
click at [1197, 17] on icon "close" at bounding box center [1200, 20] width 10 height 10
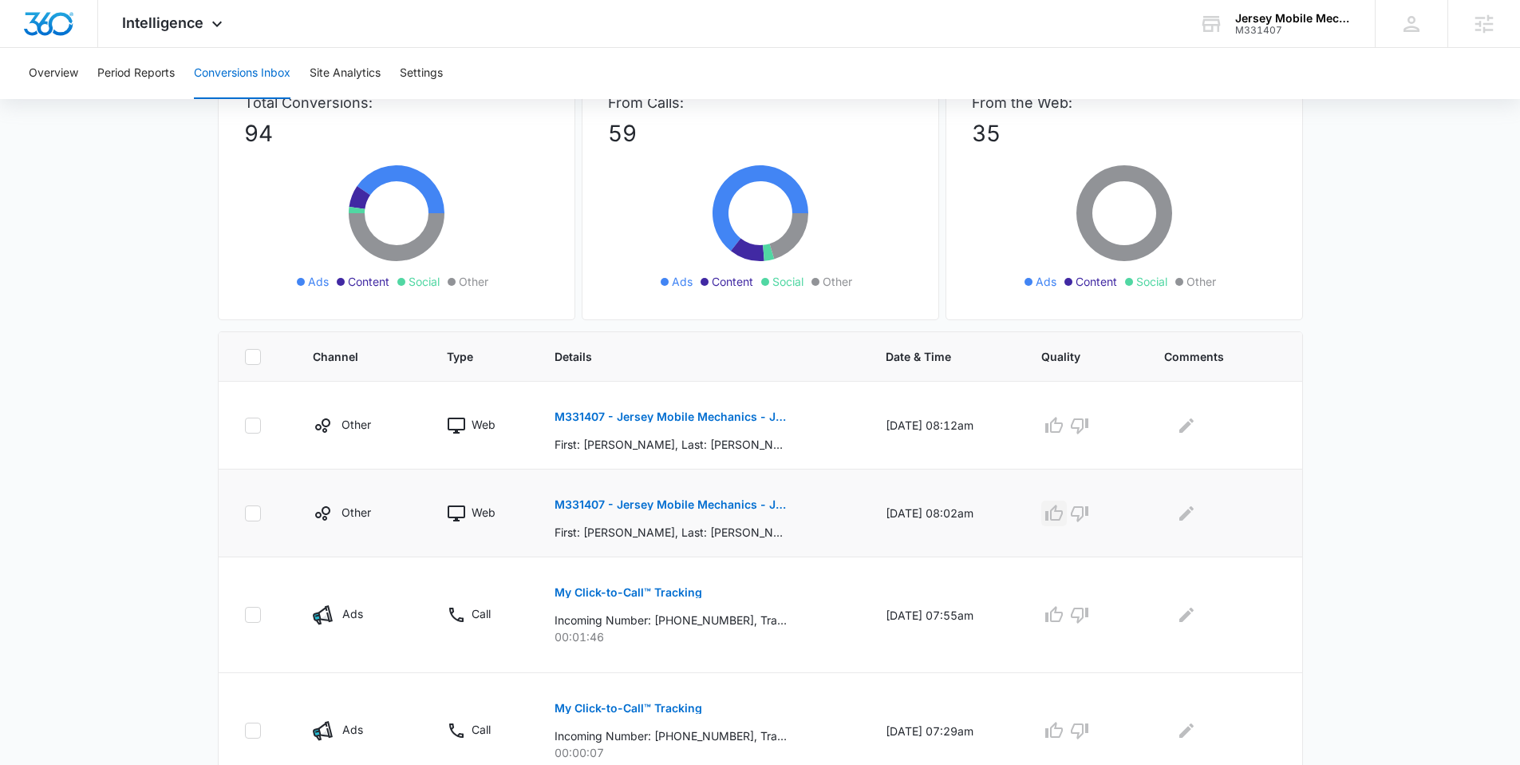
click at [1064, 504] on icon "button" at bounding box center [1054, 513] width 19 height 19
